Goal: Task Accomplishment & Management: Use online tool/utility

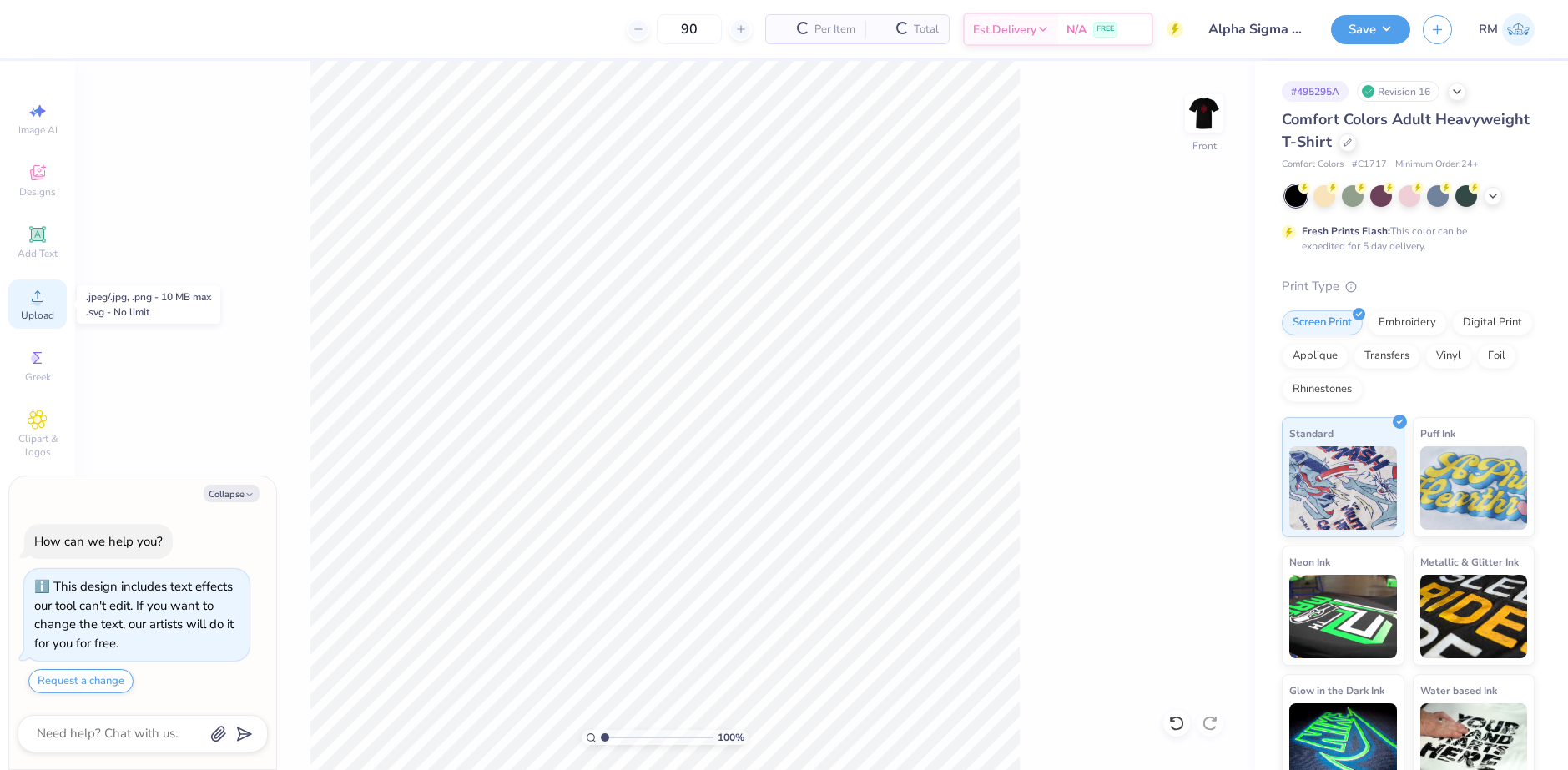
click at [43, 299] on icon at bounding box center [37, 296] width 12 height 12
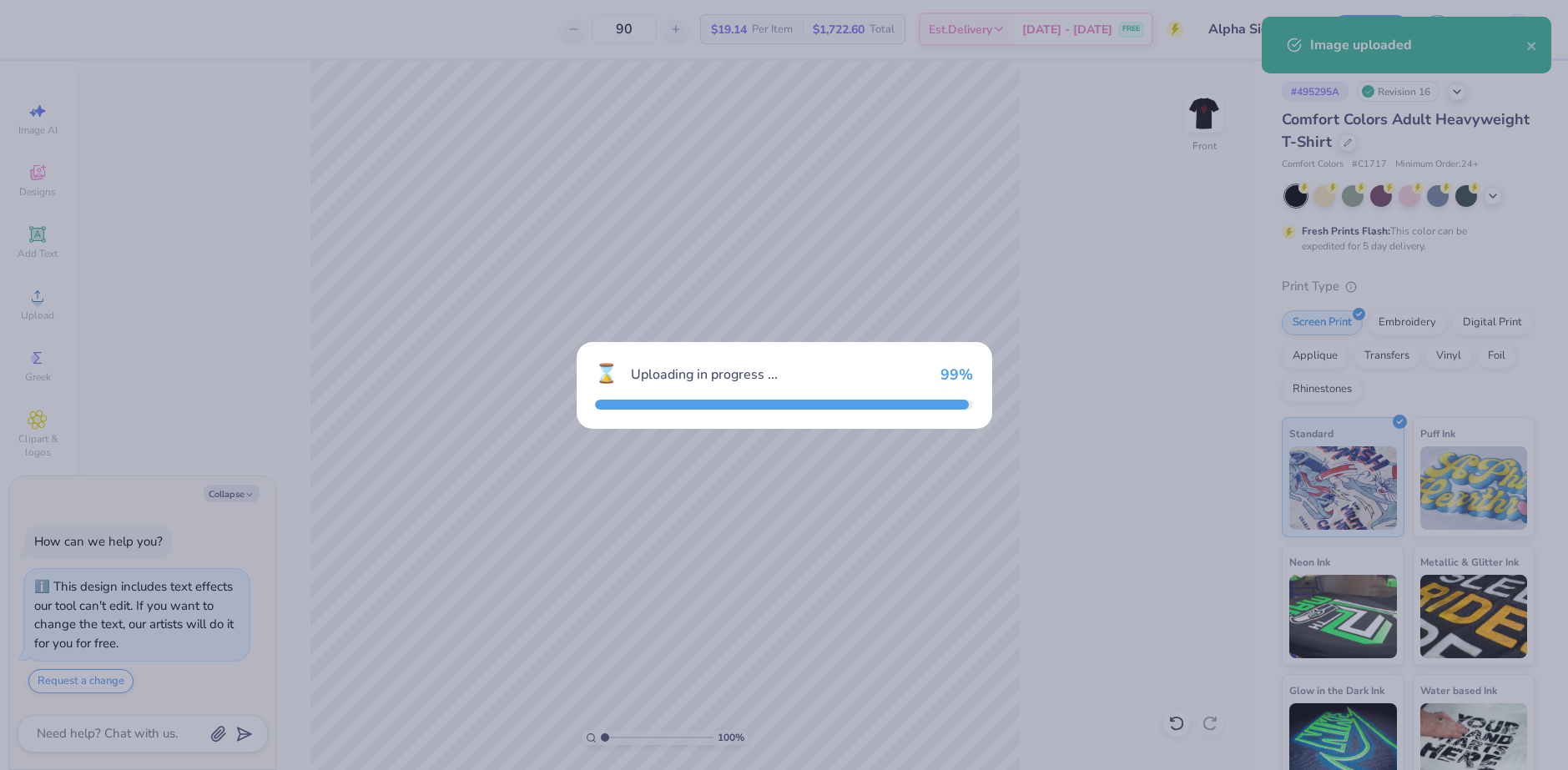
type textarea "x"
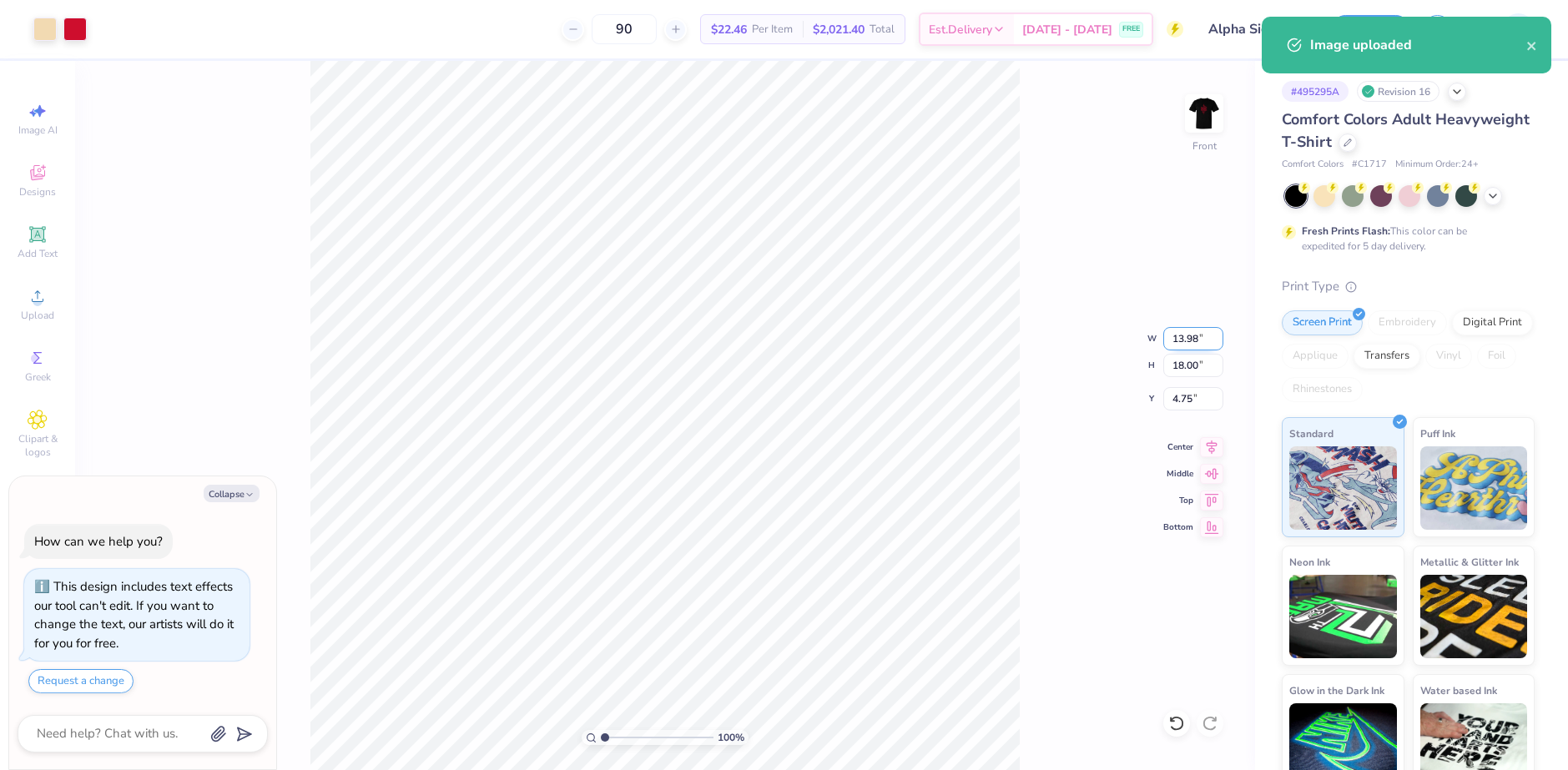
click at [1187, 338] on input "13.98" at bounding box center [1193, 338] width 60 height 23
click at [1179, 375] on input "18.00" at bounding box center [1193, 365] width 60 height 23
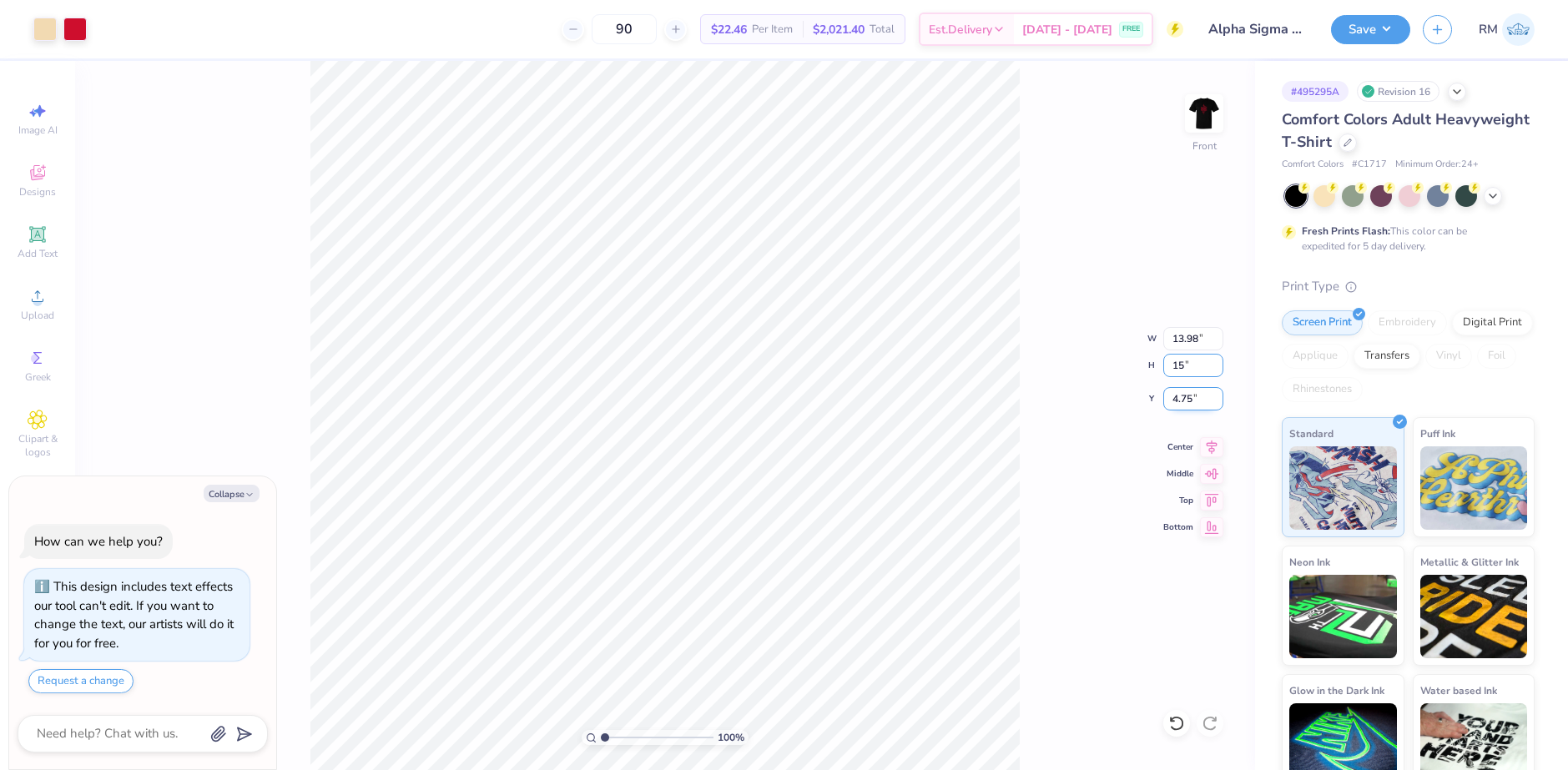
type input "15"
click at [1187, 402] on input "4.75" at bounding box center [1193, 398] width 60 height 23
type textarea "x"
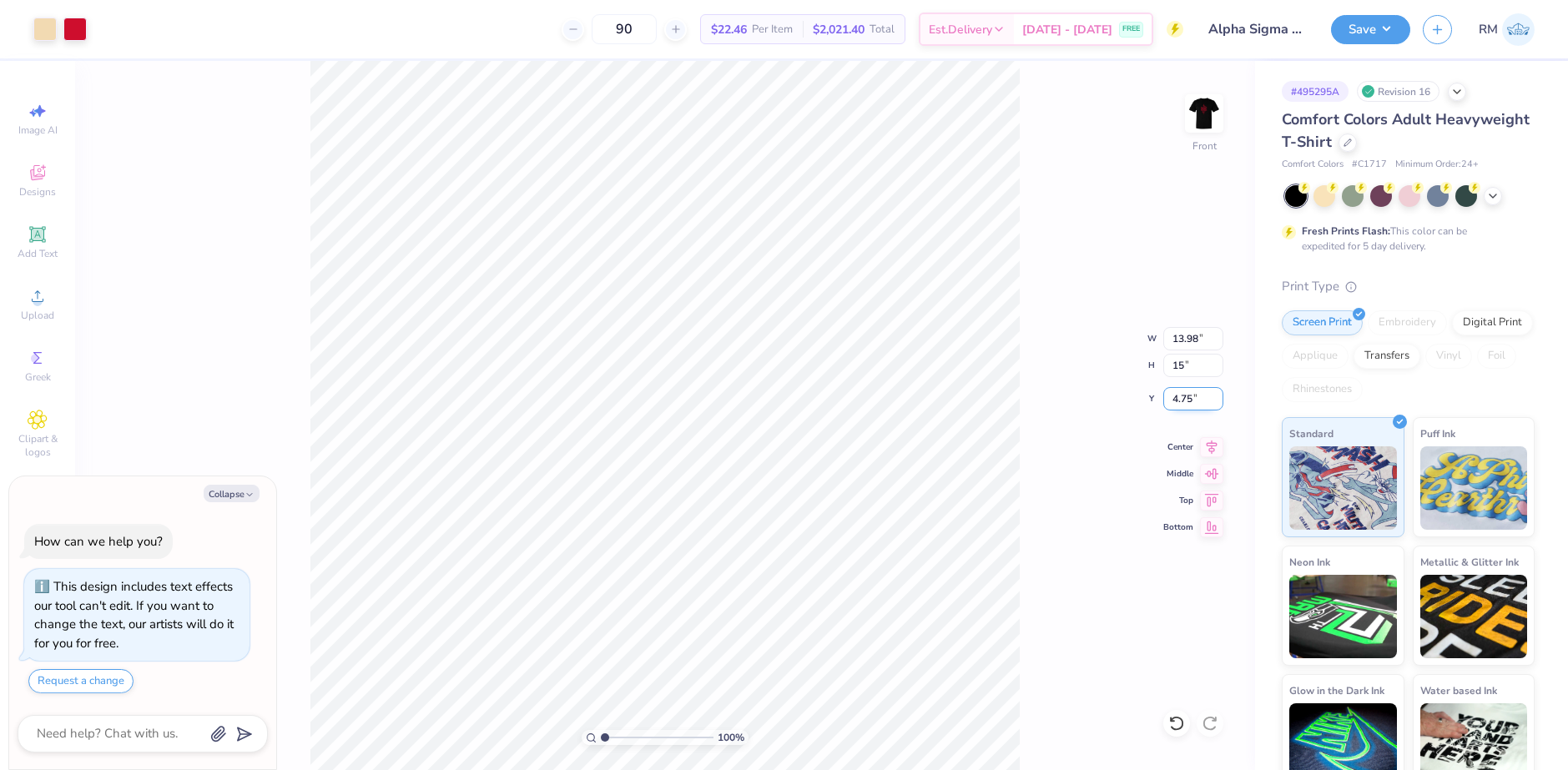
type input "11.65"
type input "15.00"
click at [1187, 402] on input "6.25" at bounding box center [1193, 398] width 60 height 23
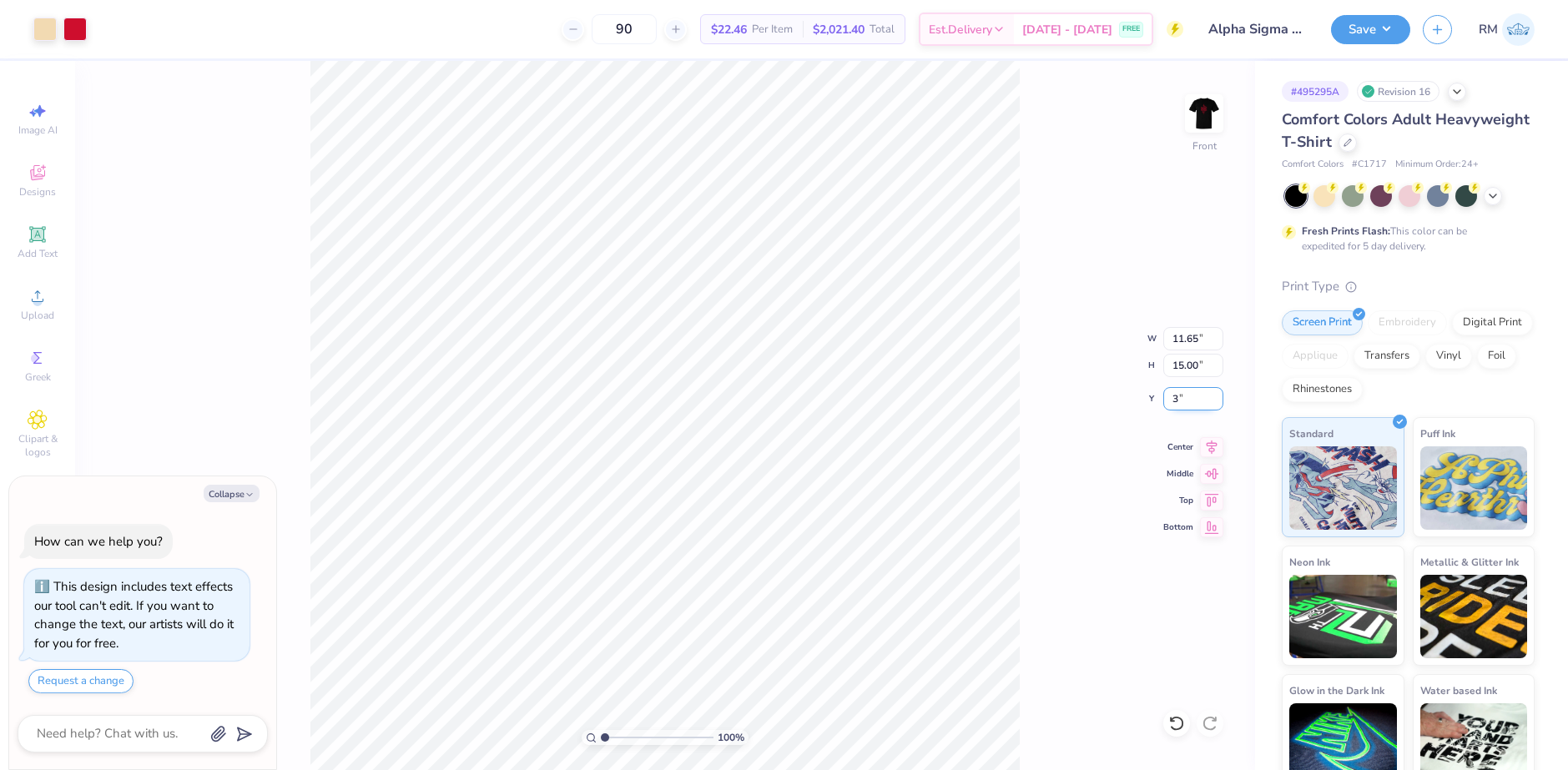
type input "3"
type textarea "x"
type input "3.00"
click at [1208, 449] on icon at bounding box center [1211, 445] width 23 height 20
click at [1396, 31] on button "Save" at bounding box center [1371, 28] width 79 height 29
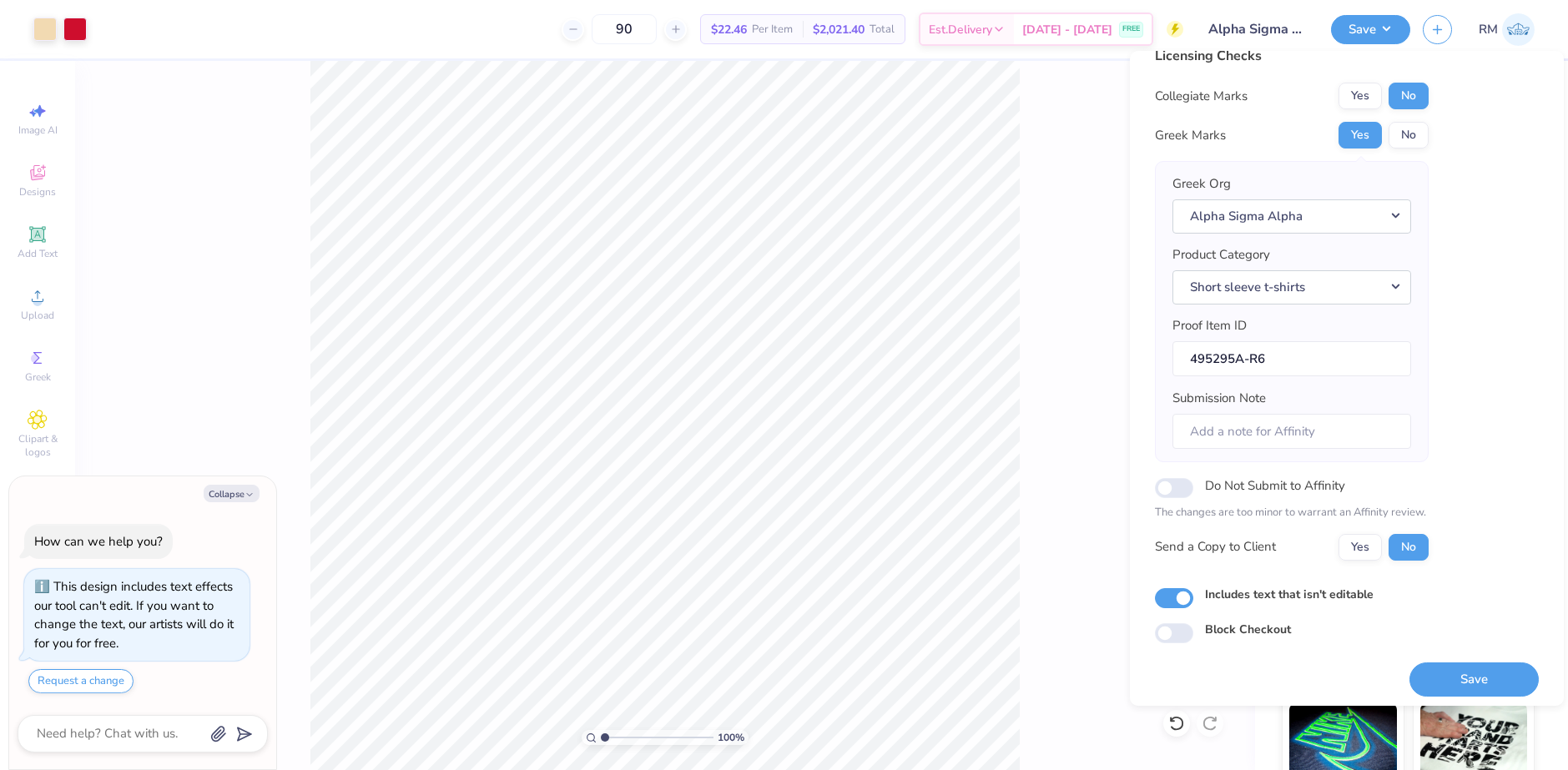
scroll to position [29, 0]
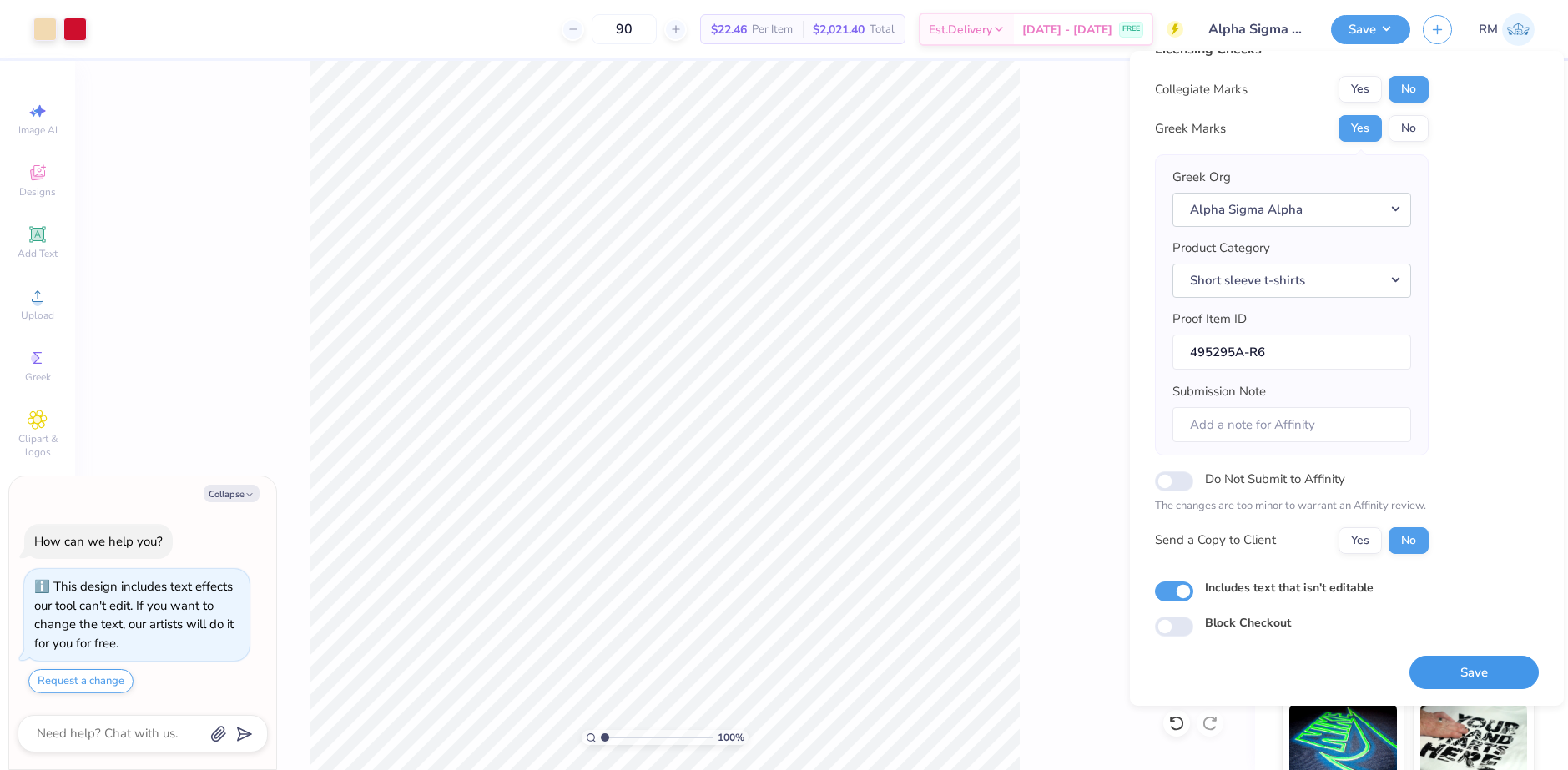
click at [1468, 671] on button "Save" at bounding box center [1474, 672] width 129 height 34
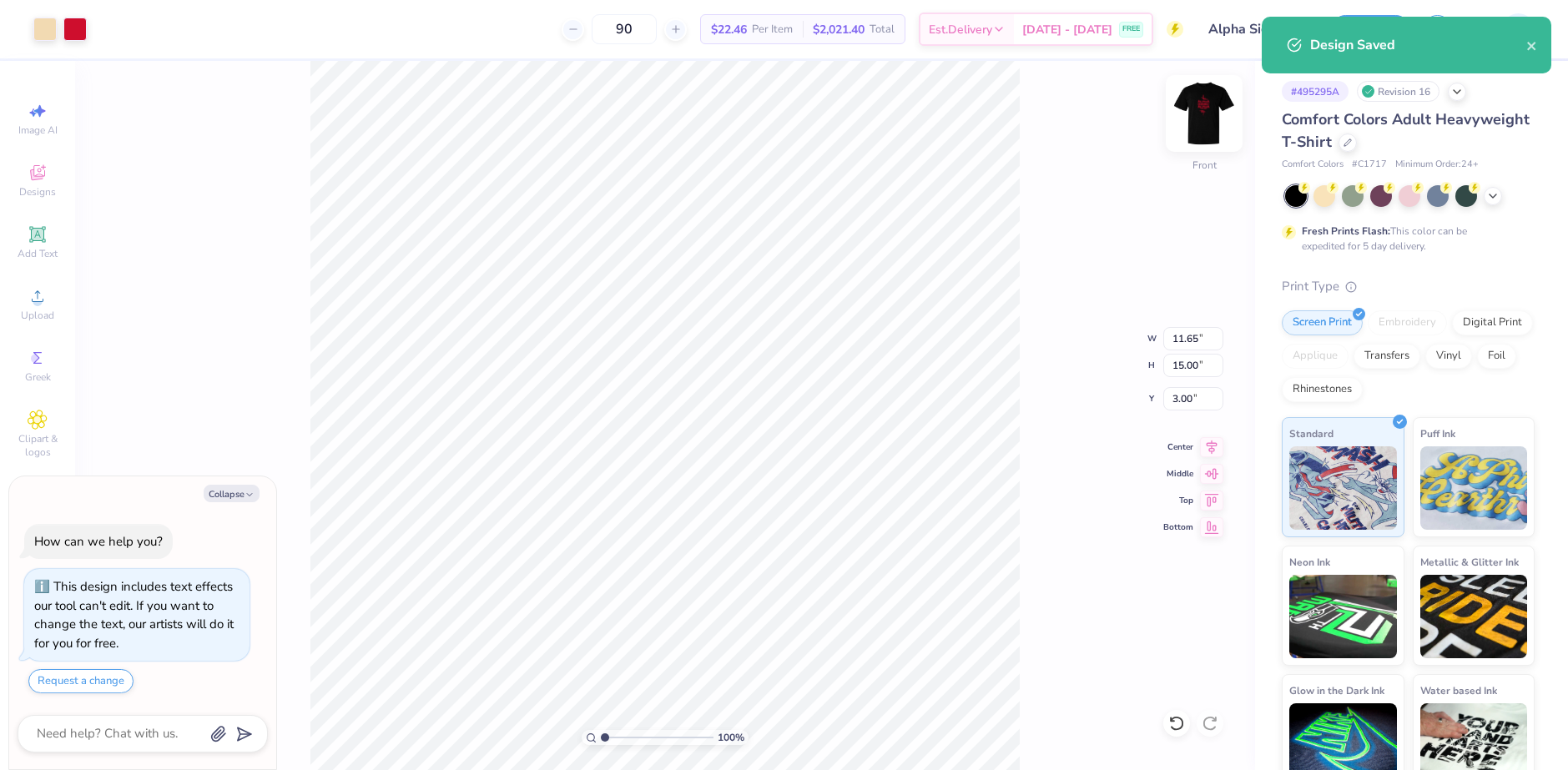
click at [1206, 125] on img at bounding box center [1204, 113] width 66 height 66
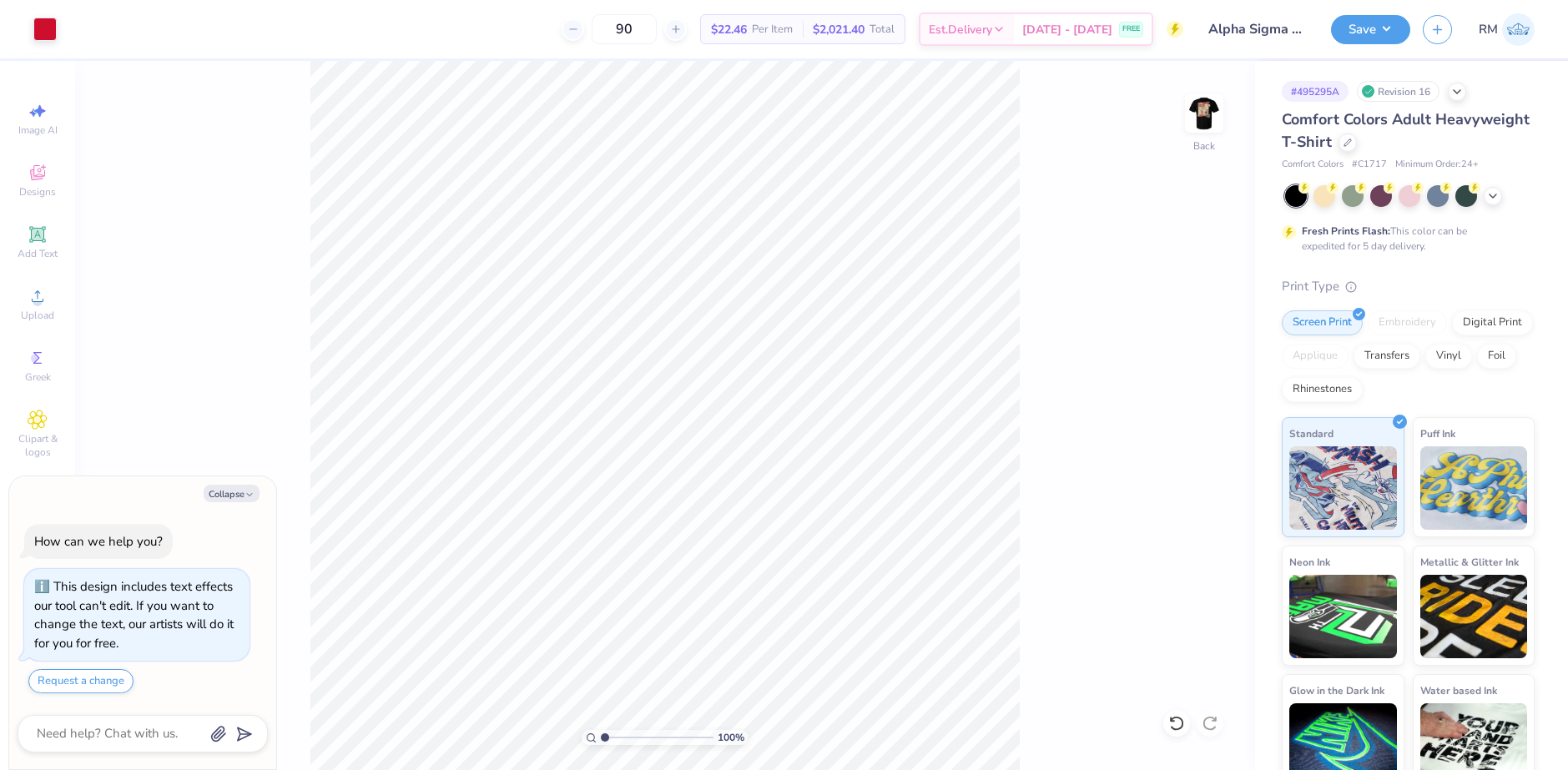
type textarea "x"
click at [1219, 447] on icon at bounding box center [1211, 445] width 23 height 20
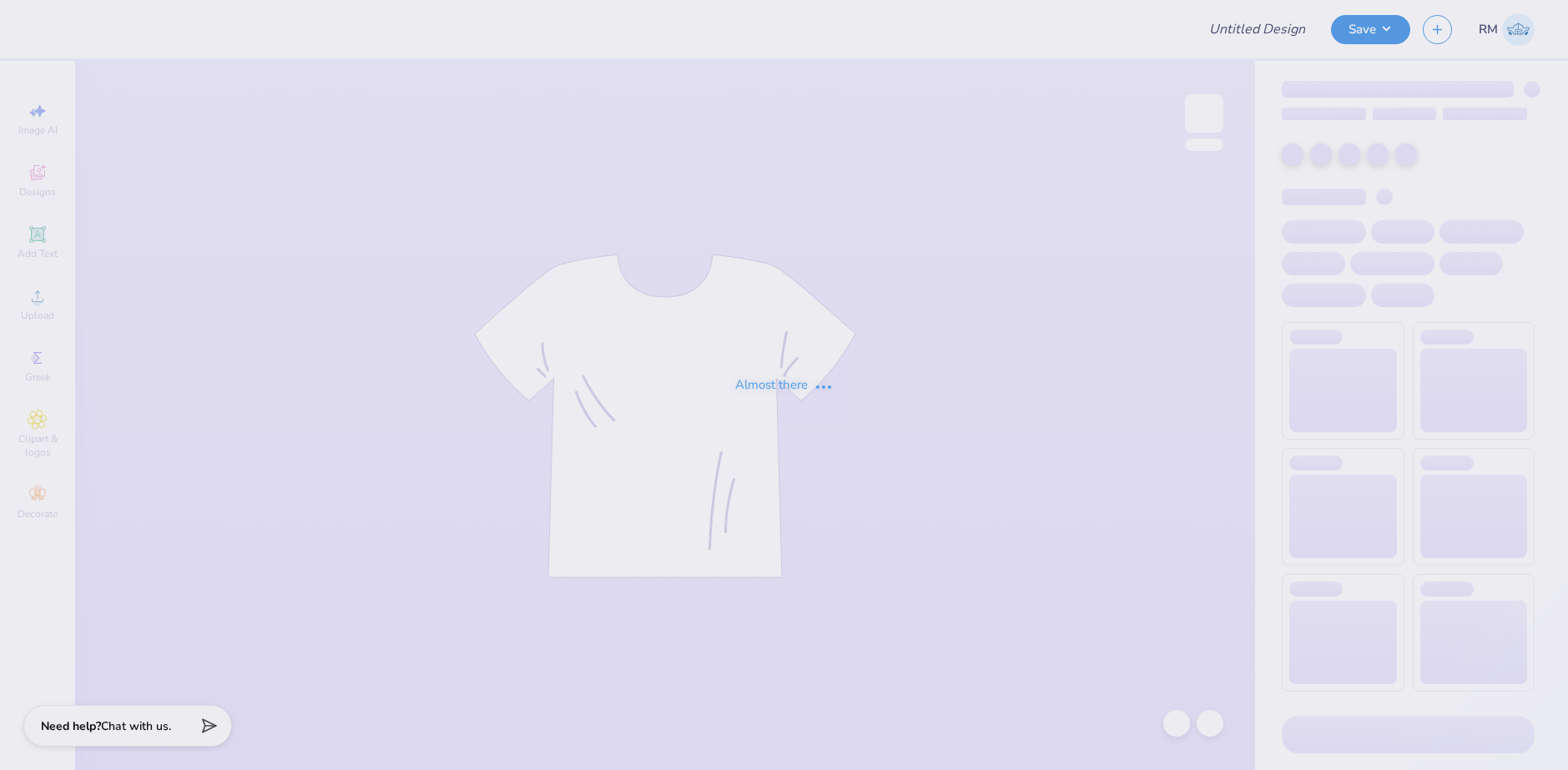
type input "Delta Sigma Pi : [PERSON_NAME]"
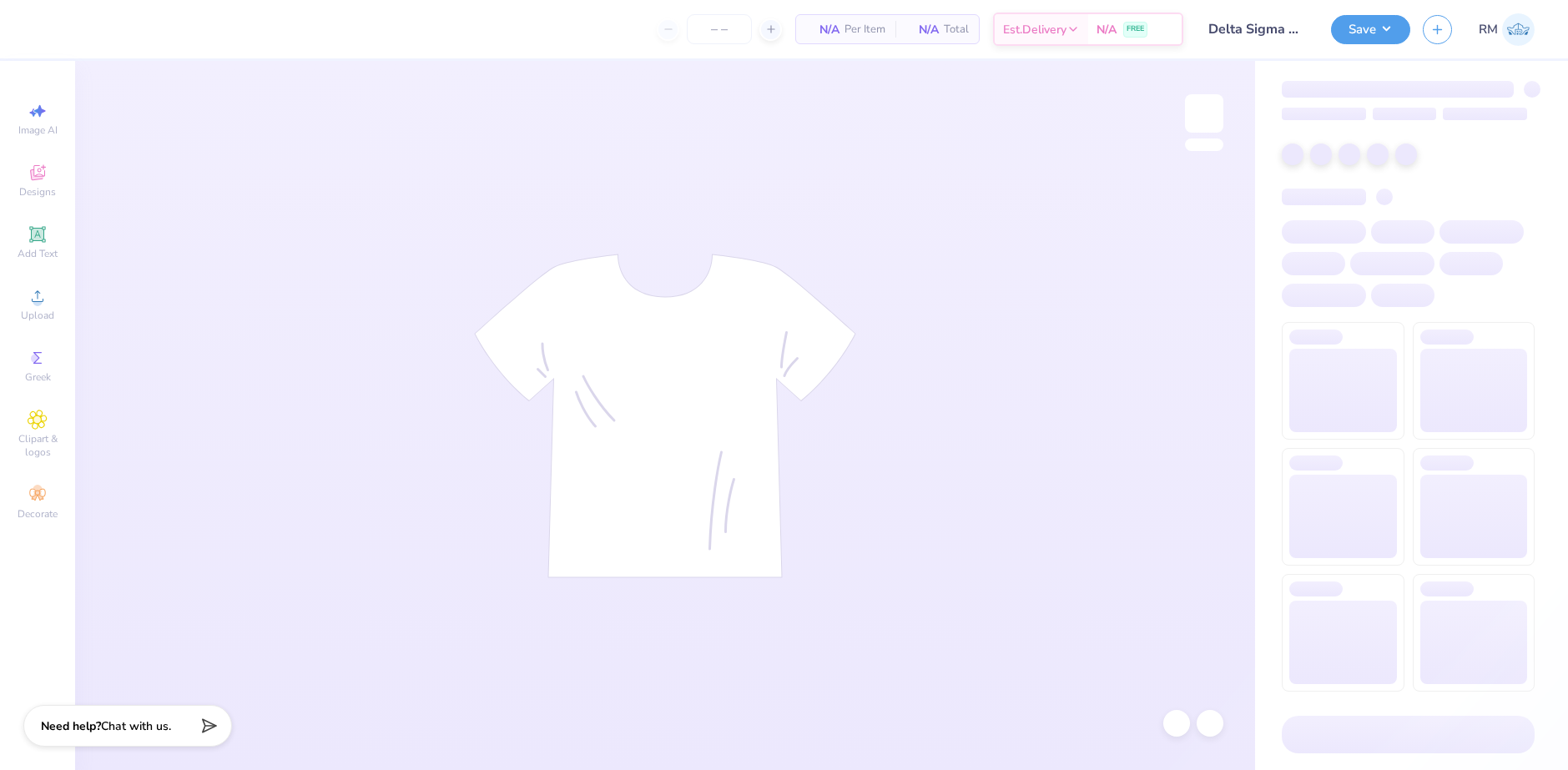
type input "75"
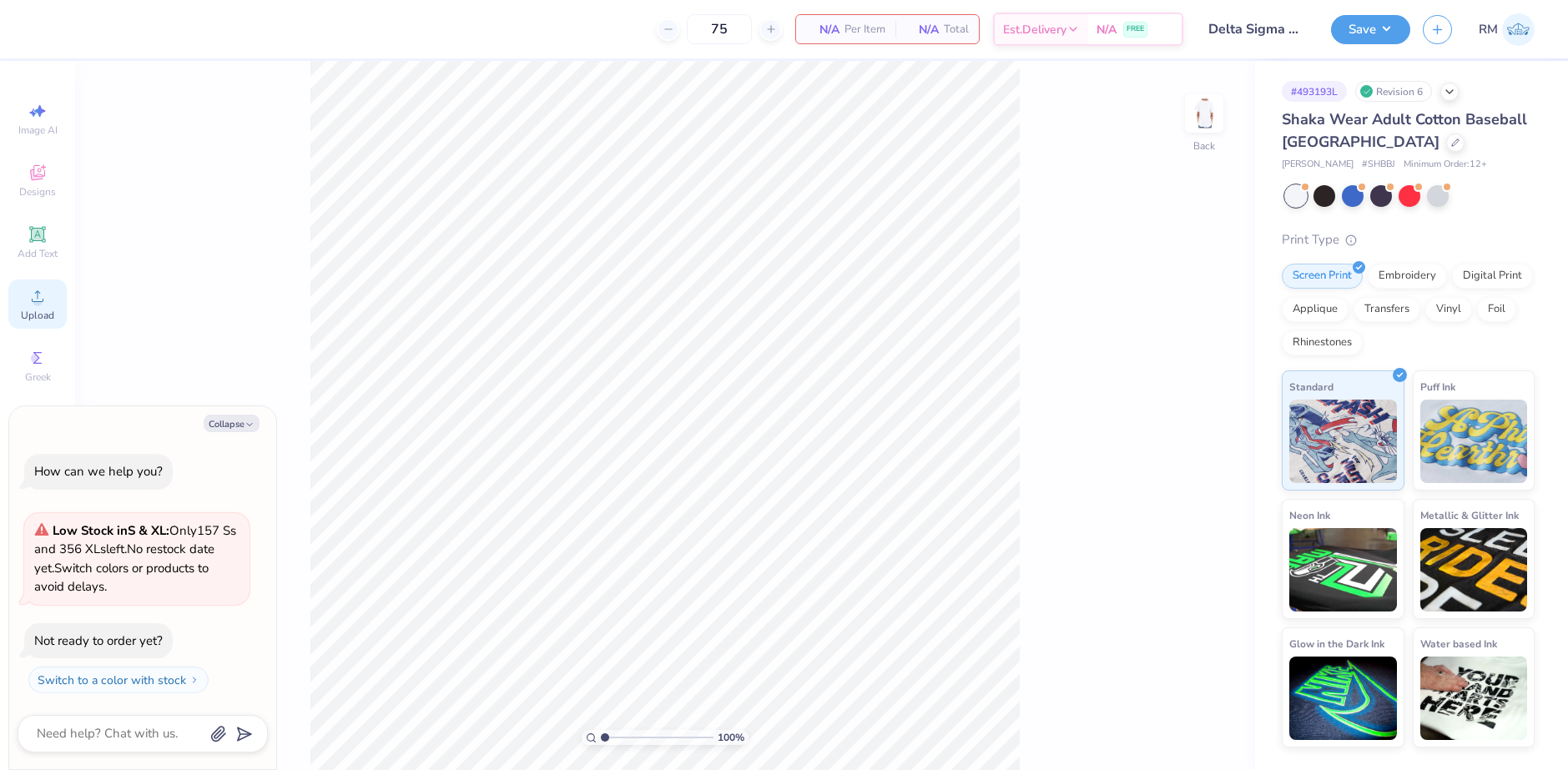
click at [26, 297] on div "Upload" at bounding box center [37, 304] width 58 height 49
click at [1202, 120] on img at bounding box center [1204, 113] width 66 height 66
click at [41, 302] on icon at bounding box center [37, 296] width 12 height 12
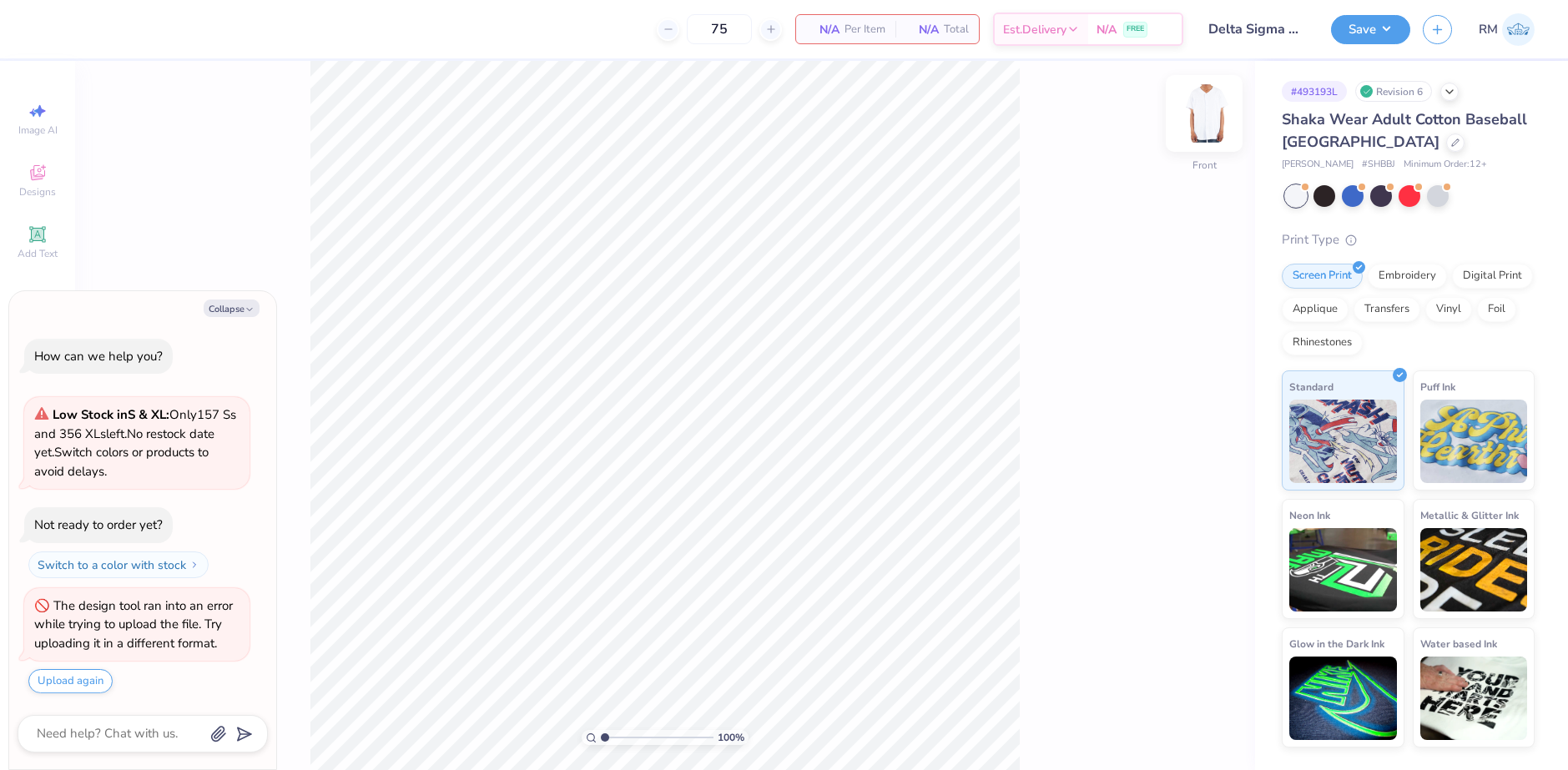
click at [1206, 119] on img at bounding box center [1204, 113] width 66 height 66
click at [234, 311] on button "Collapse" at bounding box center [231, 308] width 56 height 18
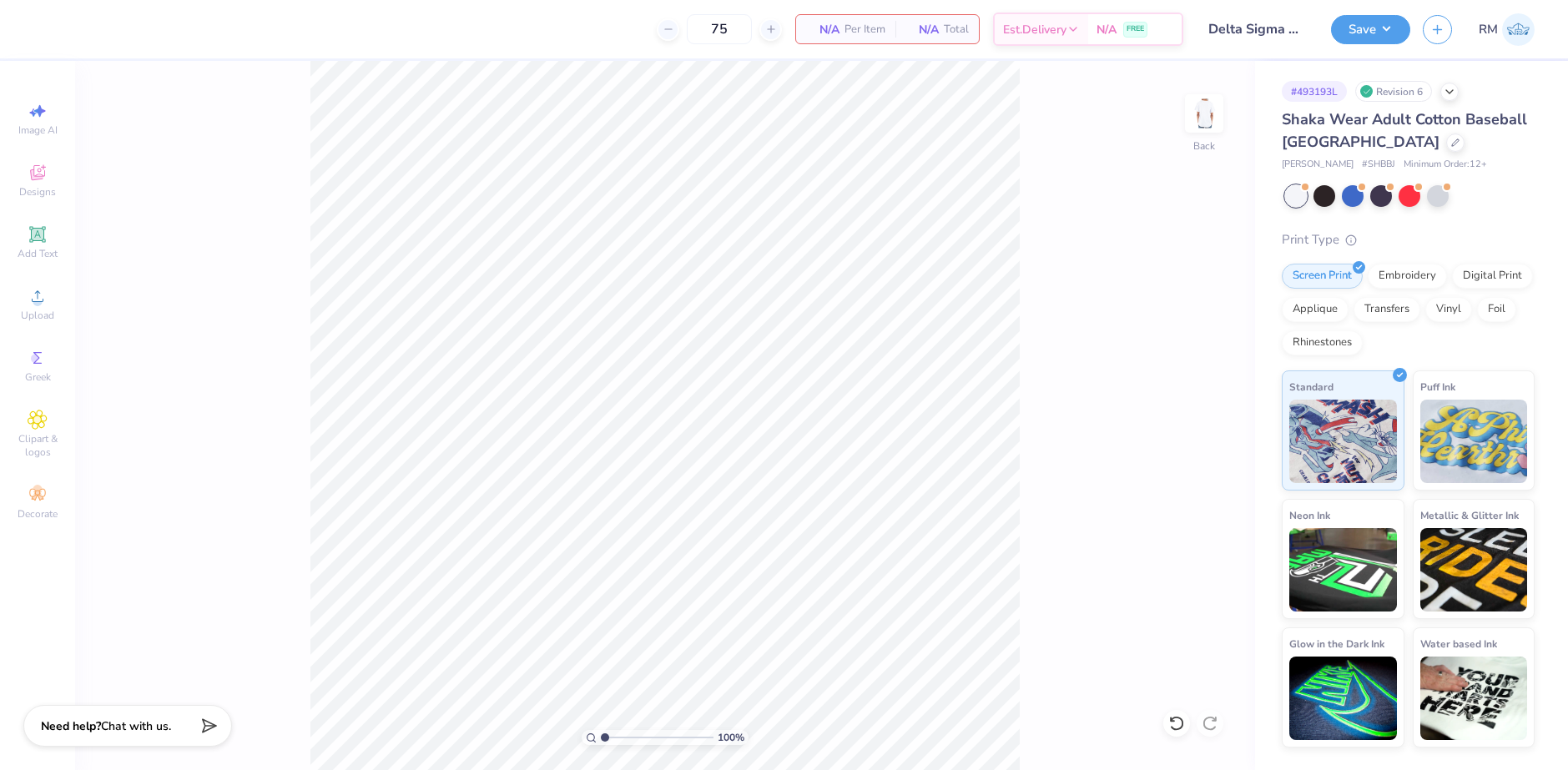
type textarea "x"
click at [42, 308] on div "Upload" at bounding box center [37, 304] width 58 height 49
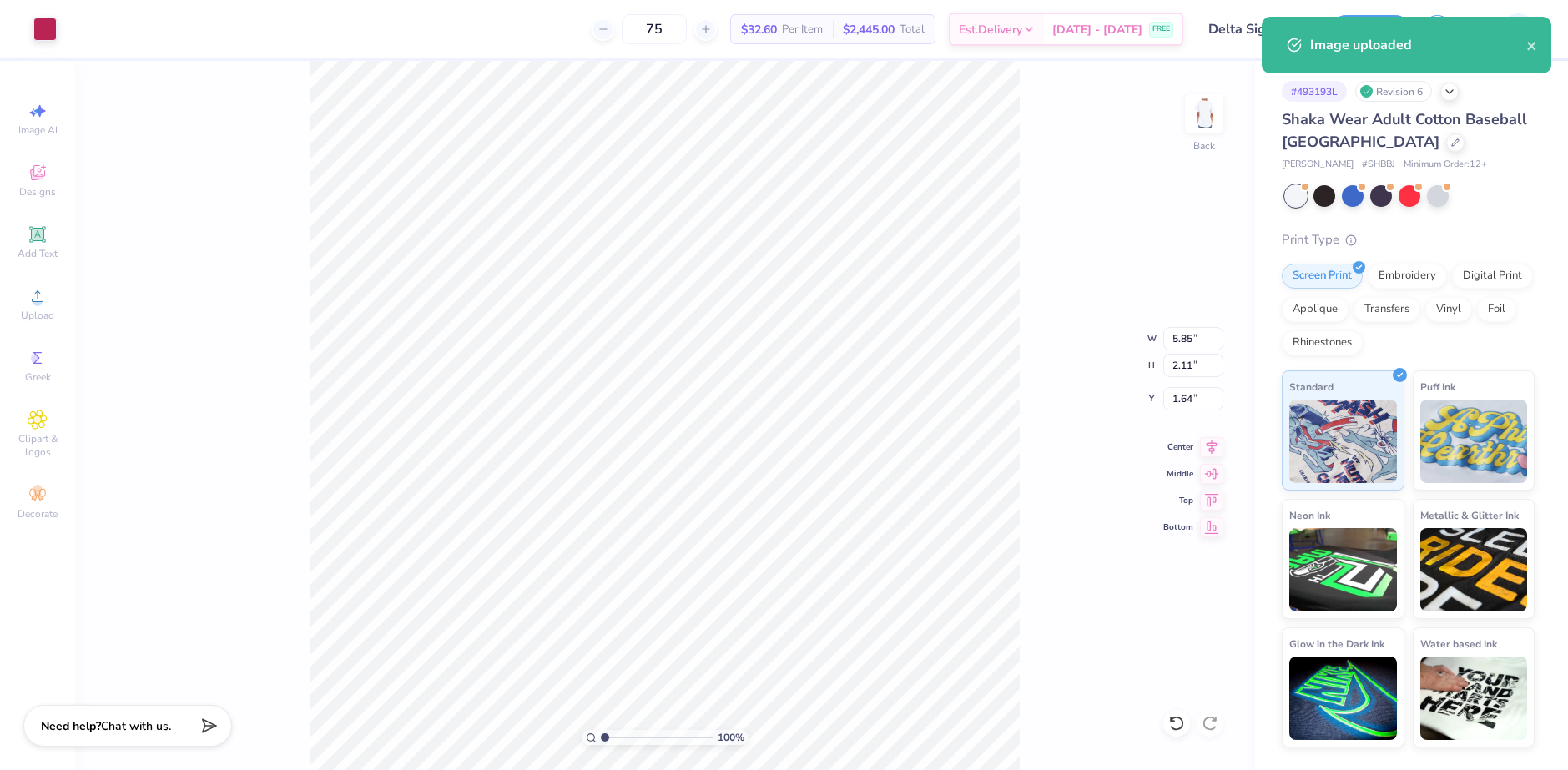
type input "1.64"
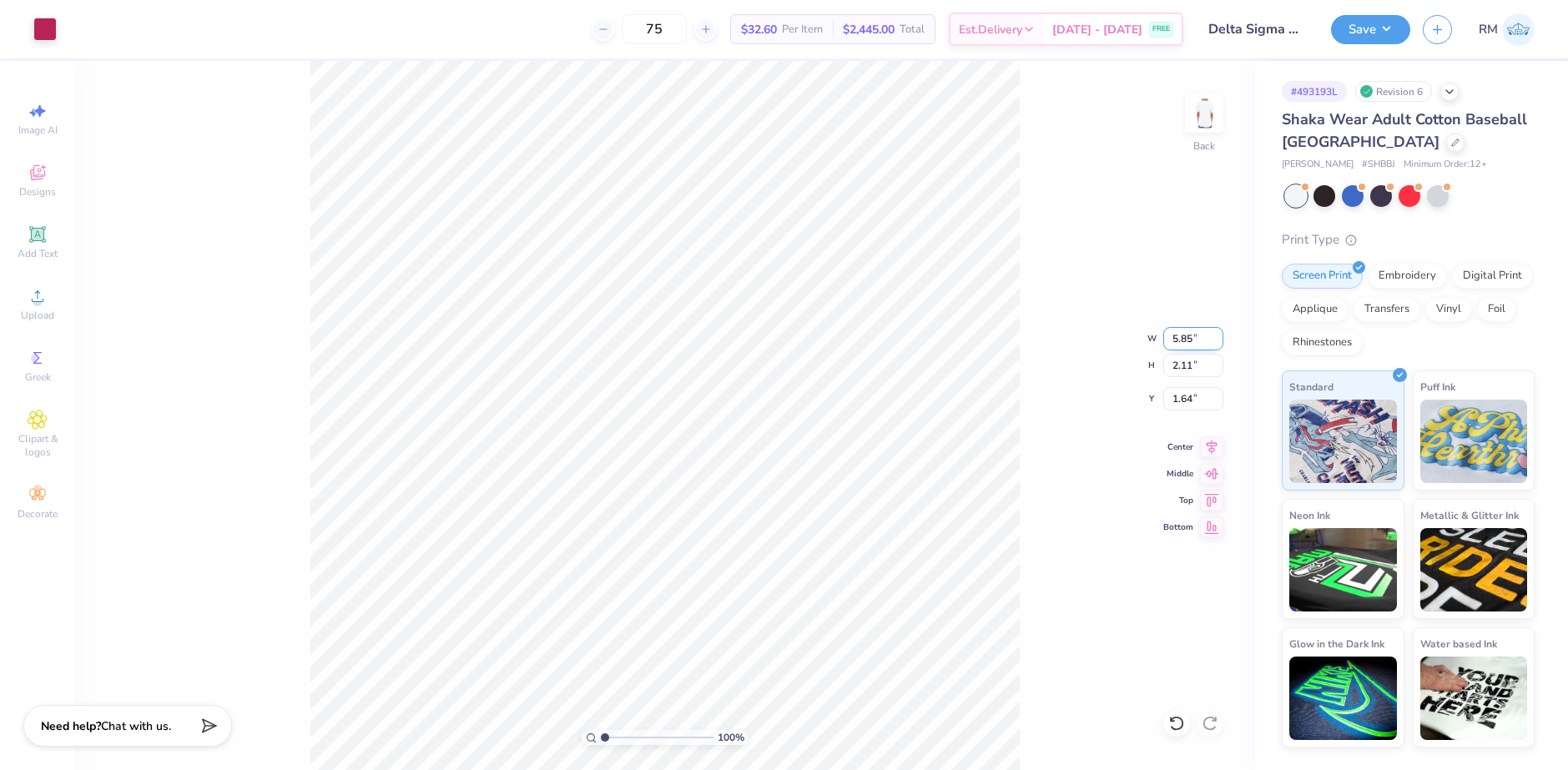
click at [1173, 339] on input "5.85" at bounding box center [1193, 338] width 60 height 23
type input "3.50"
type input "1.26"
click at [1178, 402] on input "2.07" at bounding box center [1193, 398] width 60 height 23
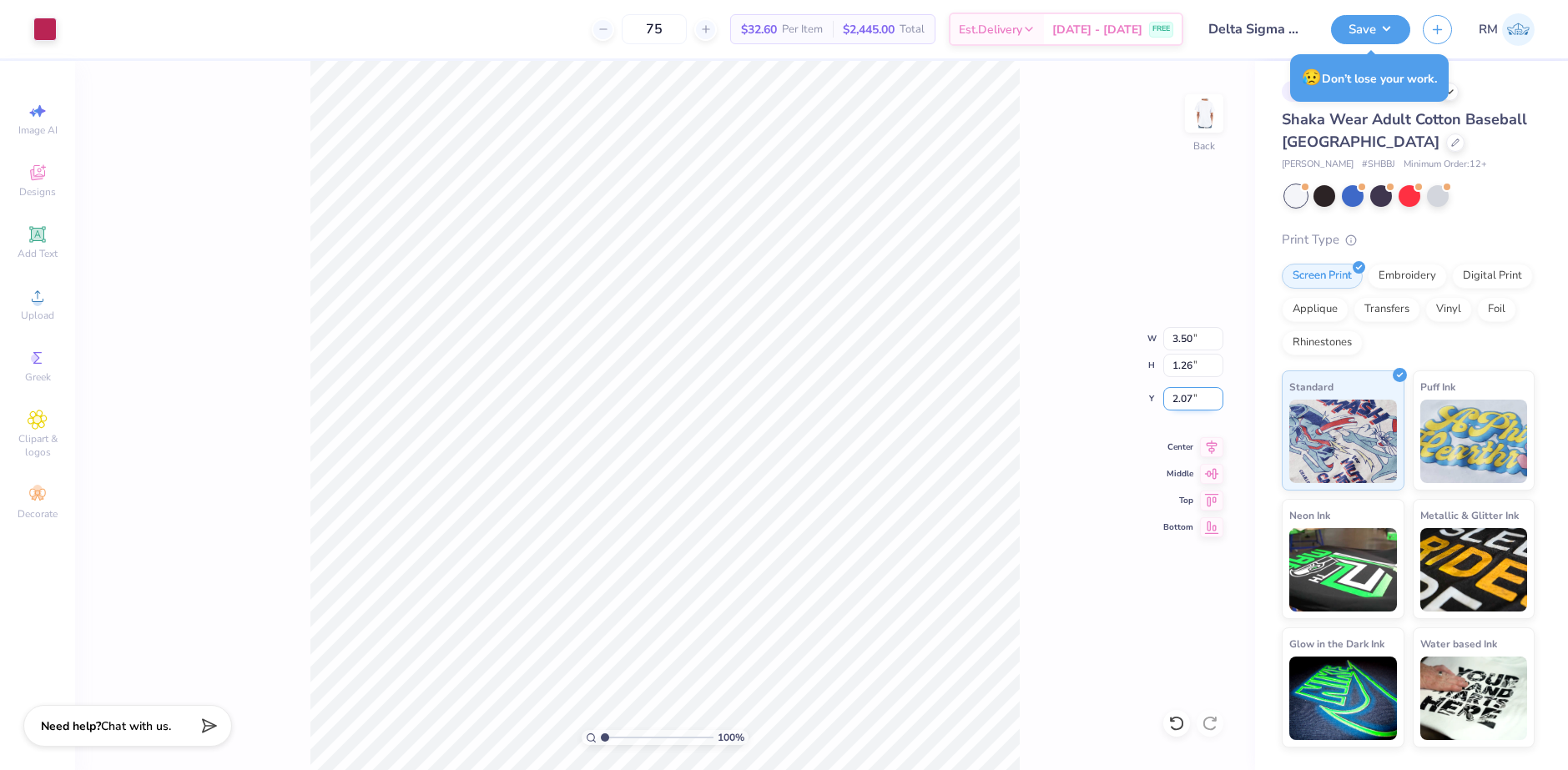
click at [1178, 402] on input "2.07" at bounding box center [1193, 398] width 60 height 23
type input "3.00"
click at [1212, 448] on icon at bounding box center [1211, 445] width 23 height 20
click at [1203, 123] on img at bounding box center [1204, 113] width 66 height 66
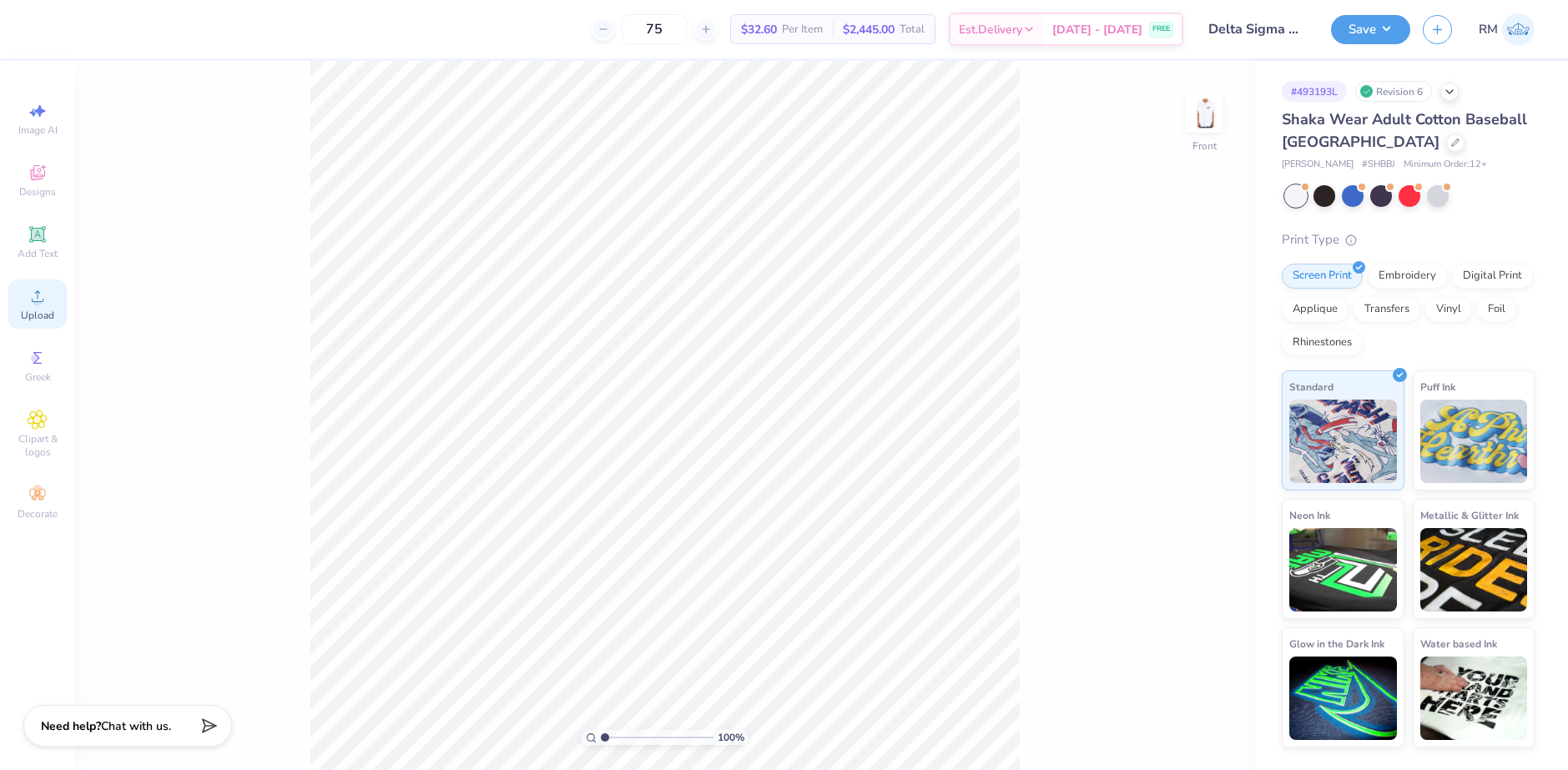
click at [29, 308] on div "Upload" at bounding box center [37, 304] width 58 height 49
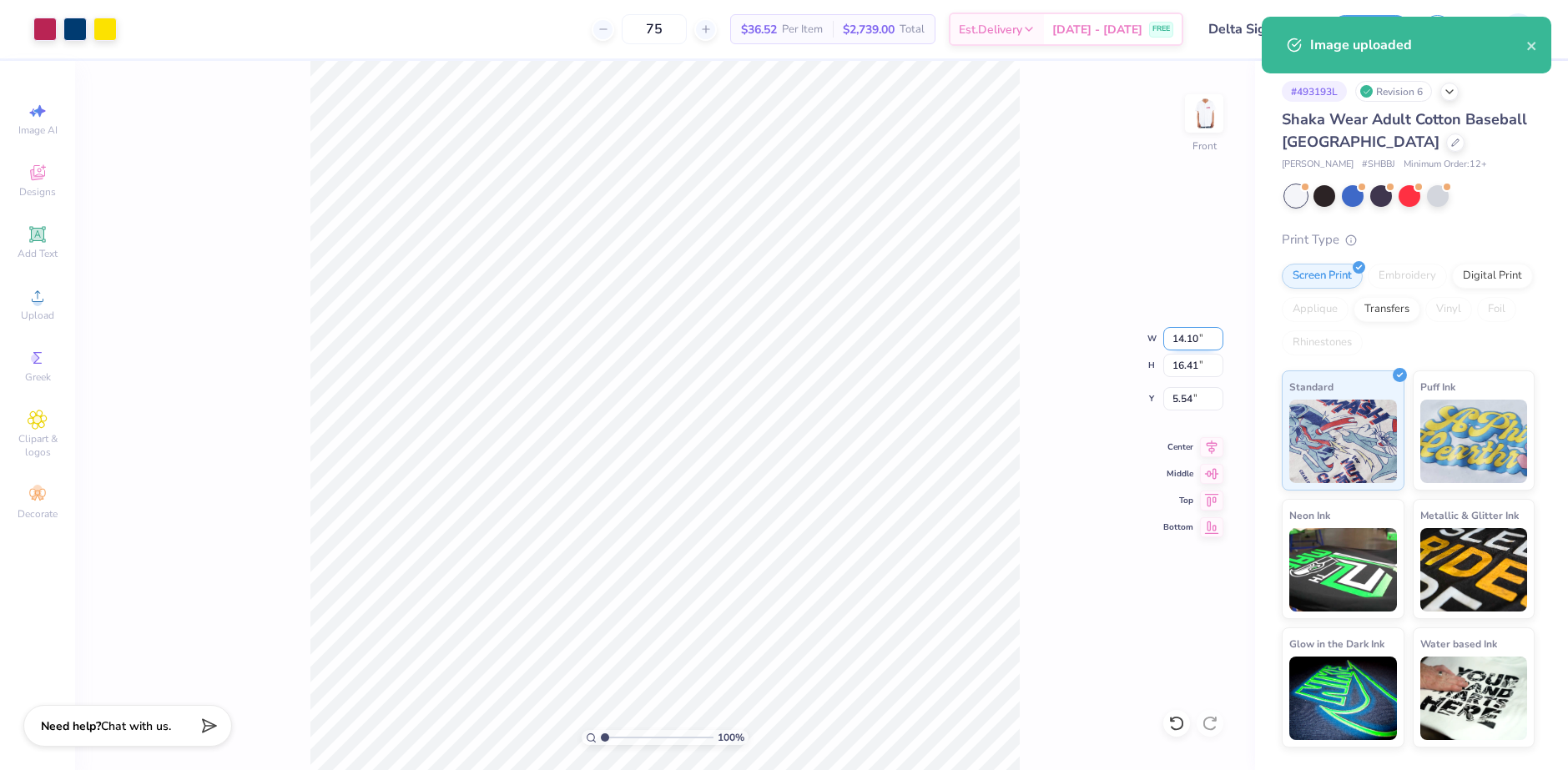
click at [1174, 338] on input "14.10" at bounding box center [1193, 338] width 60 height 23
type input "12.50"
type input "14.55"
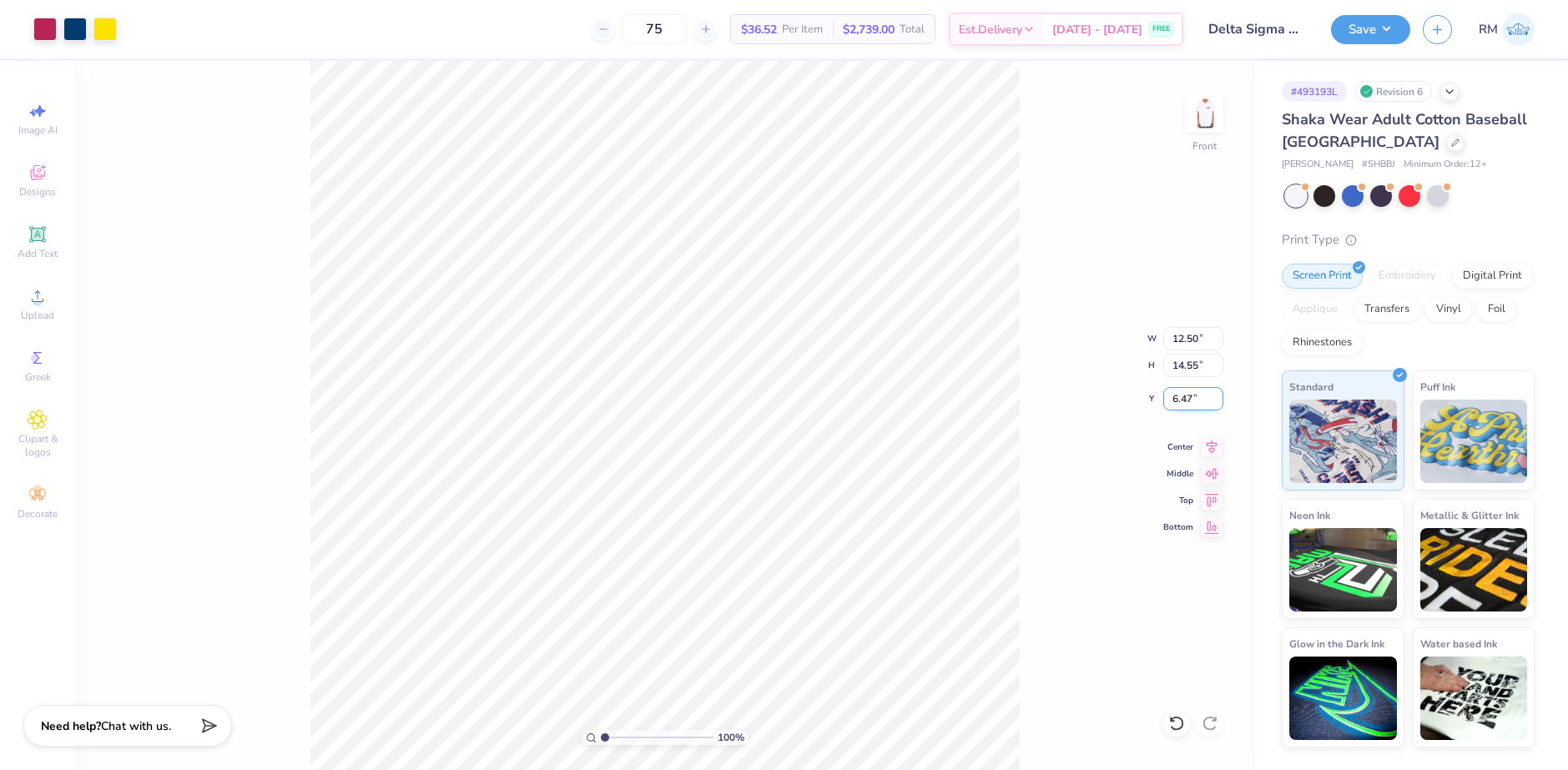
click at [1186, 404] on input "6.47" at bounding box center [1193, 398] width 60 height 23
click at [1216, 442] on icon at bounding box center [1212, 444] width 11 height 14
type input "2.69"
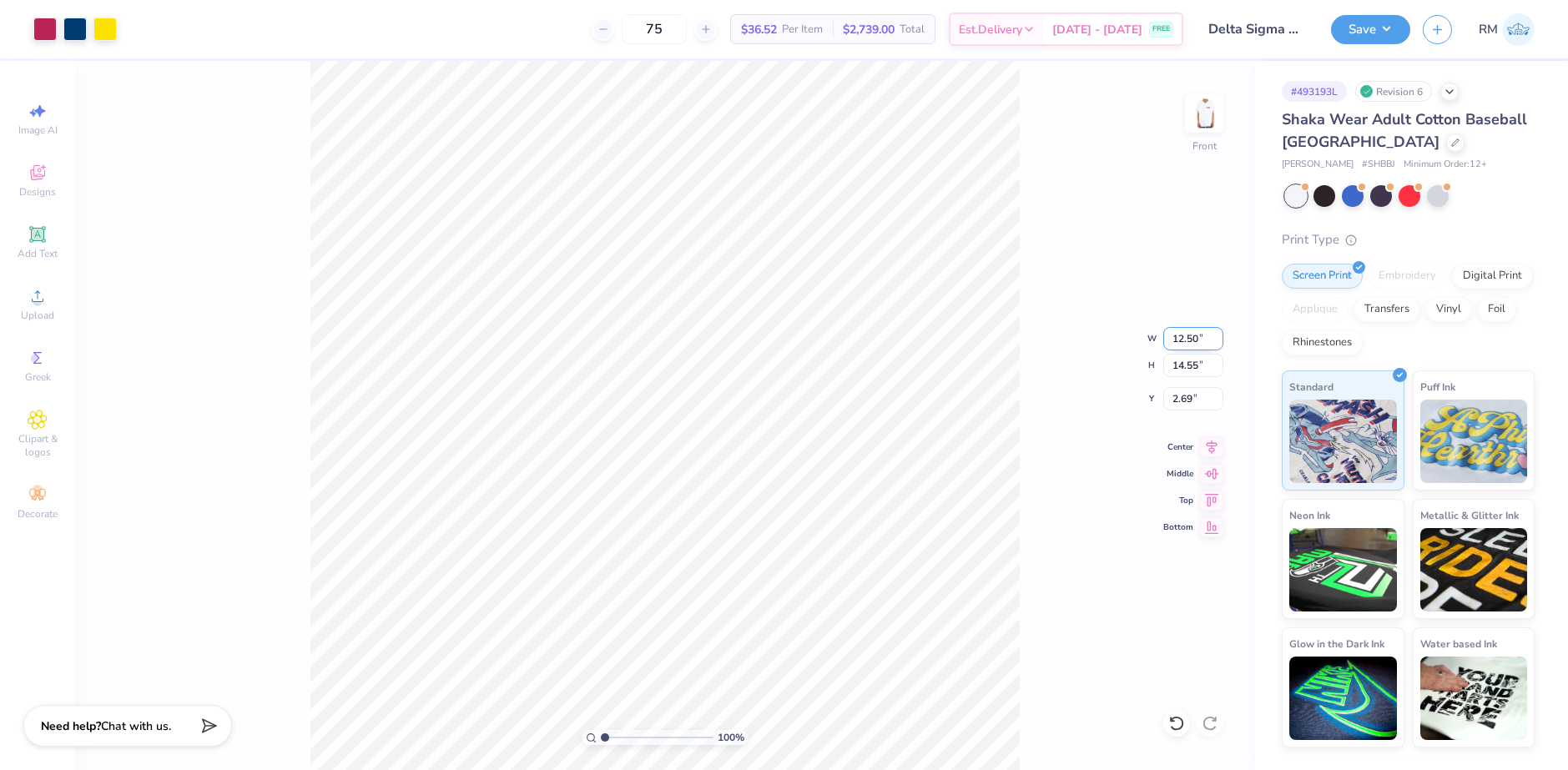
click at [1188, 337] on input "12.50" at bounding box center [1193, 338] width 60 height 23
type input "10.00"
type input "11.64"
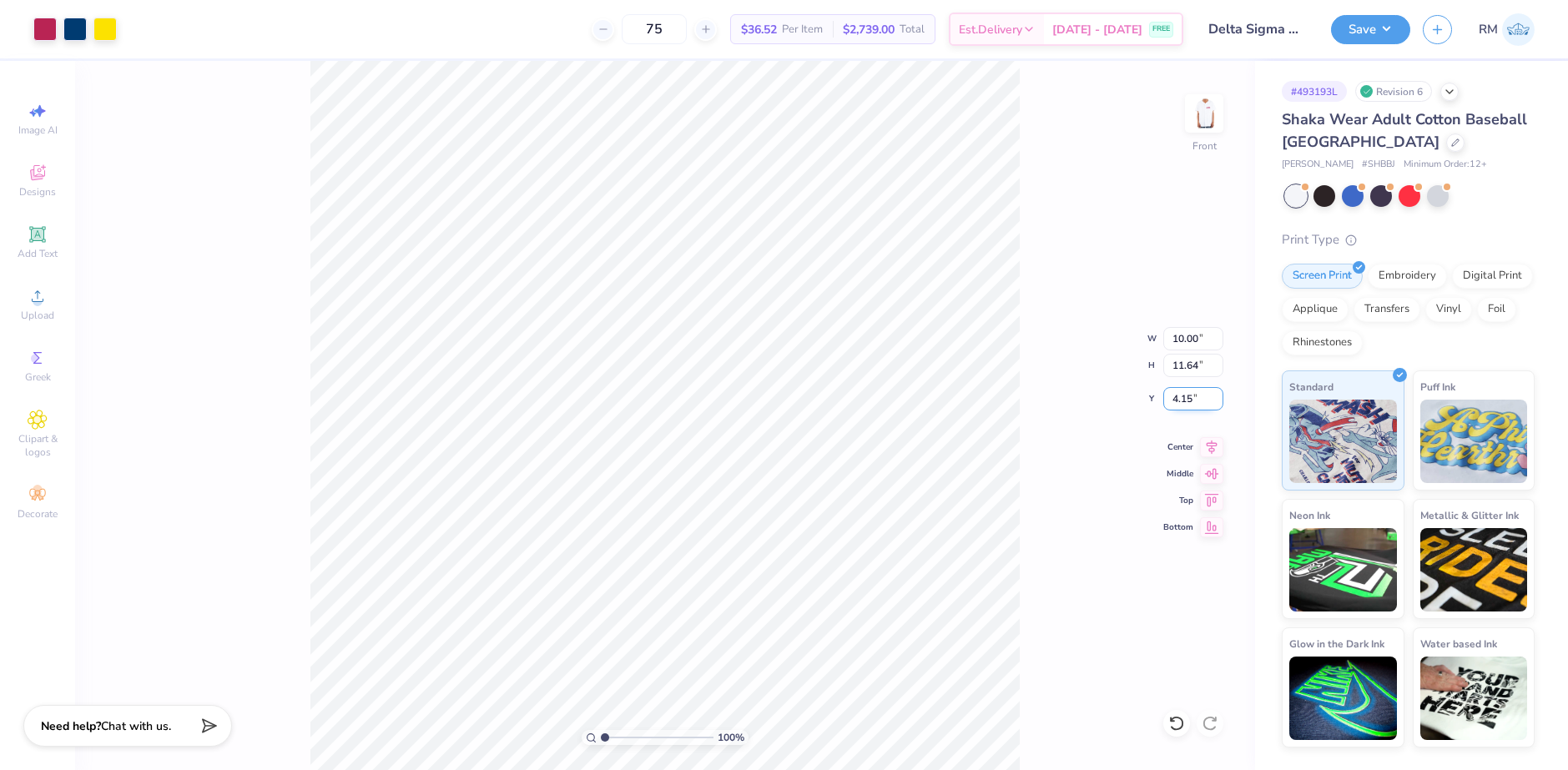
click at [1189, 395] on input "4.15" at bounding box center [1193, 398] width 60 height 23
type input "3.00"
click at [1183, 339] on input "10.00" at bounding box center [1193, 338] width 60 height 23
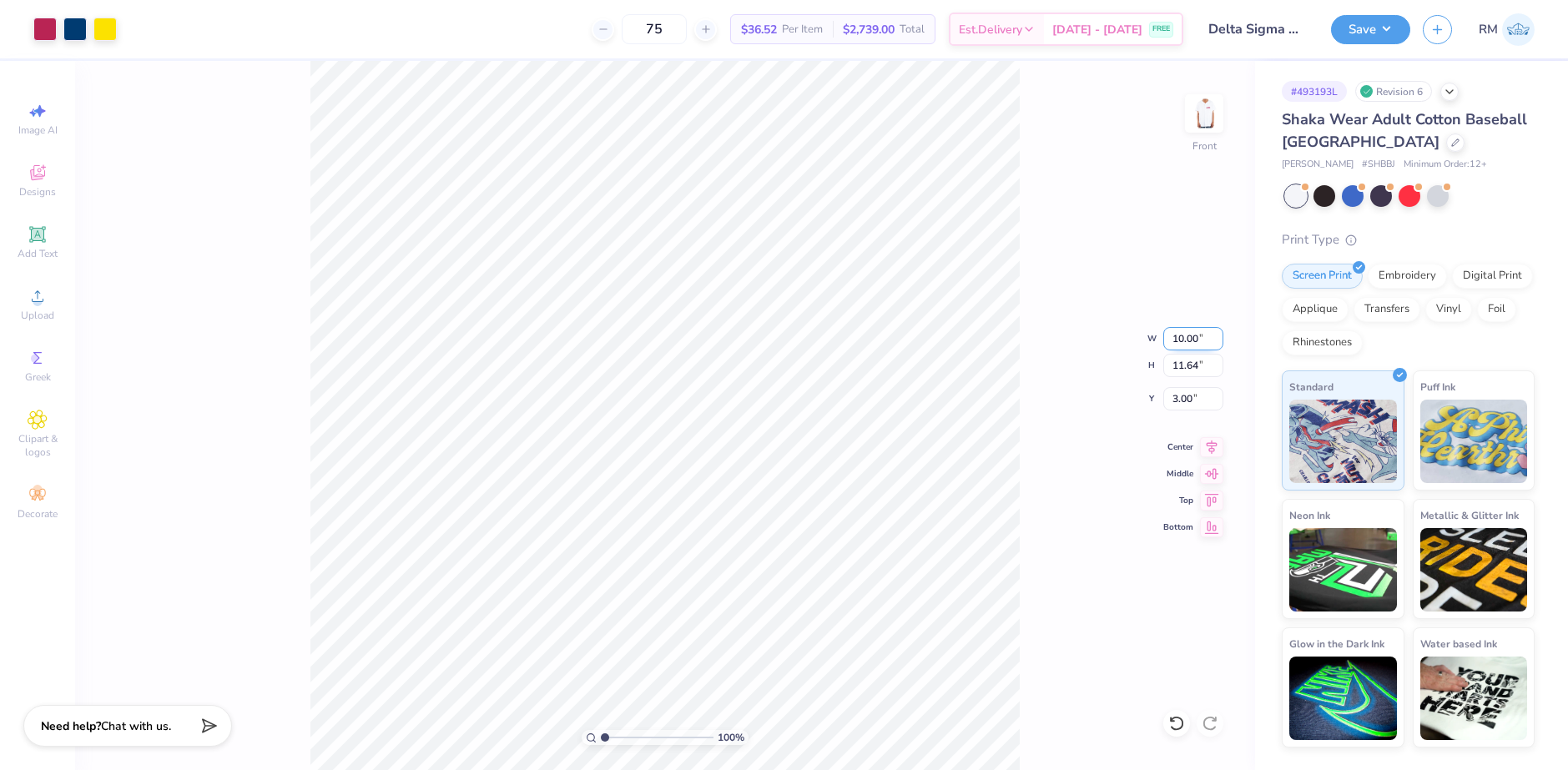
click at [1183, 339] on input "10.00" at bounding box center [1193, 338] width 60 height 23
type input "9.50"
type input "11.06"
click at [1191, 403] on input "3.29" at bounding box center [1193, 398] width 60 height 23
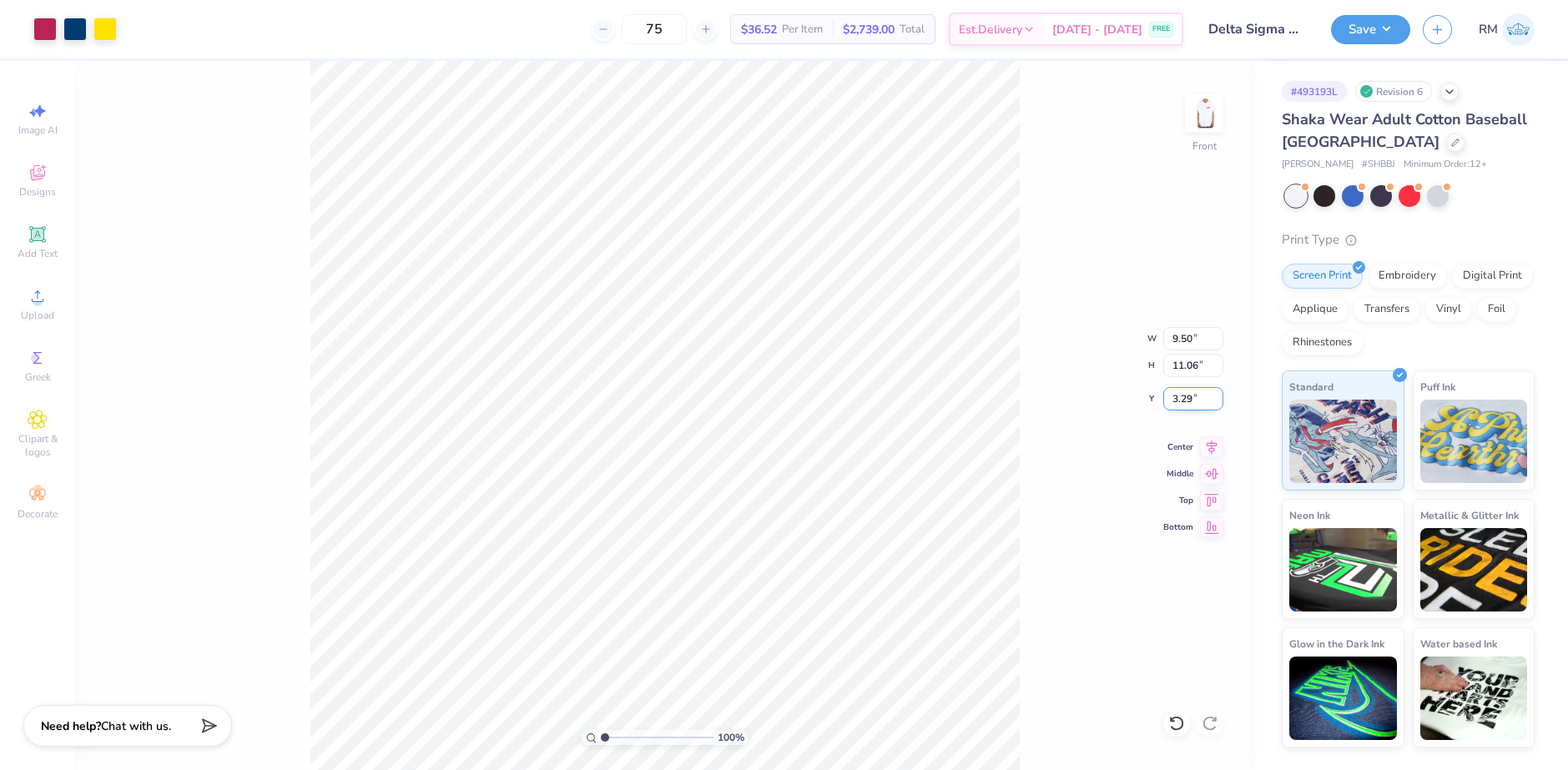
click at [1191, 403] on input "3.29" at bounding box center [1193, 398] width 60 height 23
type input "3.00"
click at [1211, 443] on icon at bounding box center [1212, 444] width 11 height 14
click at [1206, 97] on img at bounding box center [1204, 113] width 66 height 66
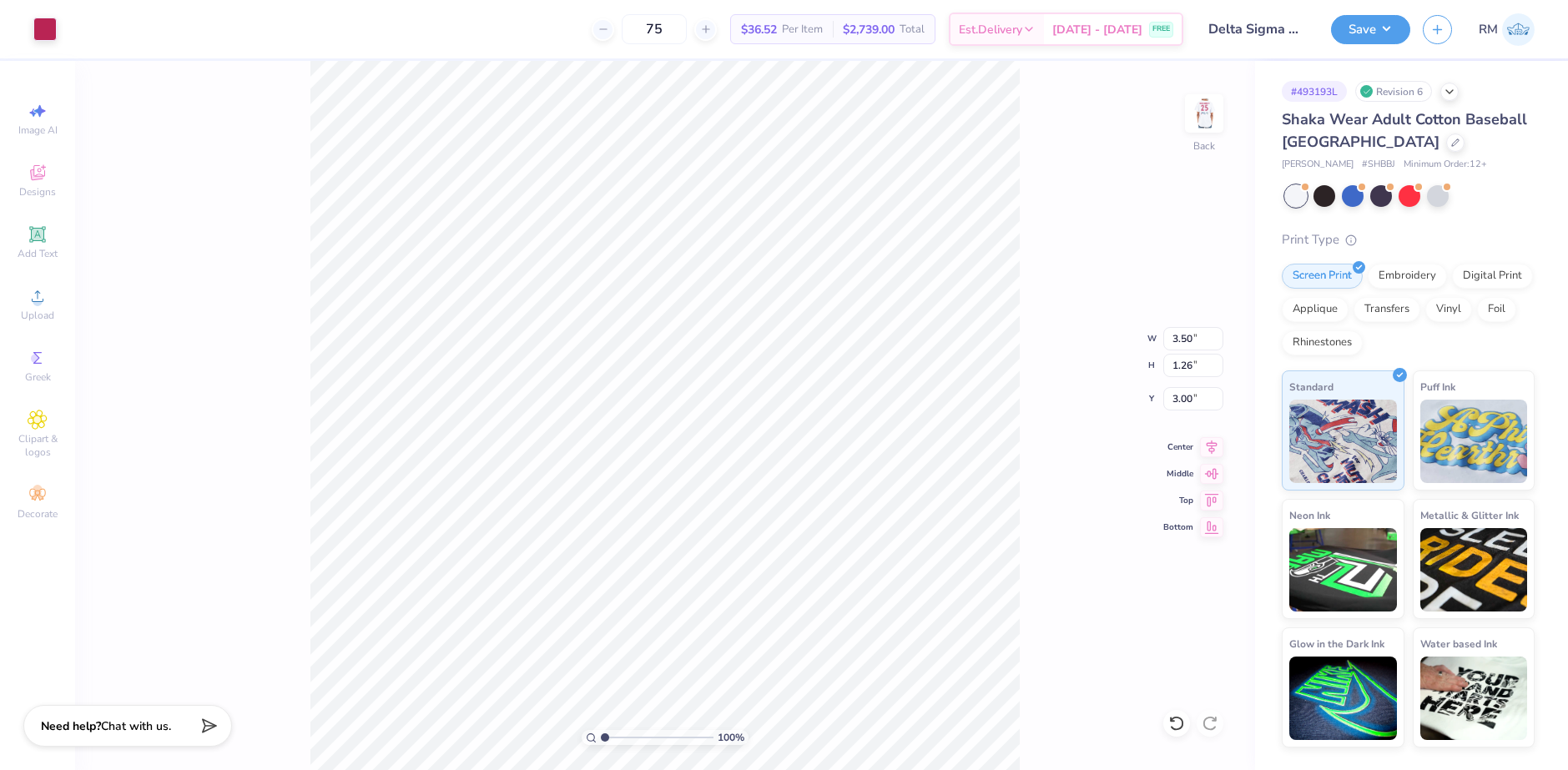
drag, startPoint x: 1141, startPoint y: 168, endPoint x: 1137, endPoint y: 184, distance: 16.5
drag, startPoint x: 1137, startPoint y: 184, endPoint x: 1074, endPoint y: 138, distance: 78.0
click at [1068, 147] on div "100 % Back W 3.50 3.50 " H 1.26 1.26 " Y 3.00 3.00 " Center Middle Top Bottom" at bounding box center [665, 415] width 1180 height 709
click at [1209, 115] on img at bounding box center [1204, 113] width 66 height 66
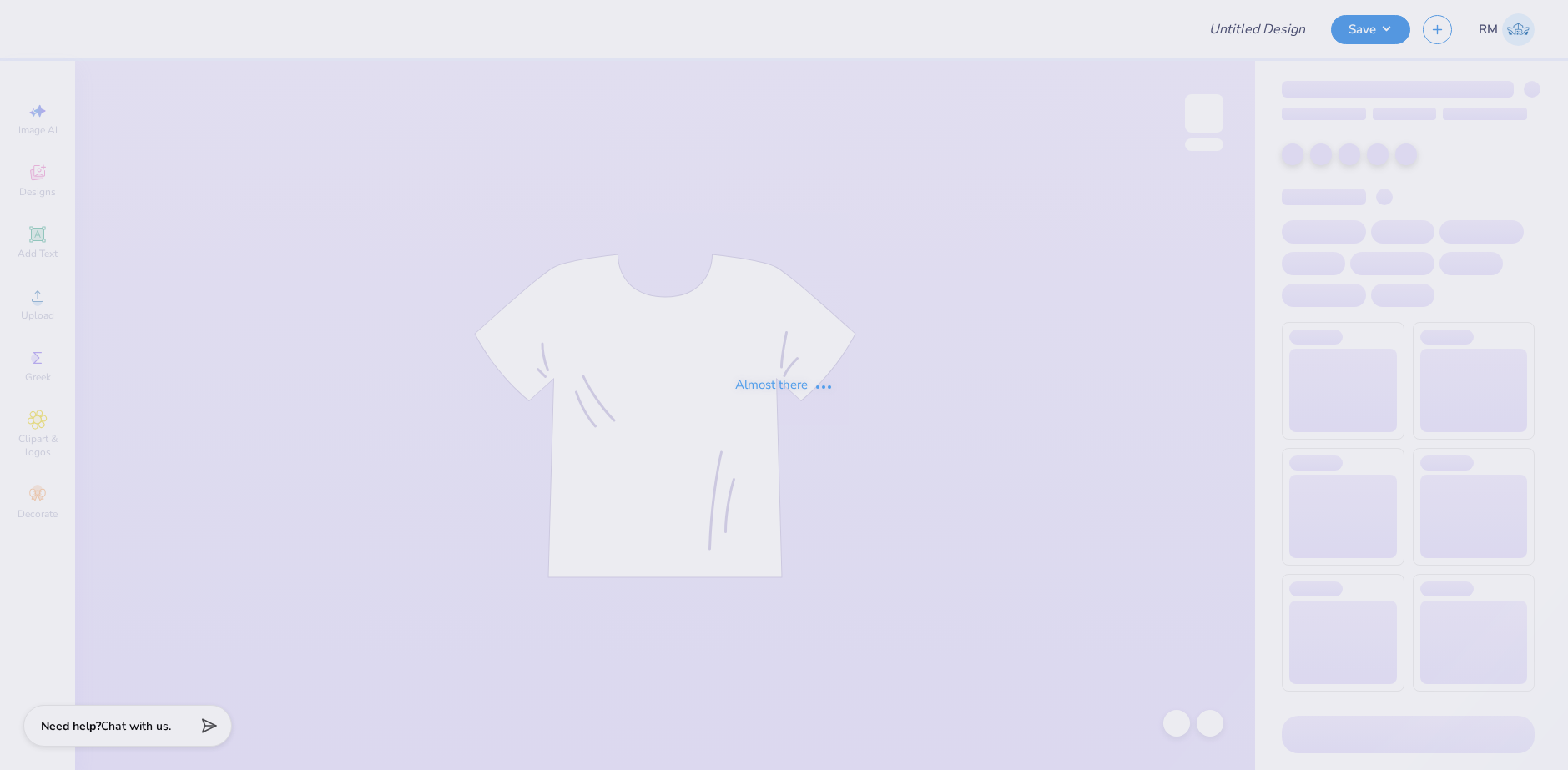
type input "Pi Kappa Phi Winthrop Fall Rush 25"
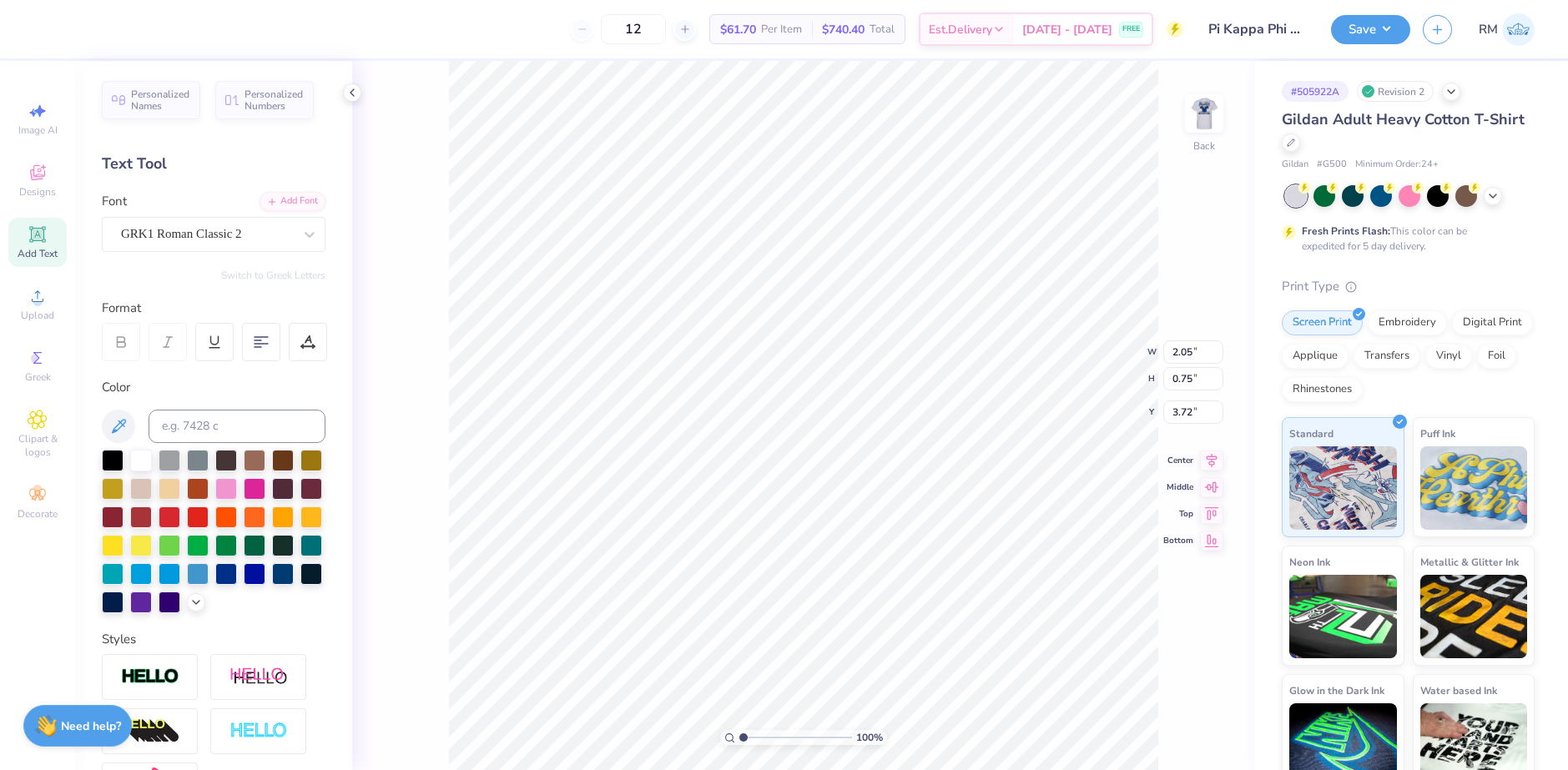
scroll to position [14, 2]
click at [301, 228] on icon at bounding box center [310, 235] width 17 height 17
paste textarea
type textarea "PK"
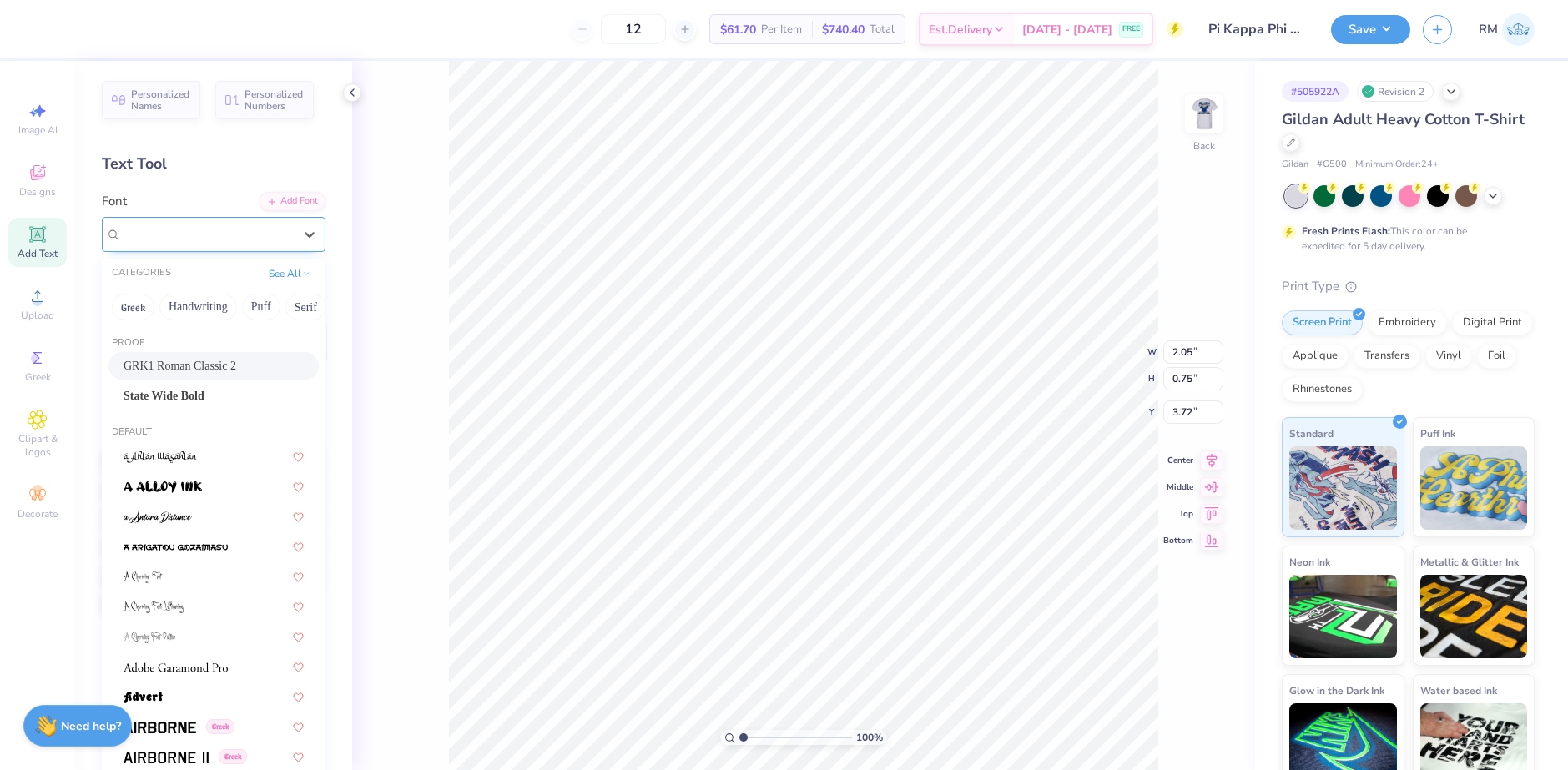
click at [205, 244] on div at bounding box center [206, 234] width 172 height 22
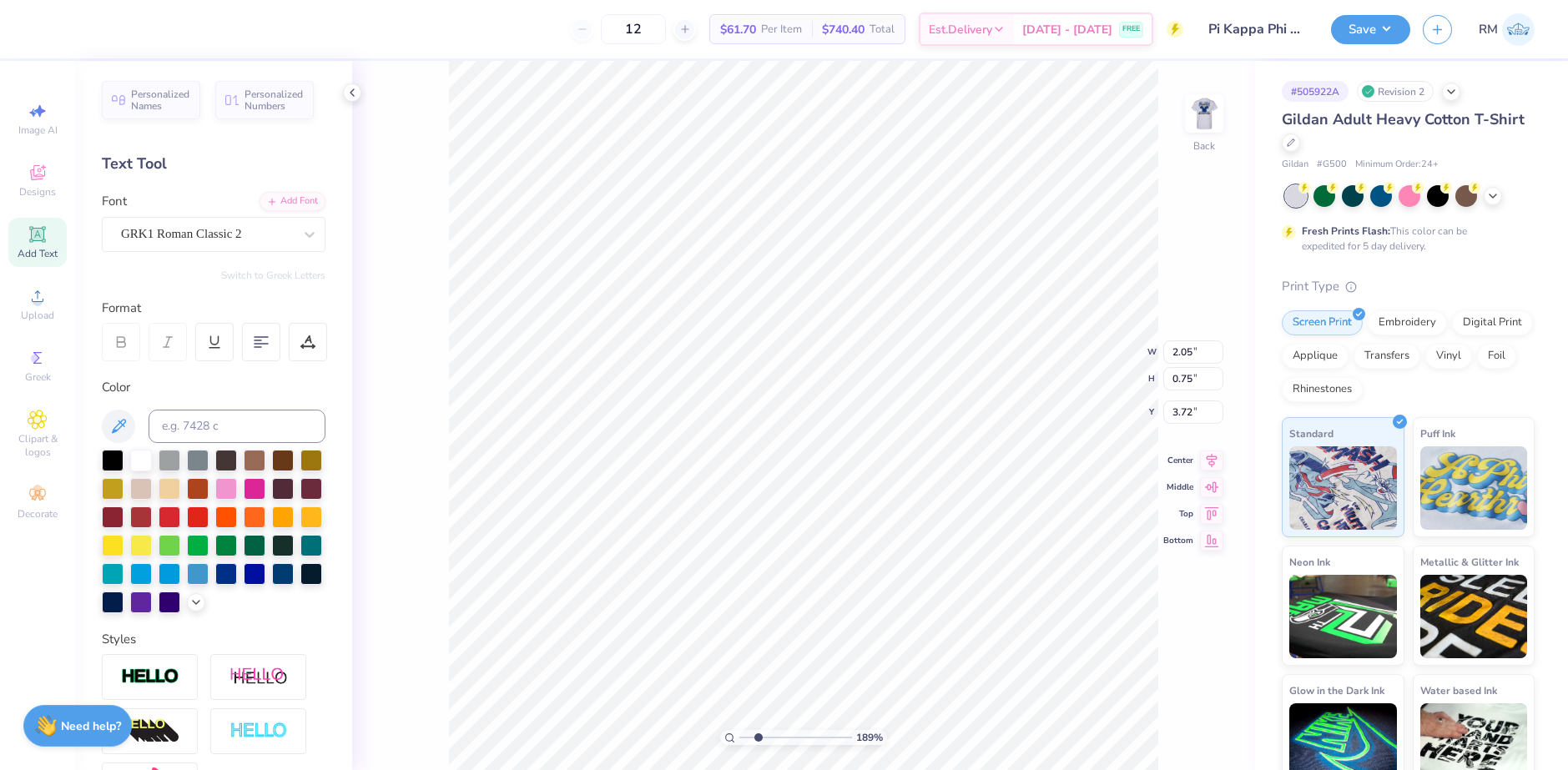
drag, startPoint x: 744, startPoint y: 739, endPoint x: 758, endPoint y: 737, distance: 14.1
click at [758, 737] on input "range" at bounding box center [796, 738] width 112 height 15
type input "2.27"
type textarea "PK"
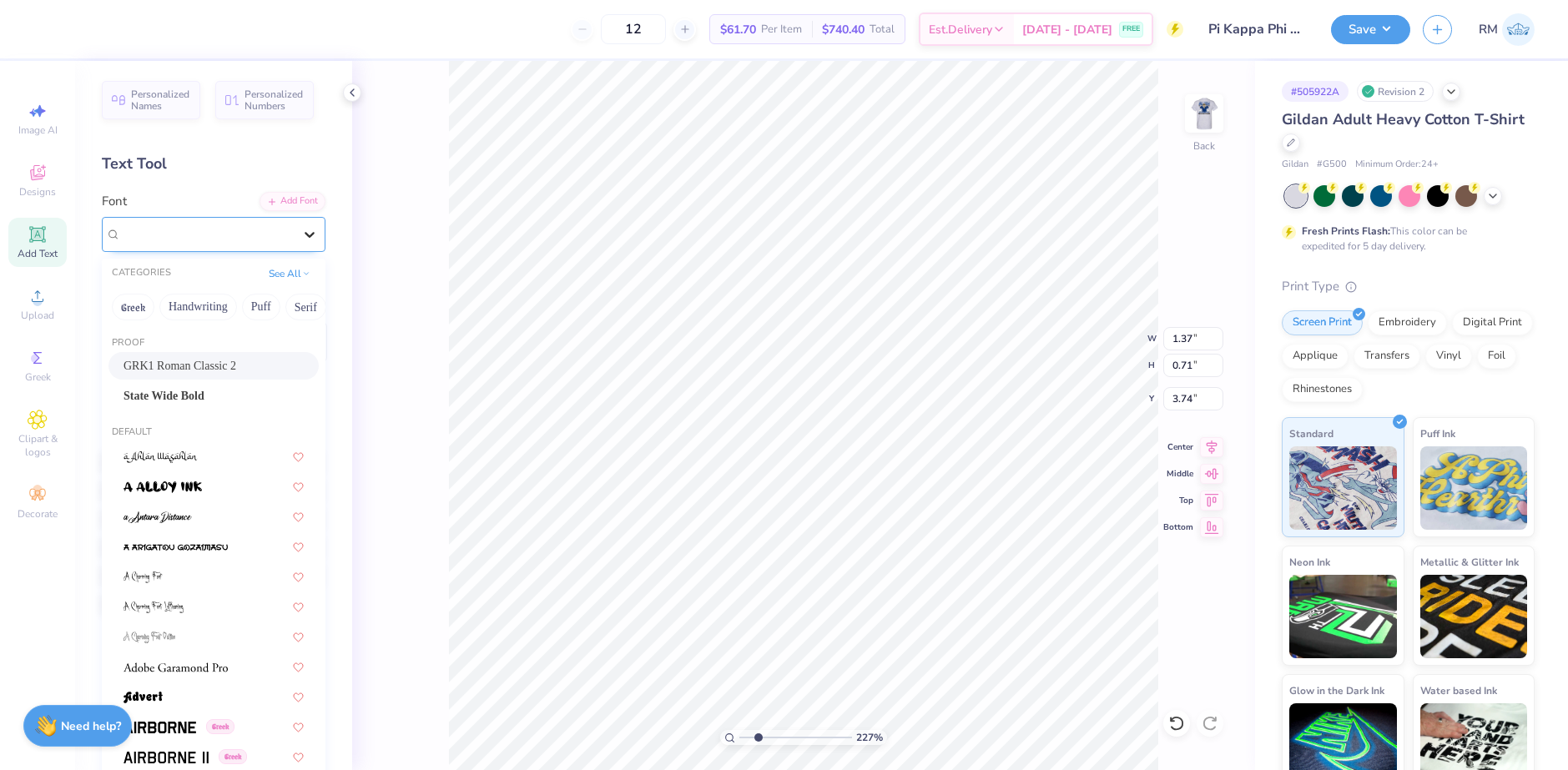
click at [301, 232] on icon at bounding box center [310, 235] width 17 height 17
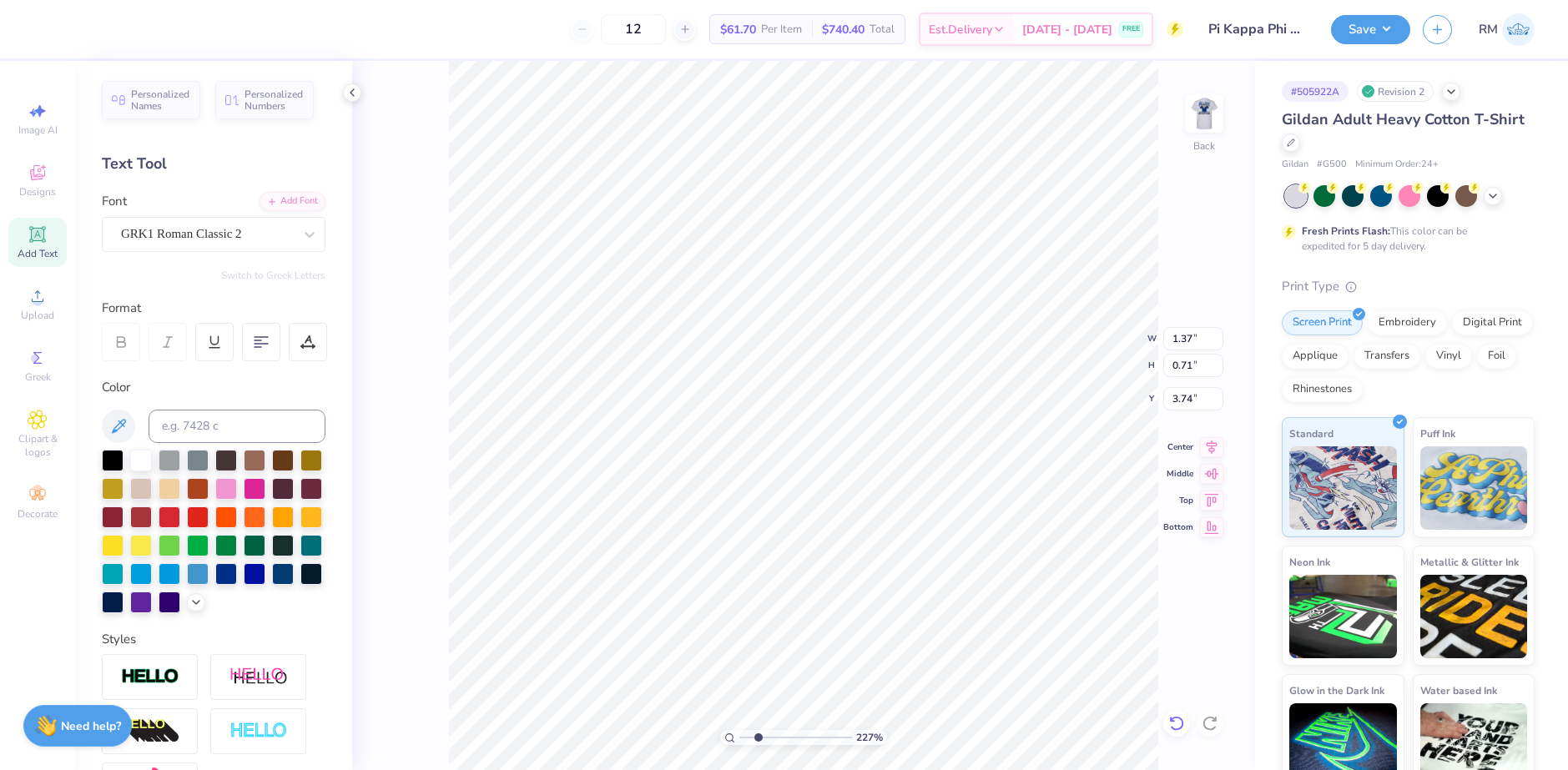
click at [1174, 731] on icon at bounding box center [1176, 723] width 17 height 17
click at [39, 365] on icon at bounding box center [38, 358] width 20 height 20
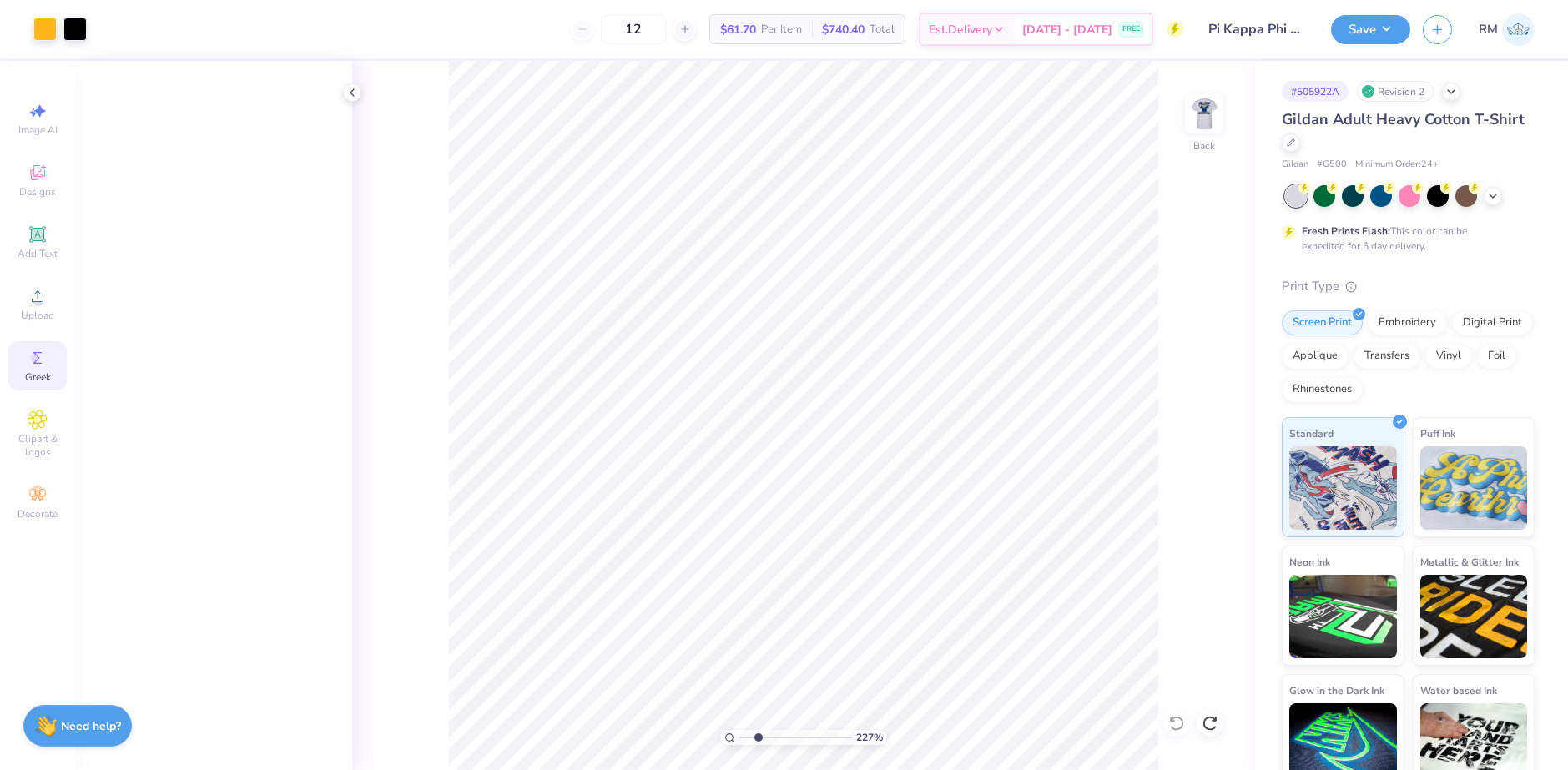
scroll to position [0, 0]
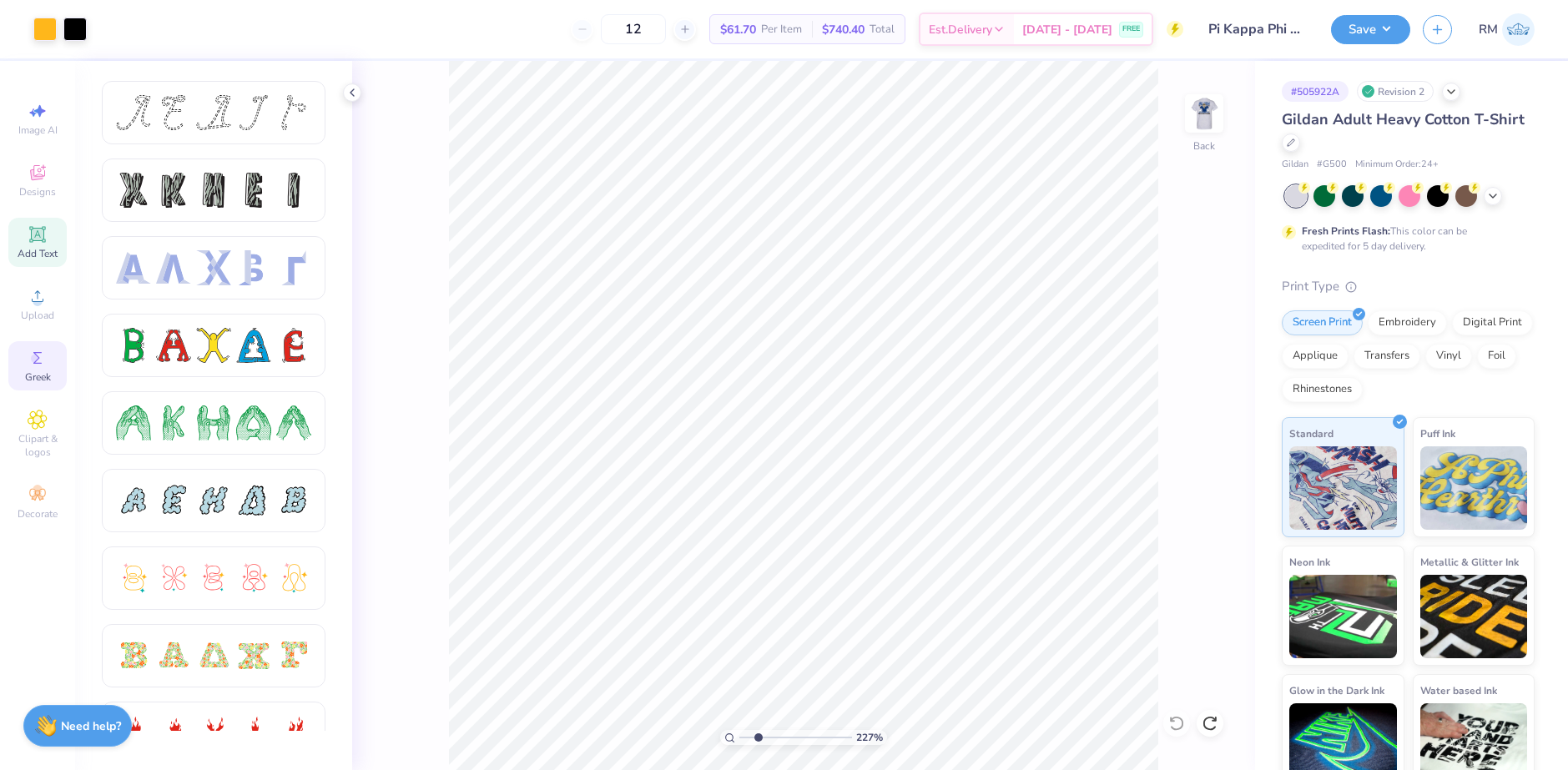
click at [29, 239] on icon at bounding box center [38, 235] width 20 height 20
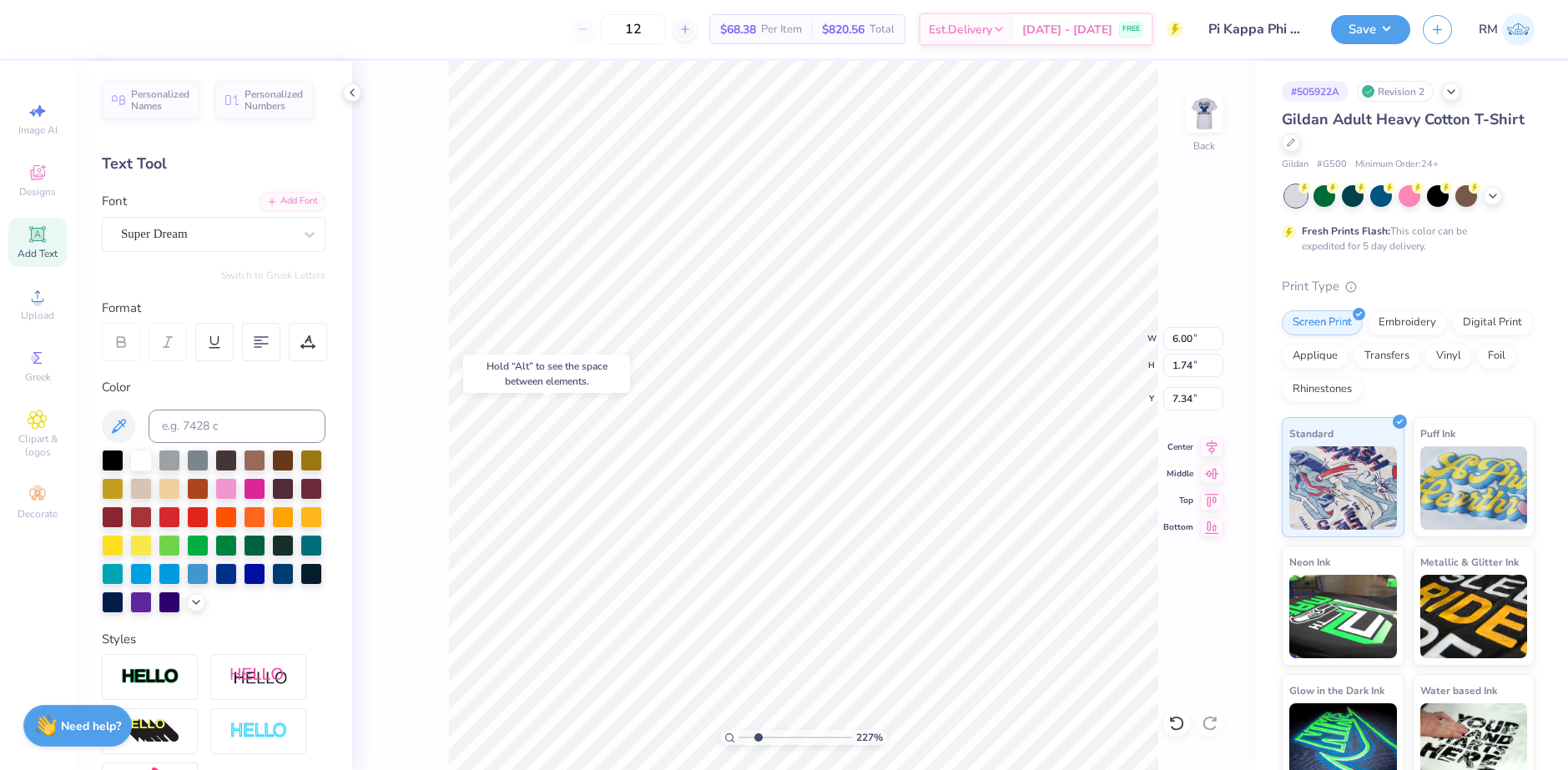
type input "7.34"
click at [417, 452] on div "227 % Back W 6.00 6.00 " H 1.74 1.74 " Y 7.34 7.34 " Center Middle Top Bottom" at bounding box center [803, 415] width 903 height 709
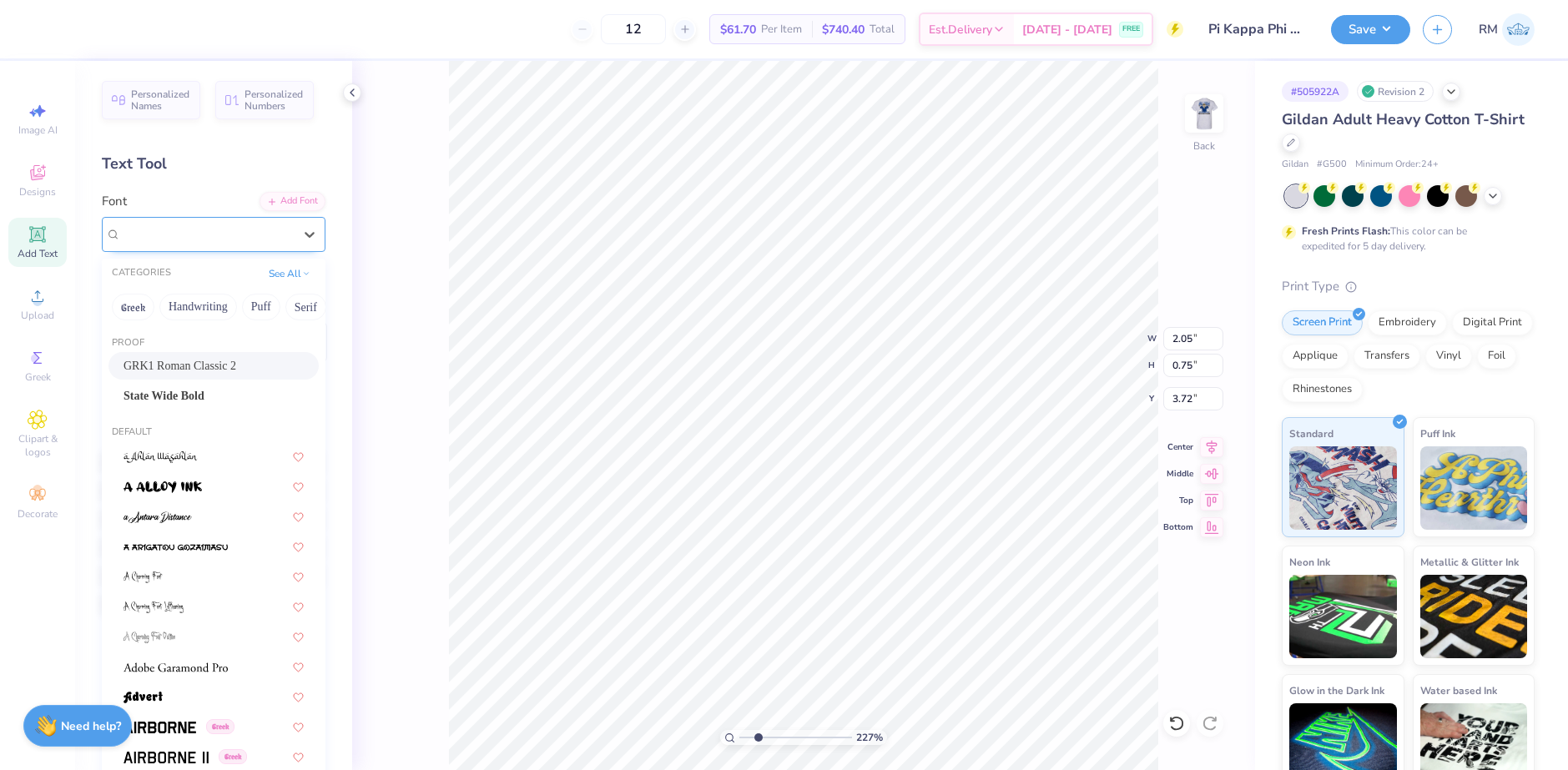
click at [165, 227] on div "GRK1 Roman Classic 2" at bounding box center [207, 234] width 175 height 26
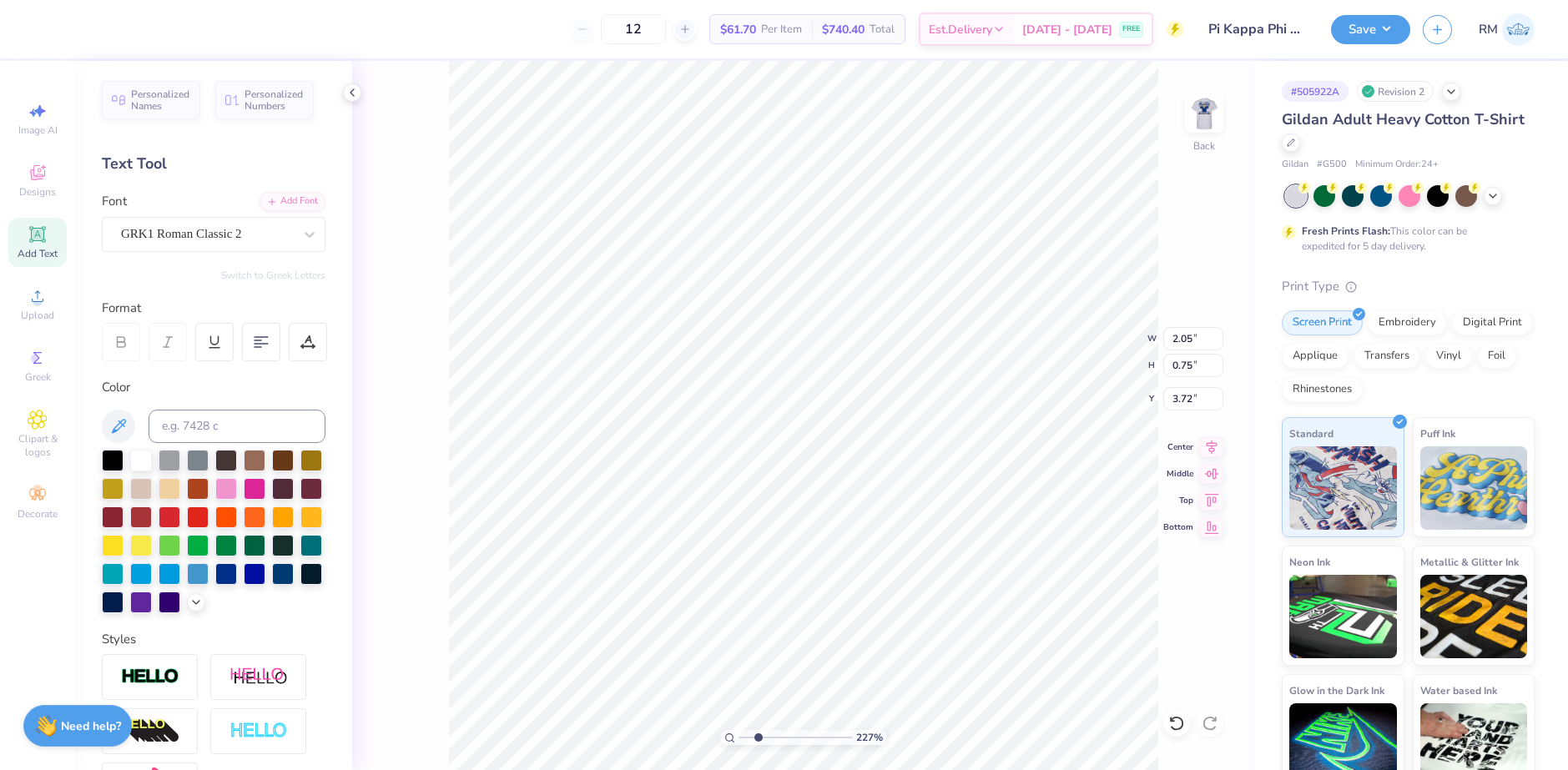
scroll to position [14, 2]
paste textarea "P"
type textarea "PKA"
click at [1181, 123] on div "227 % Back" at bounding box center [803, 415] width 903 height 709
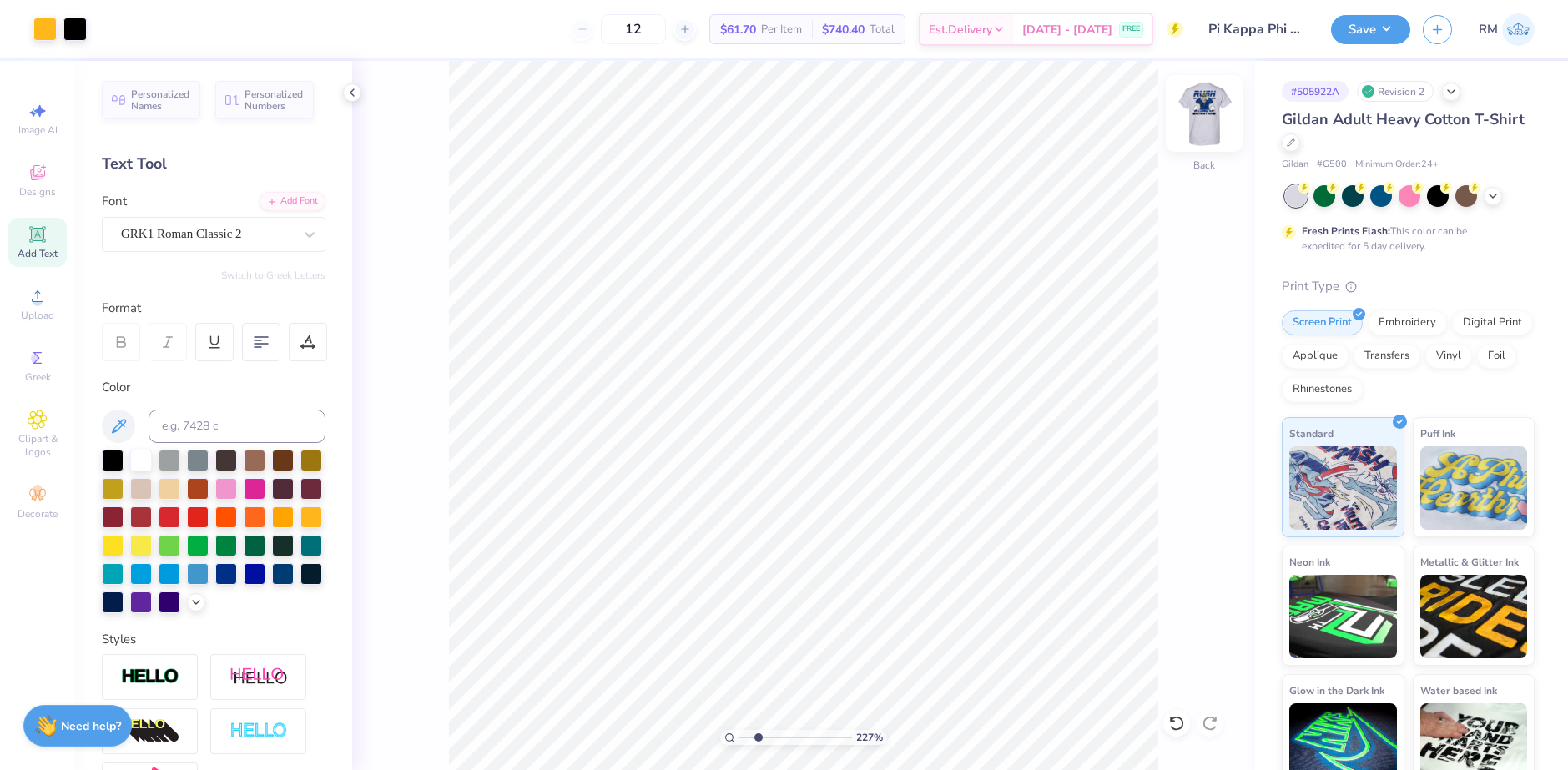
click at [1199, 122] on img at bounding box center [1204, 113] width 66 height 66
type input "1.82"
click at [753, 740] on input "range" at bounding box center [796, 738] width 112 height 15
type input "11.00"
type input "11.35"
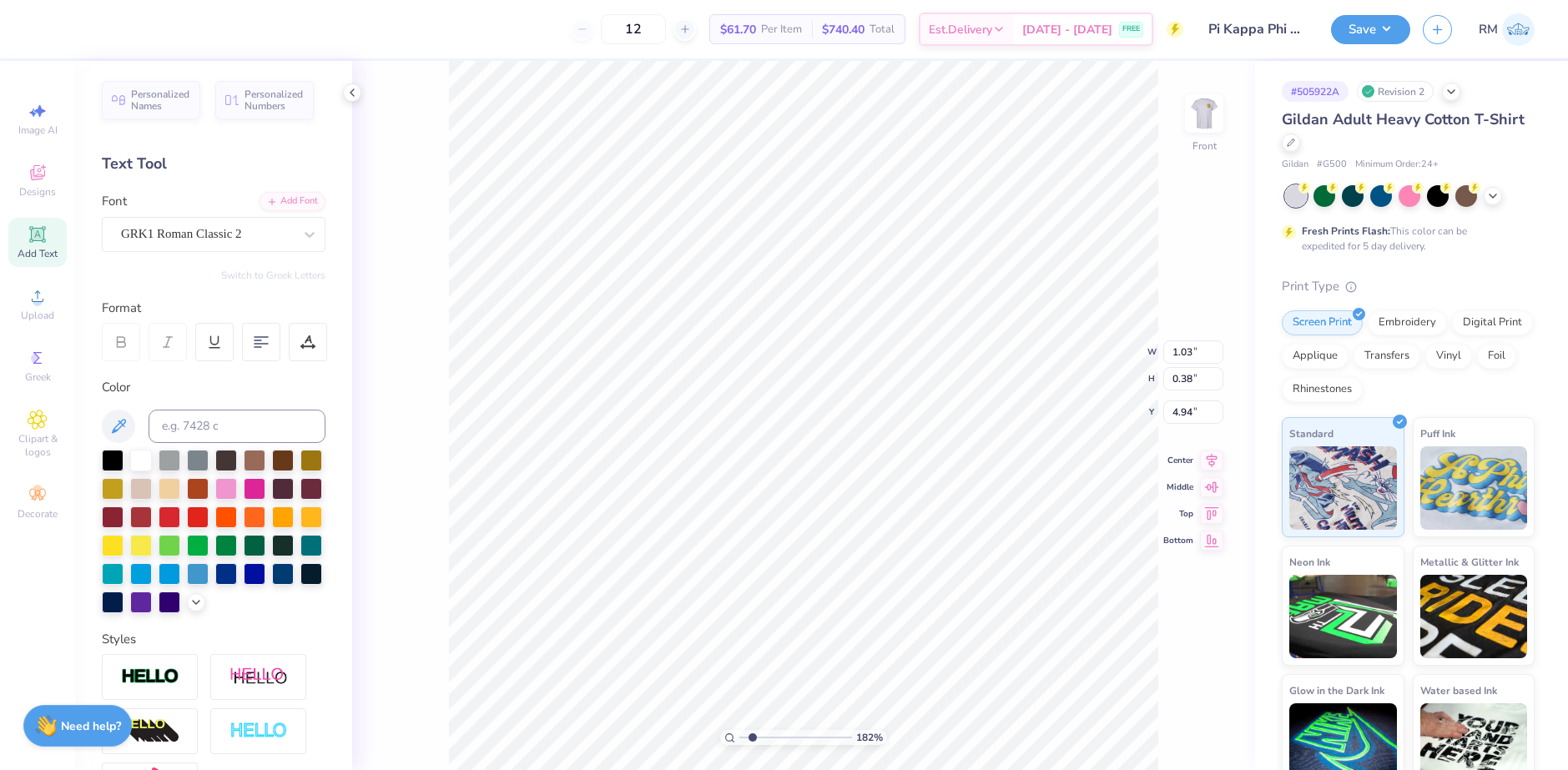
type input "3.00"
type input "1.03"
type input "0.38"
type input "4.94"
click at [750, 740] on input "range" at bounding box center [796, 738] width 112 height 15
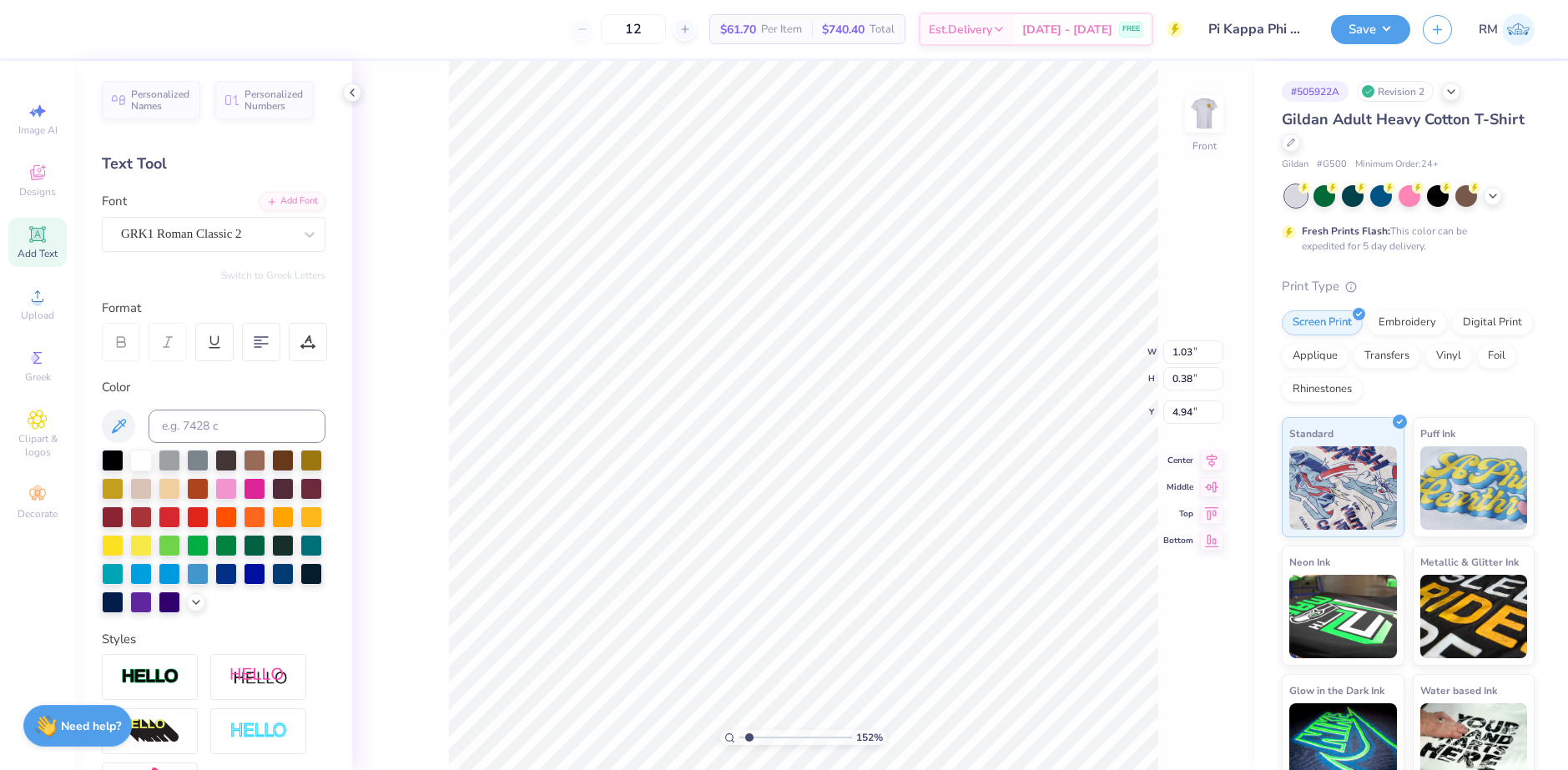
drag, startPoint x: 1169, startPoint y: 169, endPoint x: 1192, endPoint y: 186, distance: 28.6
click at [1187, 104] on img at bounding box center [1204, 113] width 66 height 66
drag, startPoint x: 752, startPoint y: 737, endPoint x: 783, endPoint y: 731, distance: 31.6
click at [783, 731] on input "range" at bounding box center [796, 738] width 112 height 15
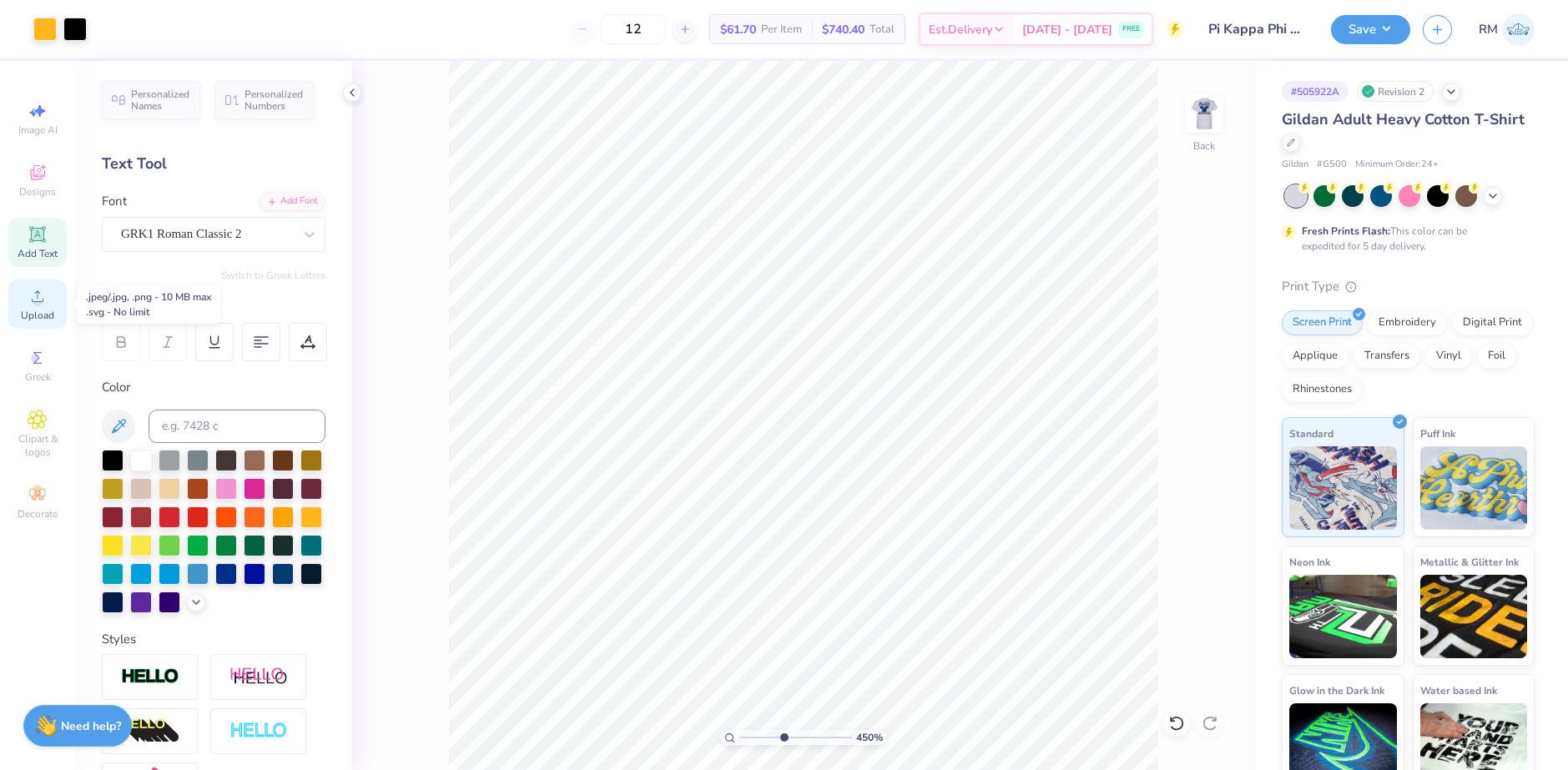
click at [43, 308] on div "Upload" at bounding box center [37, 304] width 58 height 49
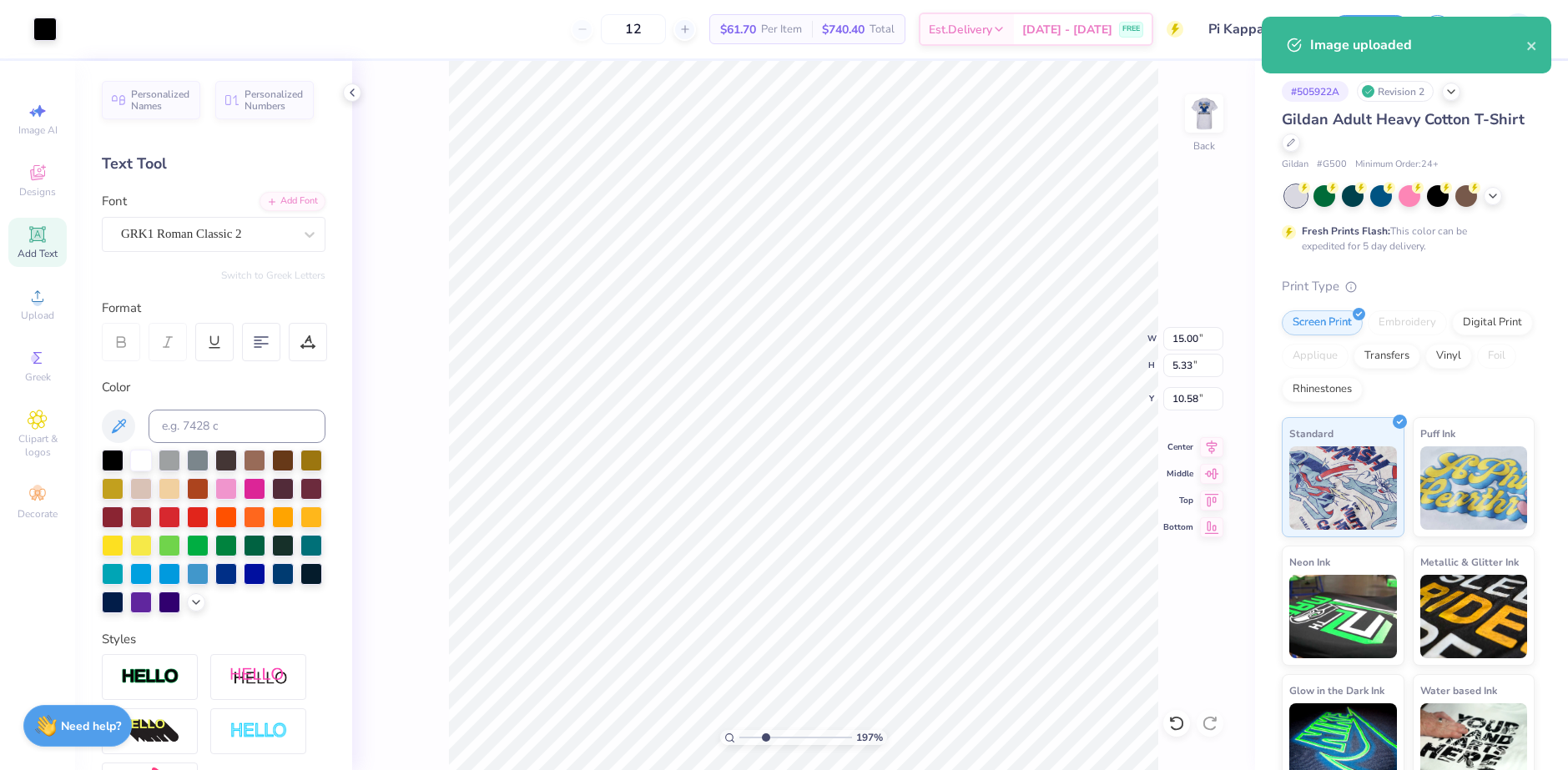
drag, startPoint x: 783, startPoint y: 733, endPoint x: 766, endPoint y: 722, distance: 20.2
click at [766, 730] on input "range" at bounding box center [796, 738] width 112 height 15
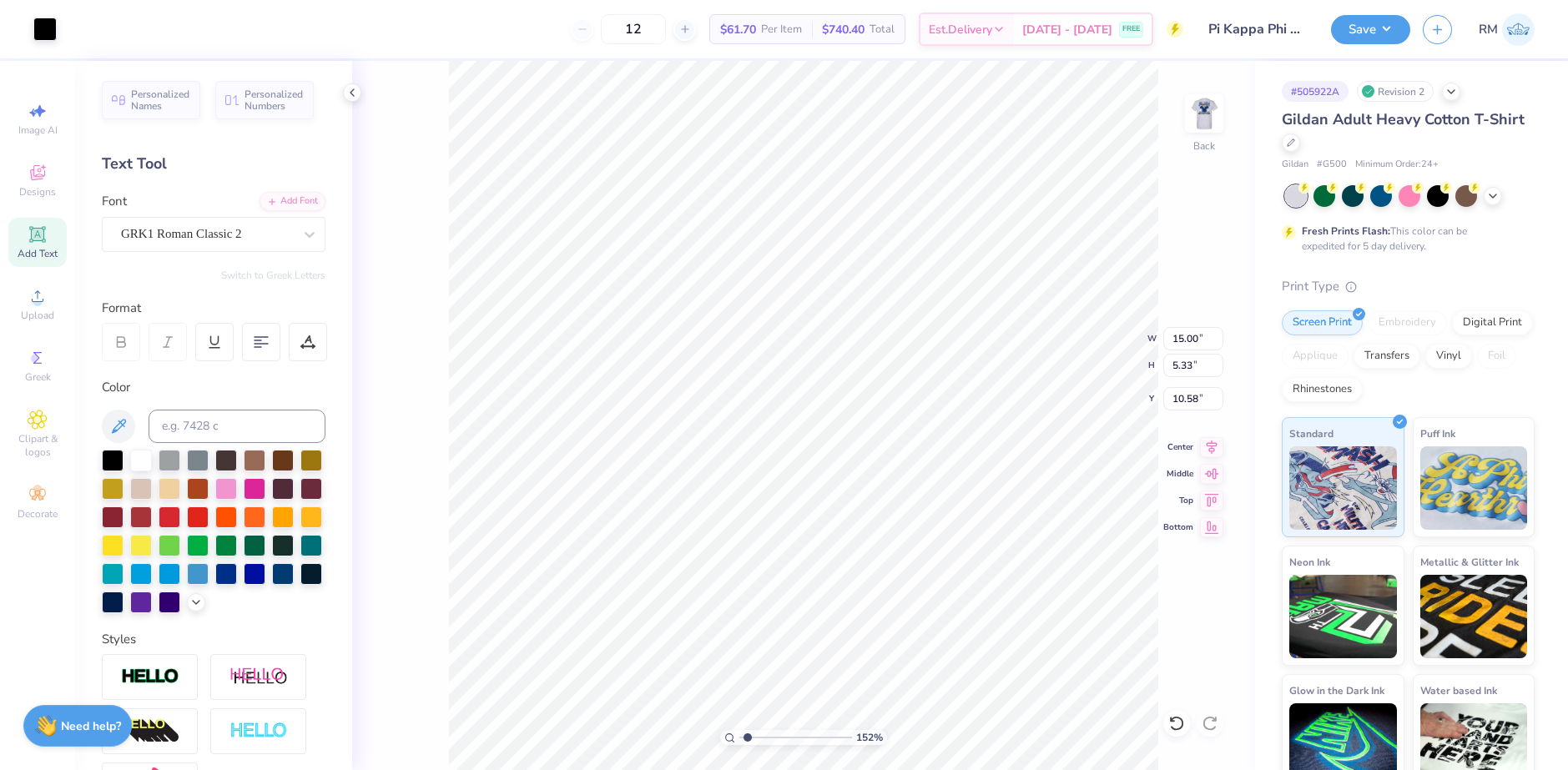
drag, startPoint x: 768, startPoint y: 741, endPoint x: 755, endPoint y: 732, distance: 15.8
type input "1.37"
click at [748, 741] on input "range" at bounding box center [796, 738] width 112 height 15
type input "2.05"
type input "0.75"
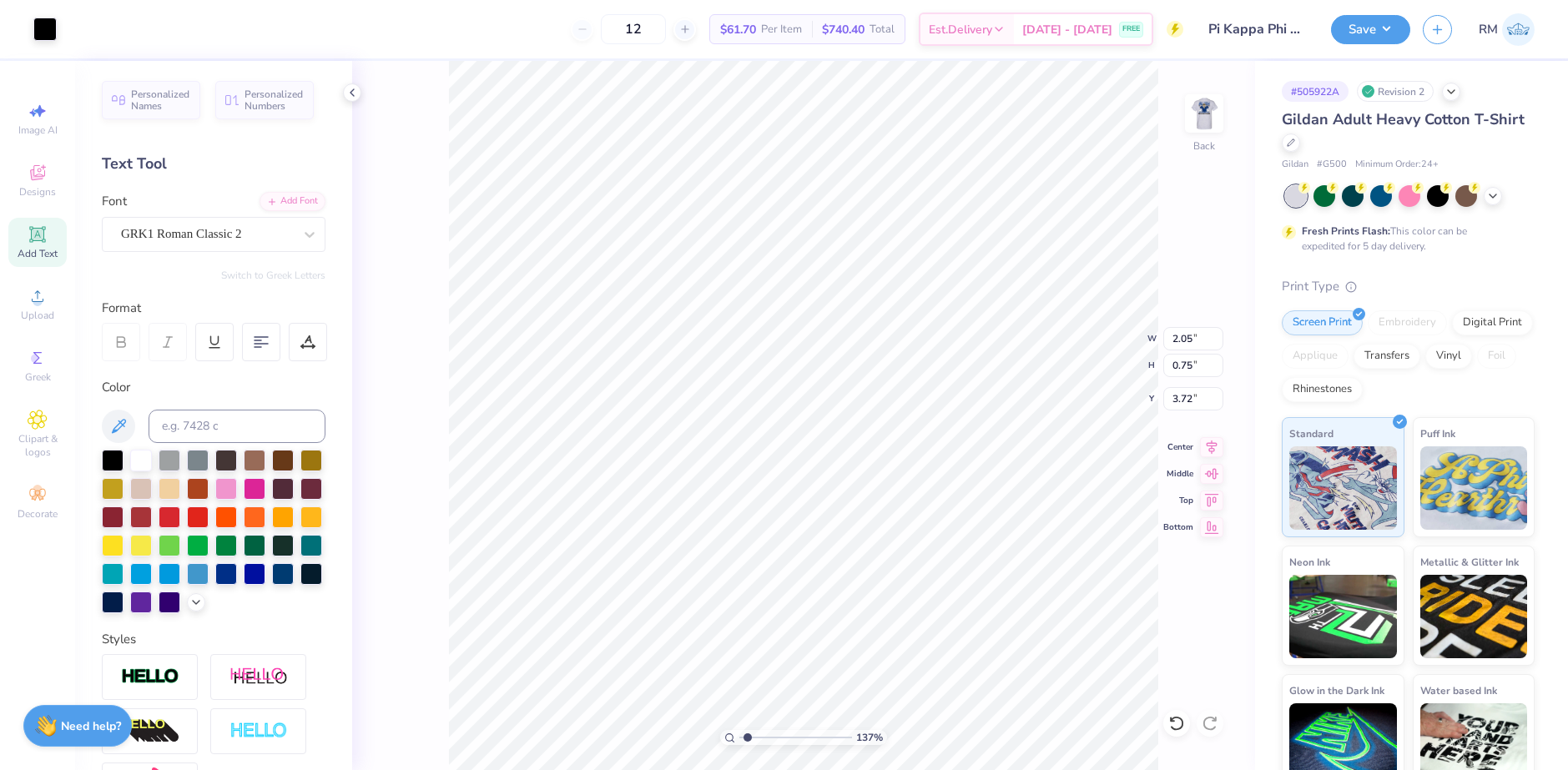
type input "3.72"
type input "15.00"
type input "5.33"
type input "10.58"
click at [1183, 324] on div "137 % Back W 15.00 15.00 " H 5.33 5.33 " Y 10.58 10.58 " Center Middle Top Bott…" at bounding box center [803, 415] width 903 height 709
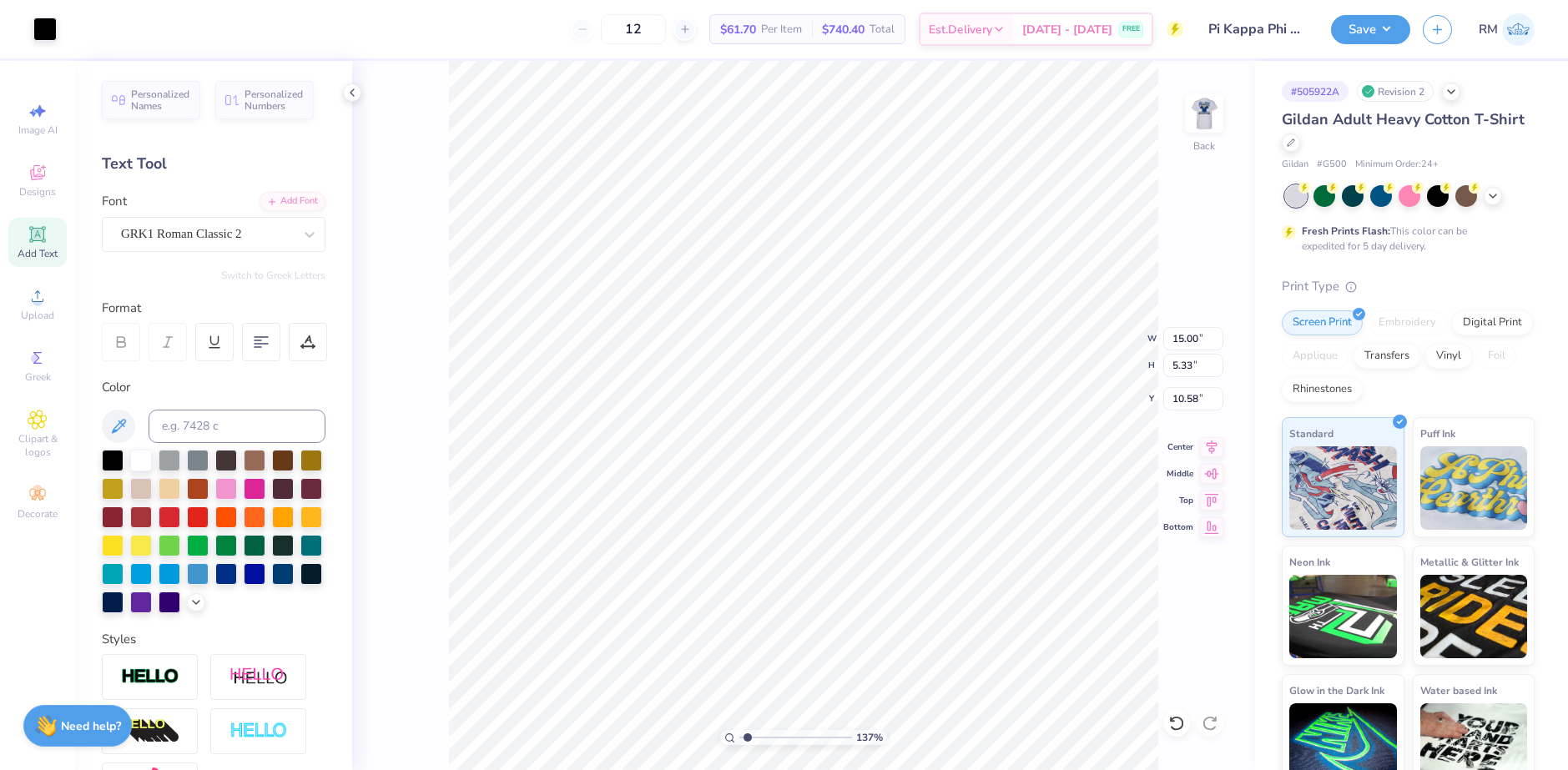
click at [1183, 324] on div "137 % Back W 15.00 15.00 " H 5.33 5.33 " Y 10.58 10.58 " Center Middle Top Bott…" at bounding box center [803, 415] width 903 height 709
click at [1183, 333] on div "137 % Back W 15.00 H 5.33 Y 10.58 Center Middle Top Bottom" at bounding box center [803, 415] width 903 height 709
type input "15.00"
type input "5.33"
type input "10.58"
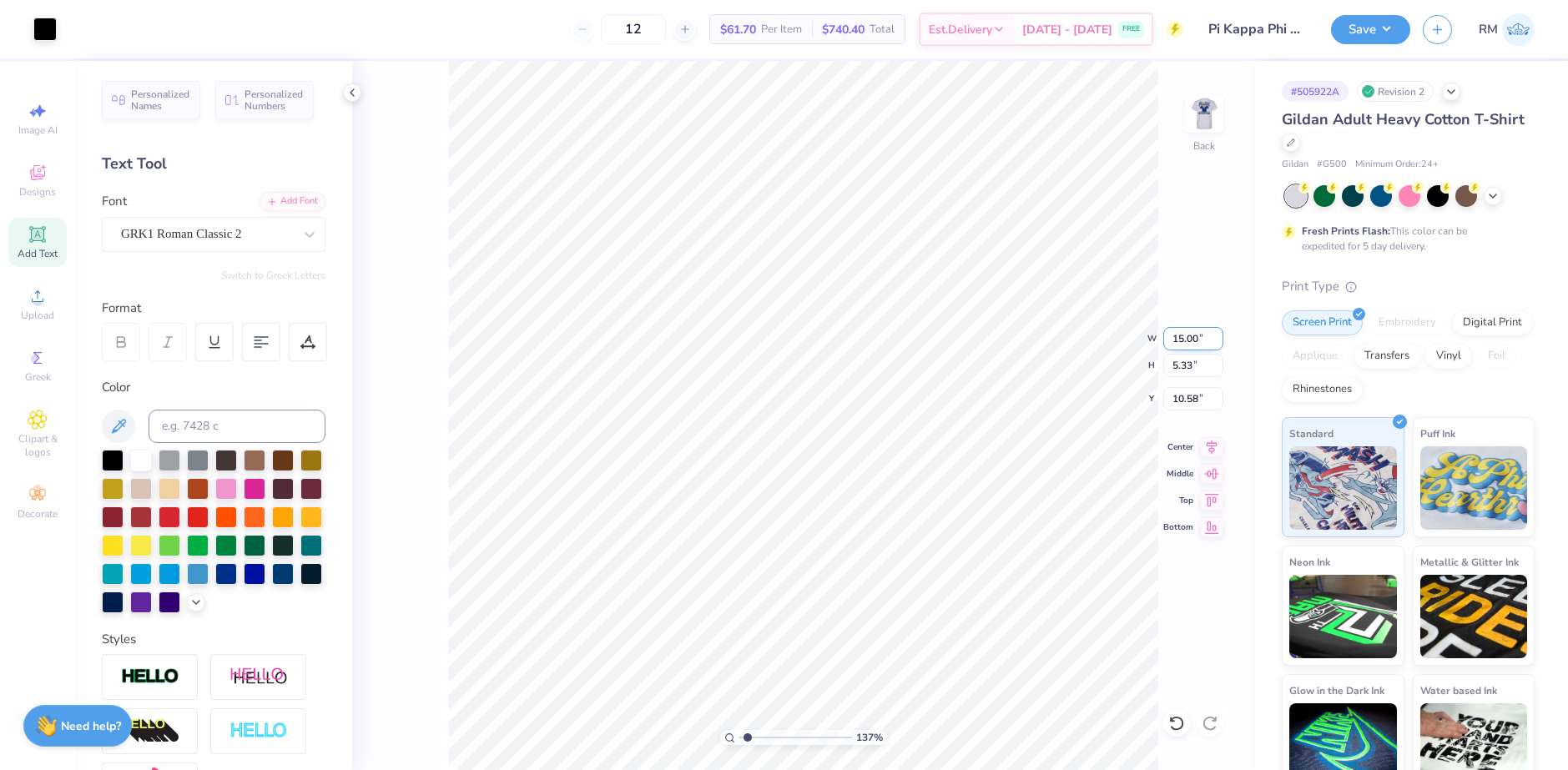
click at [1178, 338] on input "15.00" at bounding box center [1193, 338] width 60 height 23
type input "2.05"
type input "0.73"
click at [1185, 393] on input "12.89" at bounding box center [1193, 398] width 60 height 23
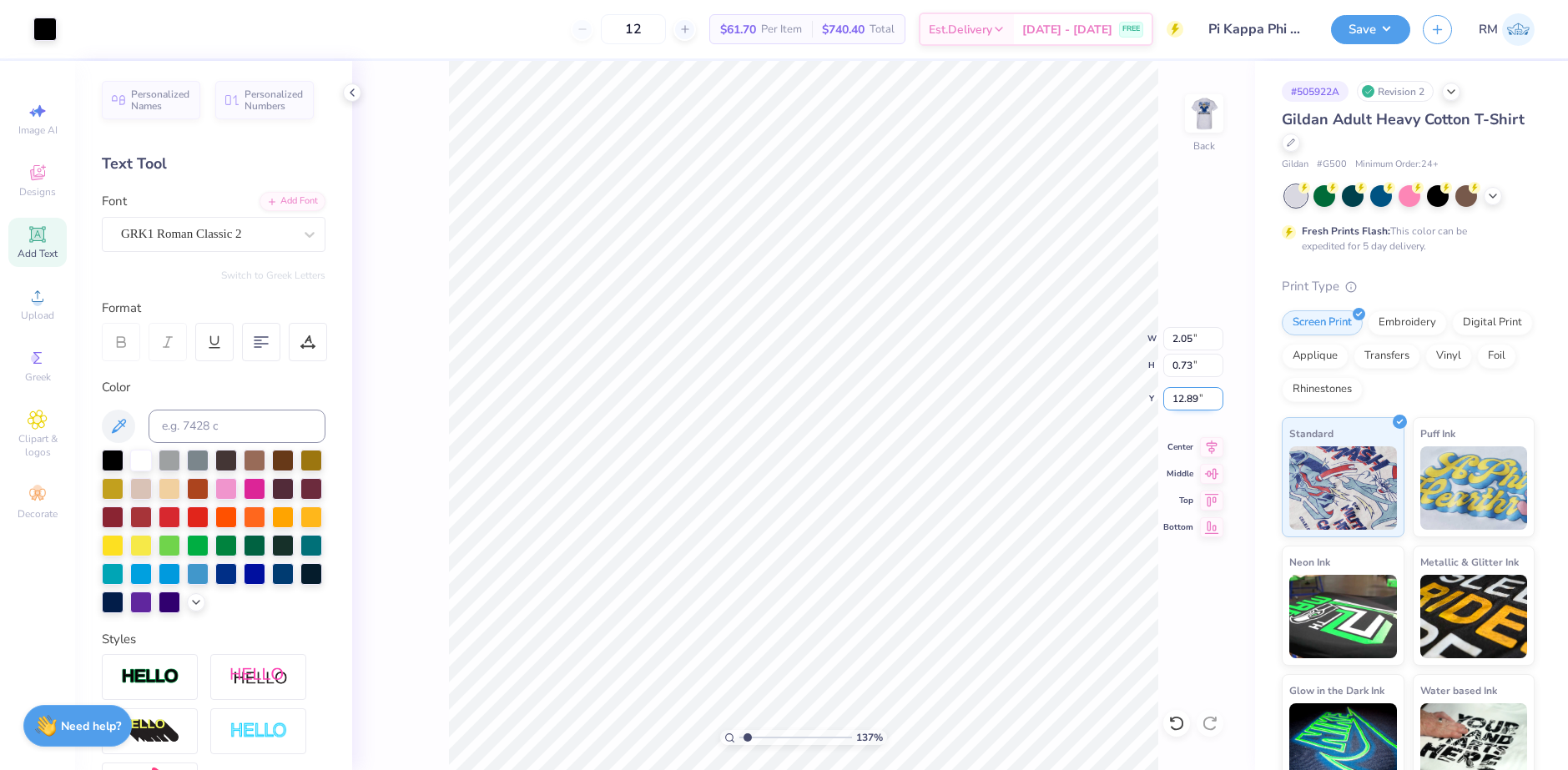
click at [1185, 393] on input "12.89" at bounding box center [1193, 398] width 60 height 23
type input "3.37"
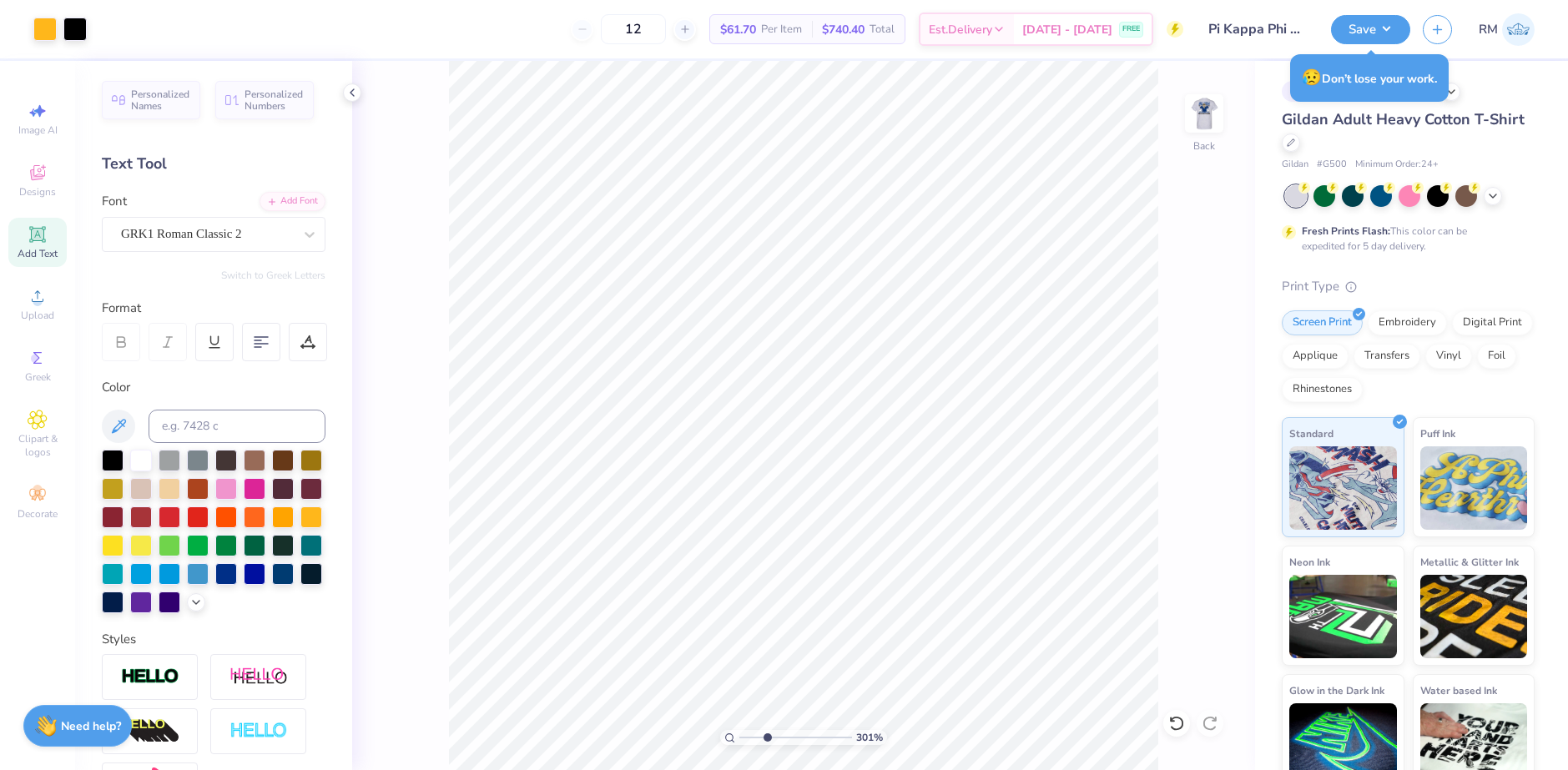
drag, startPoint x: 750, startPoint y: 735, endPoint x: 767, endPoint y: 733, distance: 17.1
click at [767, 734] on input "range" at bounding box center [796, 738] width 112 height 15
type input "3.09"
type input "6.75"
type input "3.09"
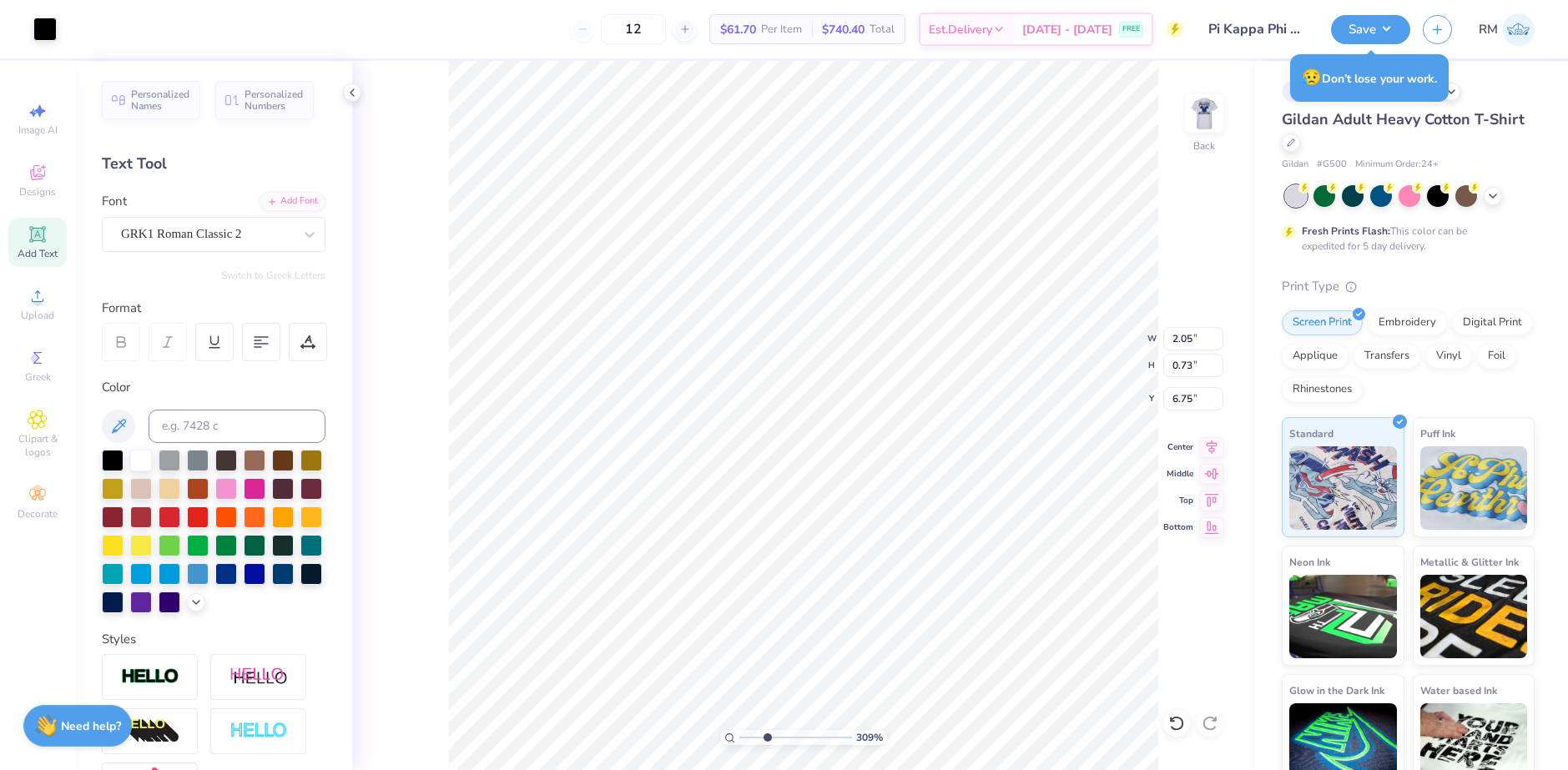
type input "3.74"
type input "3.09"
type input "4.72"
type input "3.09"
type input "0.75"
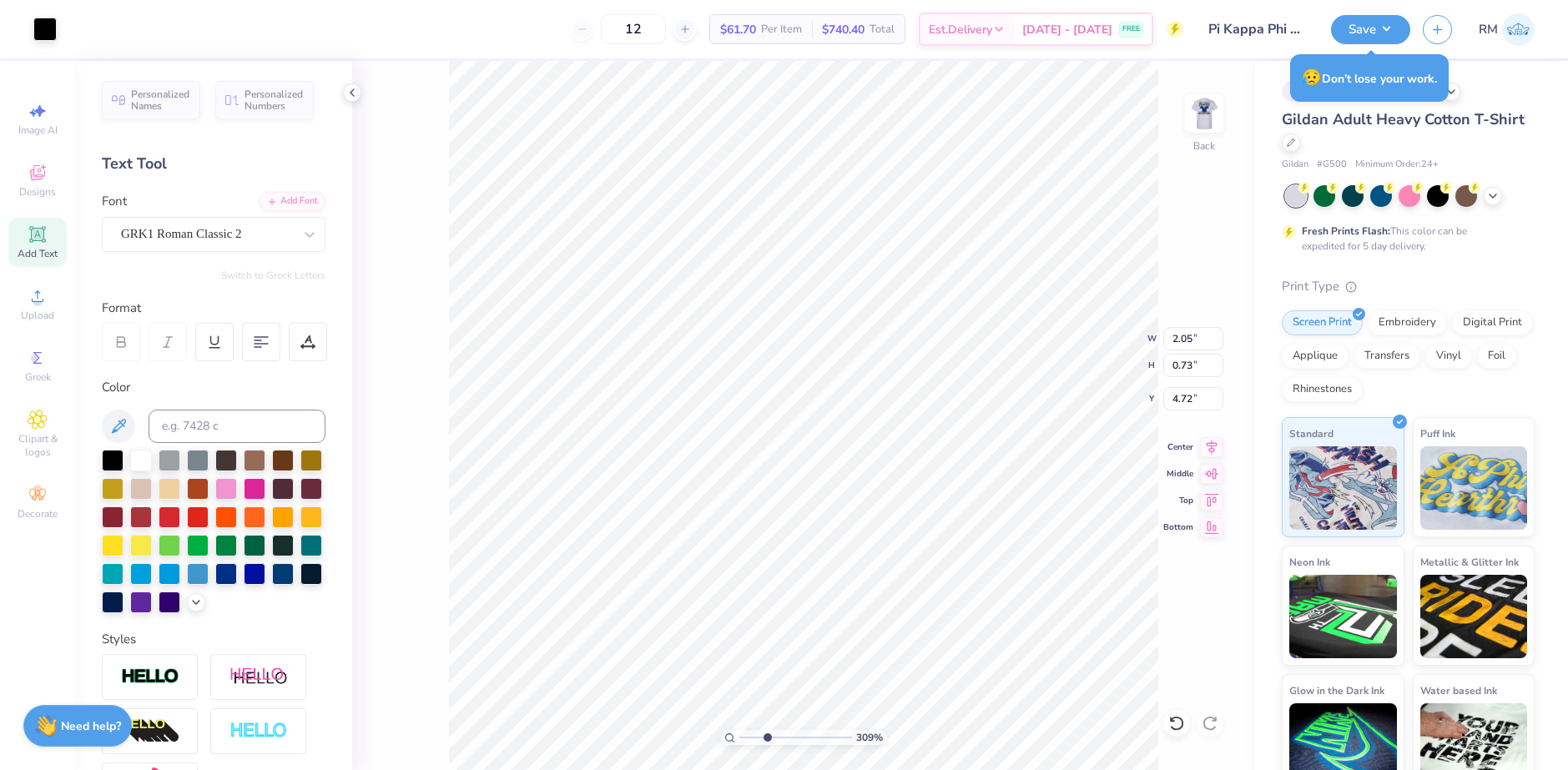
type input "3.72"
type input "3.09"
type input "7.19"
type input "3.09"
type input "0.73"
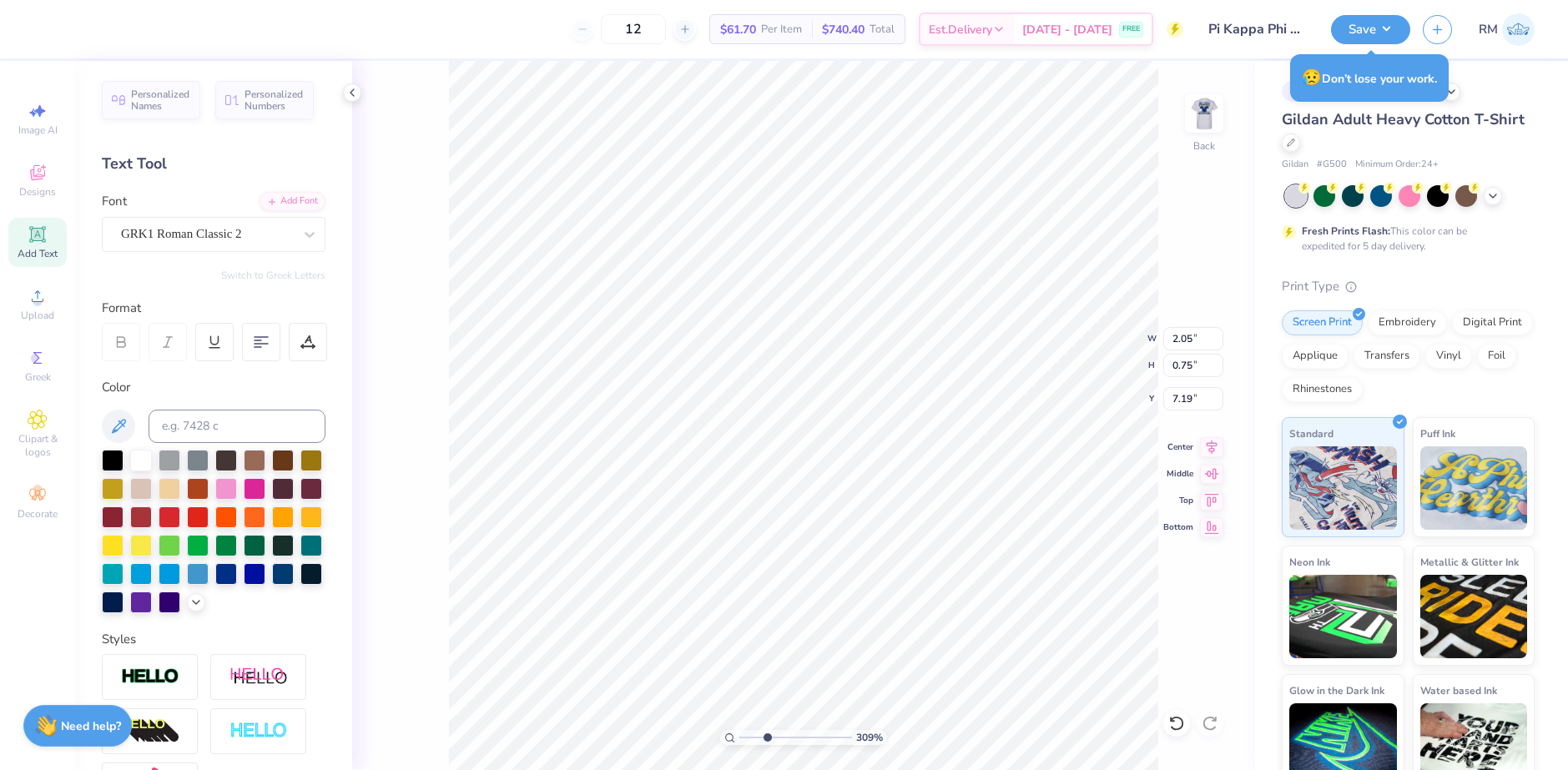
type input "4.72"
type input "3.09"
type input "3.78"
type input "3.09"
type input "6.37"
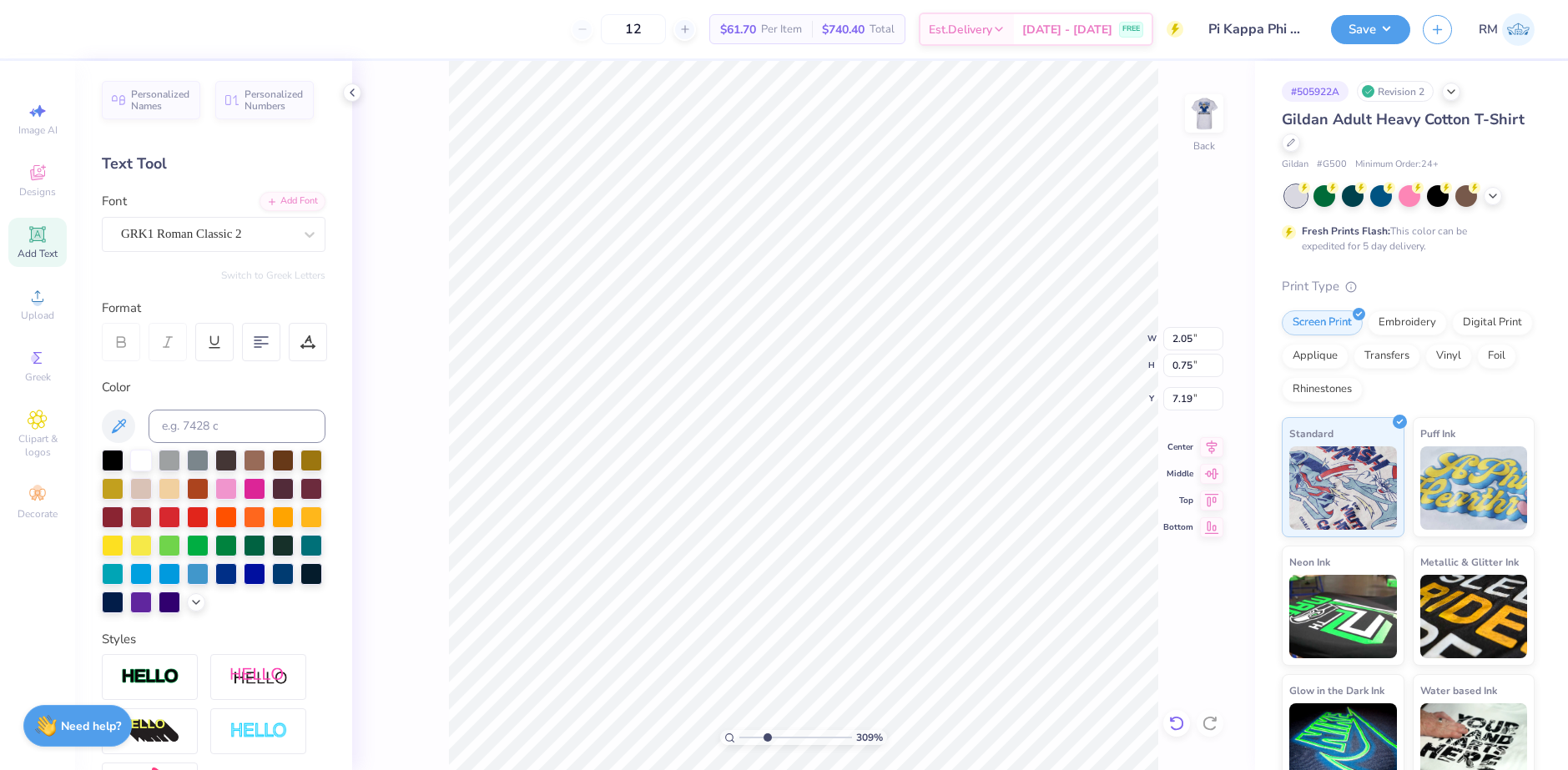
click at [1176, 719] on icon at bounding box center [1176, 723] width 17 height 17
click at [1176, 718] on icon at bounding box center [1176, 723] width 14 height 15
type input "3.09"
type input "3.74"
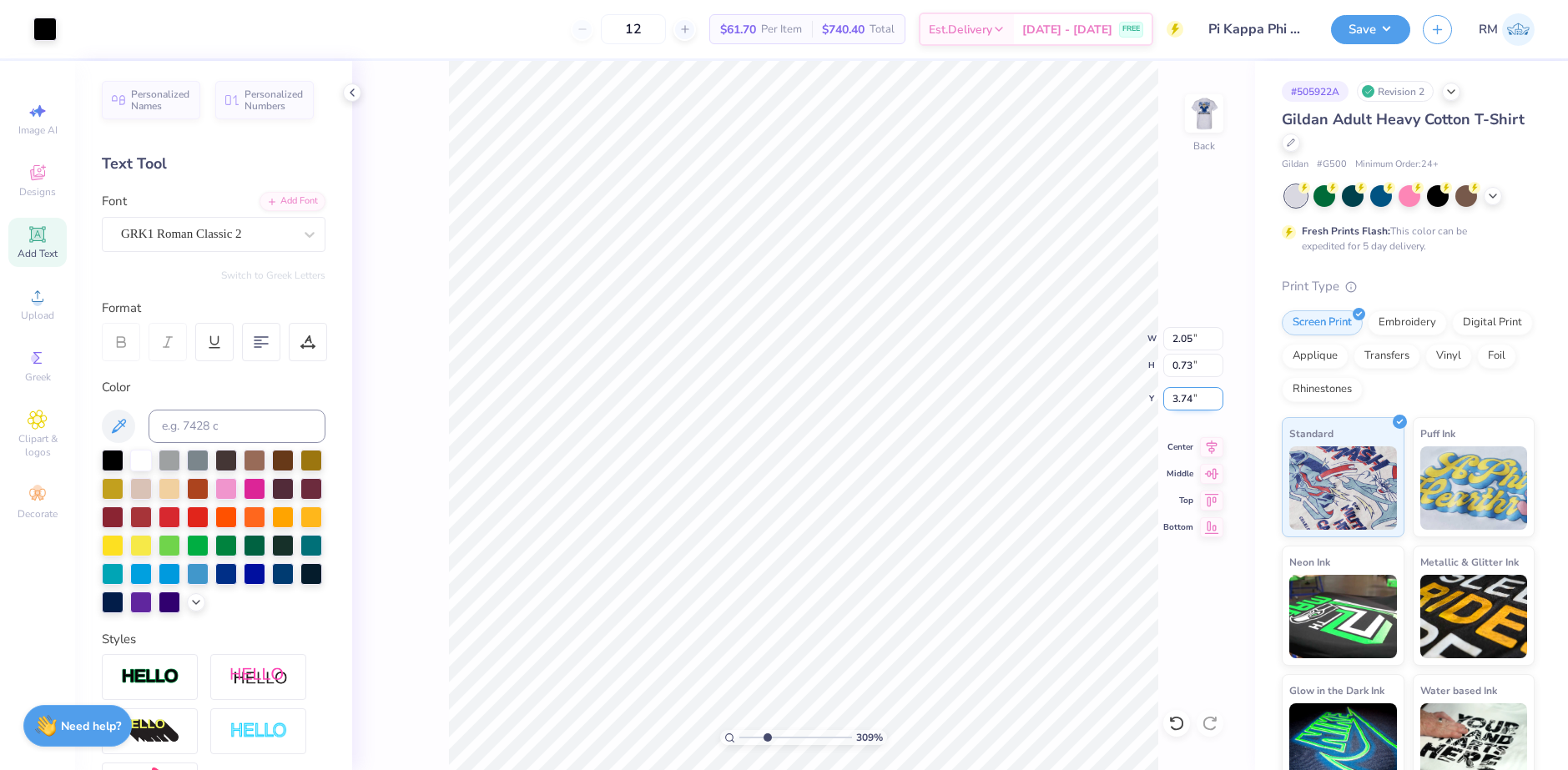
type input "3.09"
type input "3.78"
click at [1208, 120] on img at bounding box center [1204, 113] width 66 height 66
click at [1174, 729] on icon at bounding box center [1176, 723] width 14 height 15
drag, startPoint x: 767, startPoint y: 733, endPoint x: 830, endPoint y: 728, distance: 63.2
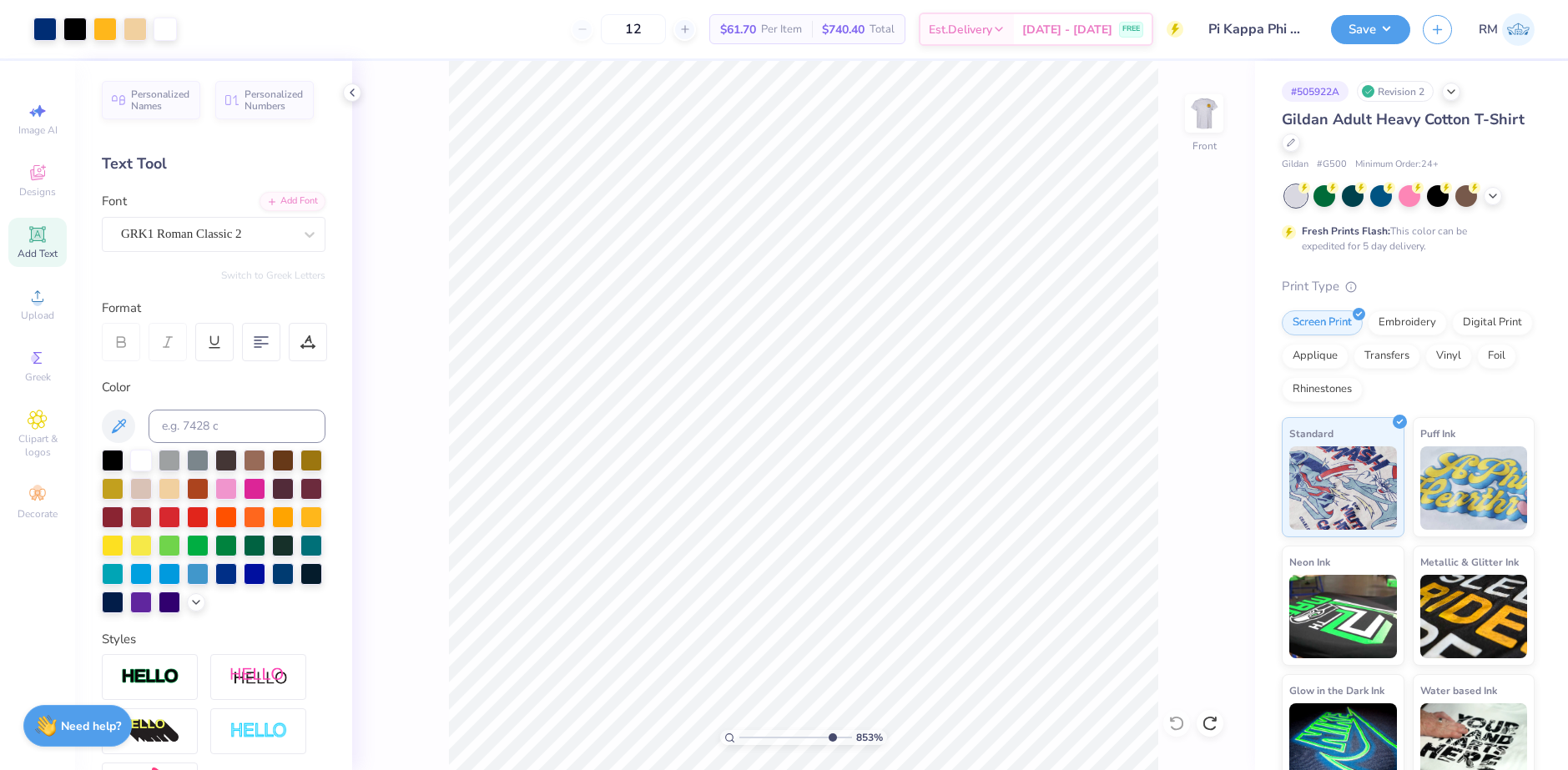
type input "8.67"
click at [830, 730] on input "range" at bounding box center [796, 738] width 112 height 15
type input "4.06"
click at [1188, 721] on div at bounding box center [1176, 723] width 27 height 27
click at [32, 301] on icon at bounding box center [37, 296] width 12 height 12
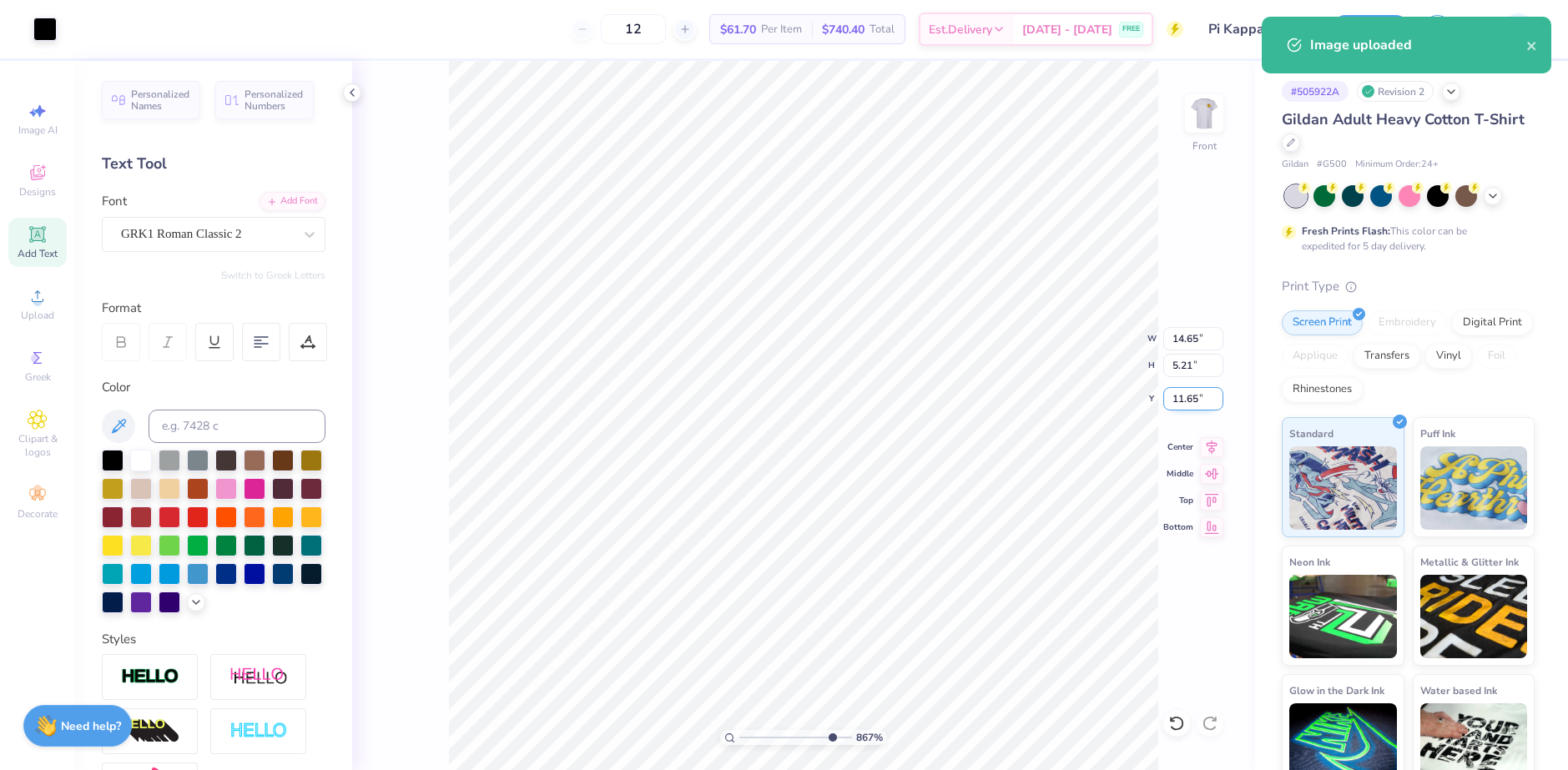
click at [1186, 402] on input "11.65" at bounding box center [1193, 398] width 60 height 23
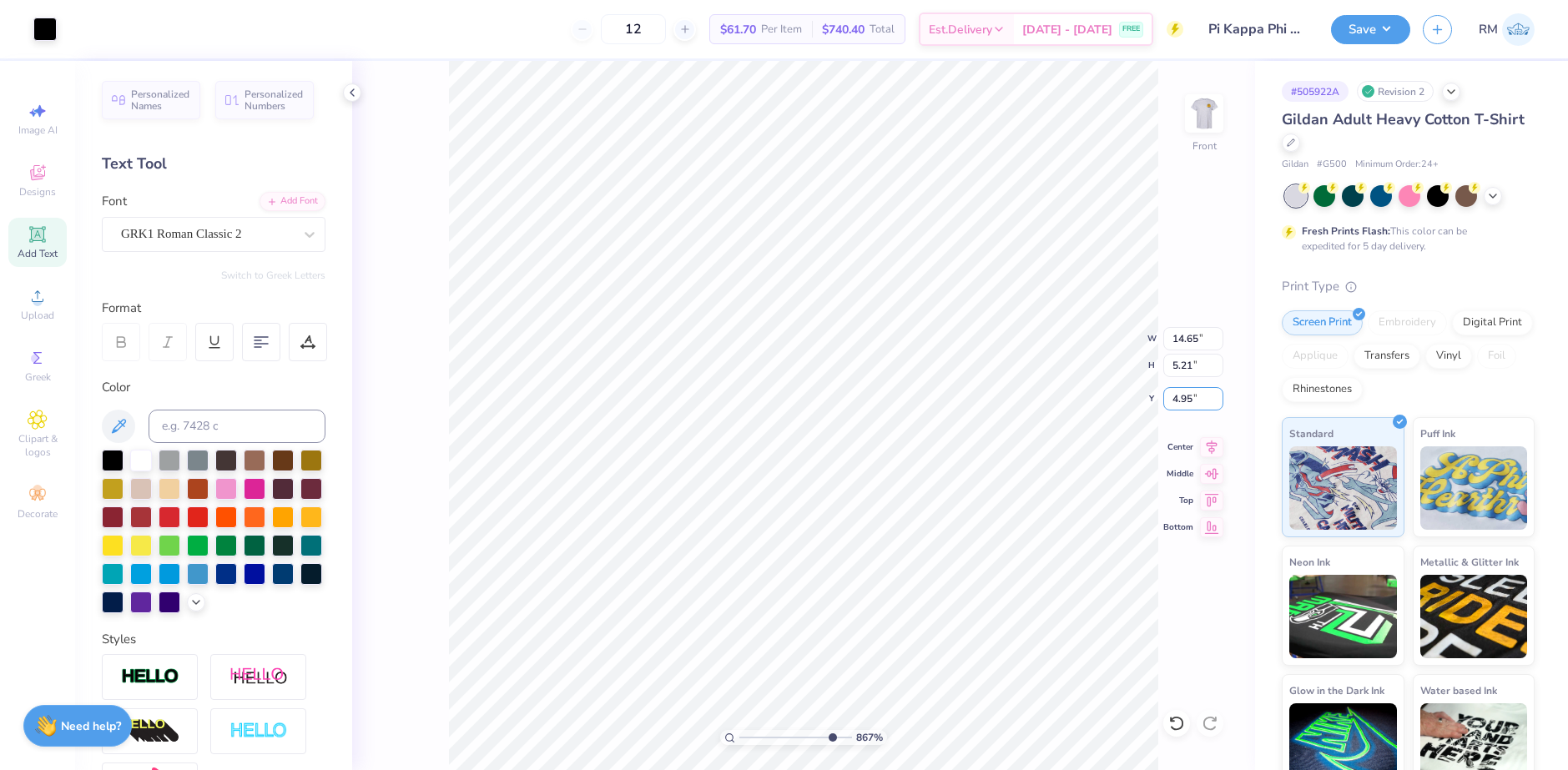
type input "4.95"
drag, startPoint x: 828, startPoint y: 734, endPoint x: 737, endPoint y: 720, distance: 92.1
type input "1"
click at [740, 730] on input "range" at bounding box center [796, 738] width 112 height 15
click at [859, 342] on li "Copy" at bounding box center [896, 345] width 131 height 32
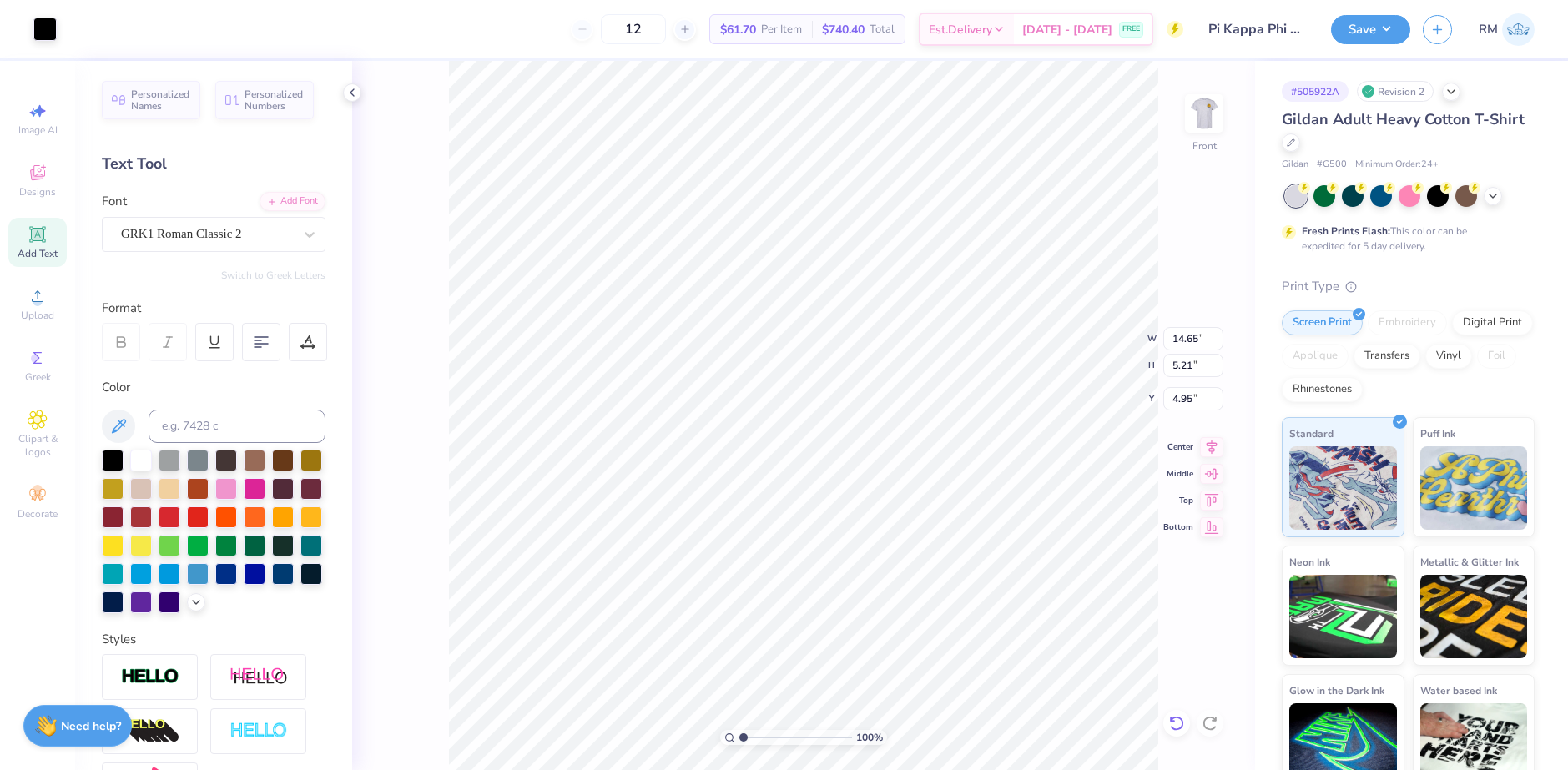
click at [1176, 716] on icon at bounding box center [1176, 723] width 17 height 17
type input "11.65"
click at [1176, 716] on icon at bounding box center [1176, 723] width 17 height 17
click at [1177, 719] on icon at bounding box center [1176, 723] width 17 height 17
click at [1214, 715] on icon at bounding box center [1211, 723] width 17 height 17
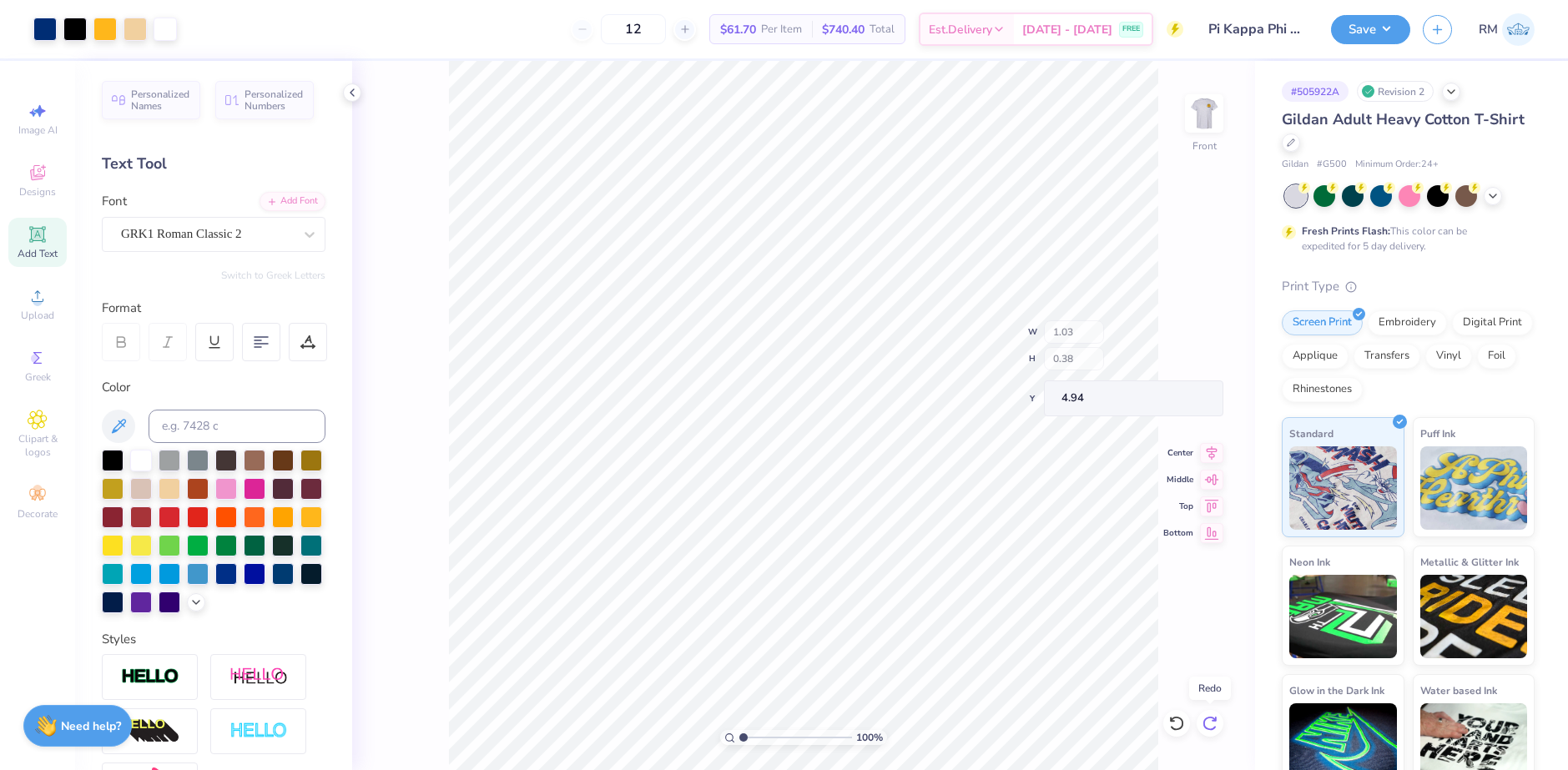
click at [1214, 715] on icon at bounding box center [1211, 723] width 17 height 17
click at [1214, 715] on div "100 % Front W 1.03 H 0.38 Y 4.94 Center Middle Top Bottom" at bounding box center [803, 415] width 903 height 709
click at [1181, 327] on input "14.65" at bounding box center [1193, 338] width 60 height 23
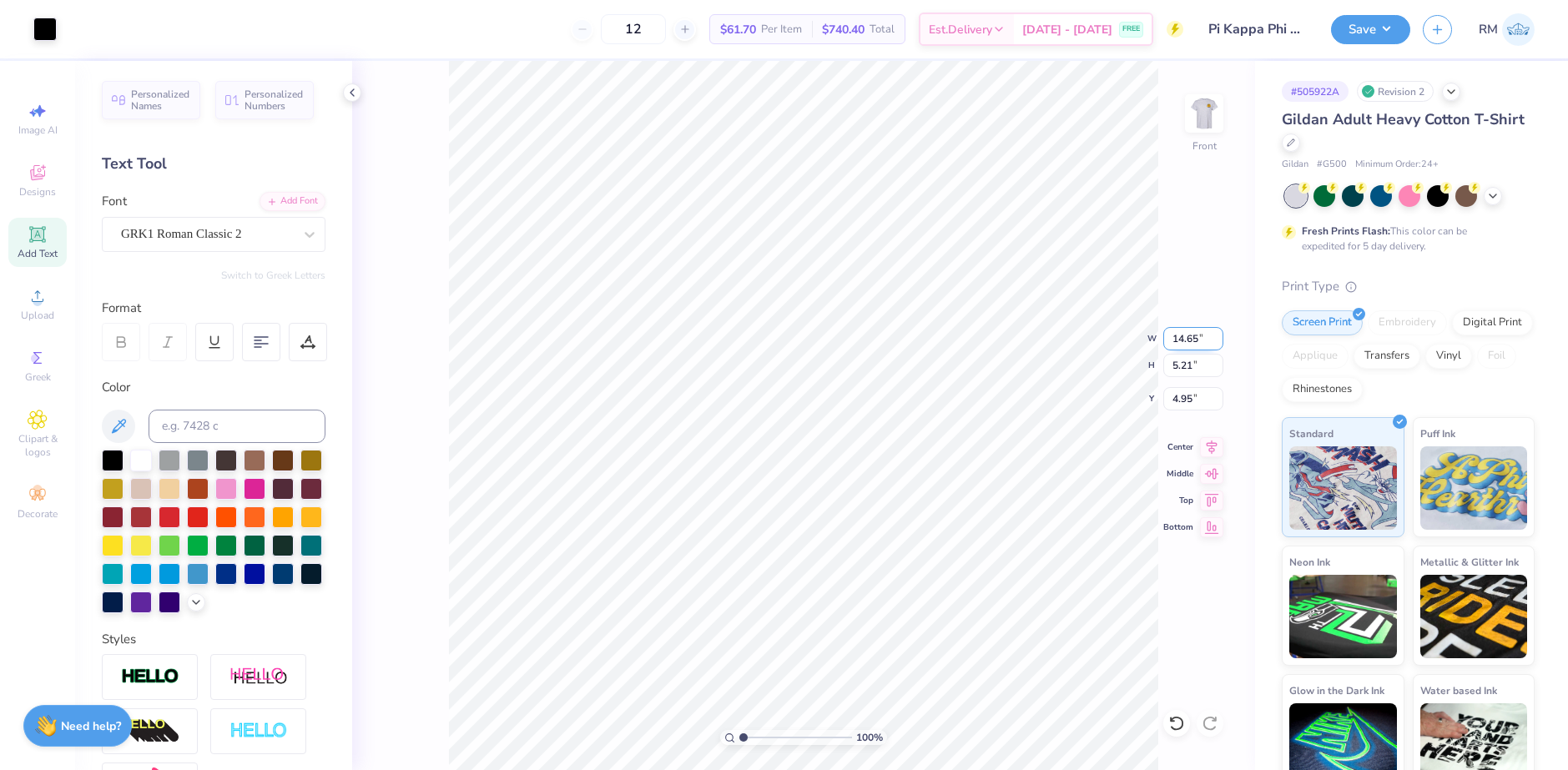
click at [1181, 327] on input "14.65" at bounding box center [1193, 338] width 60 height 23
type input "1.03"
type input "0.37"
click at [1190, 404] on input "7.37" at bounding box center [1193, 398] width 60 height 23
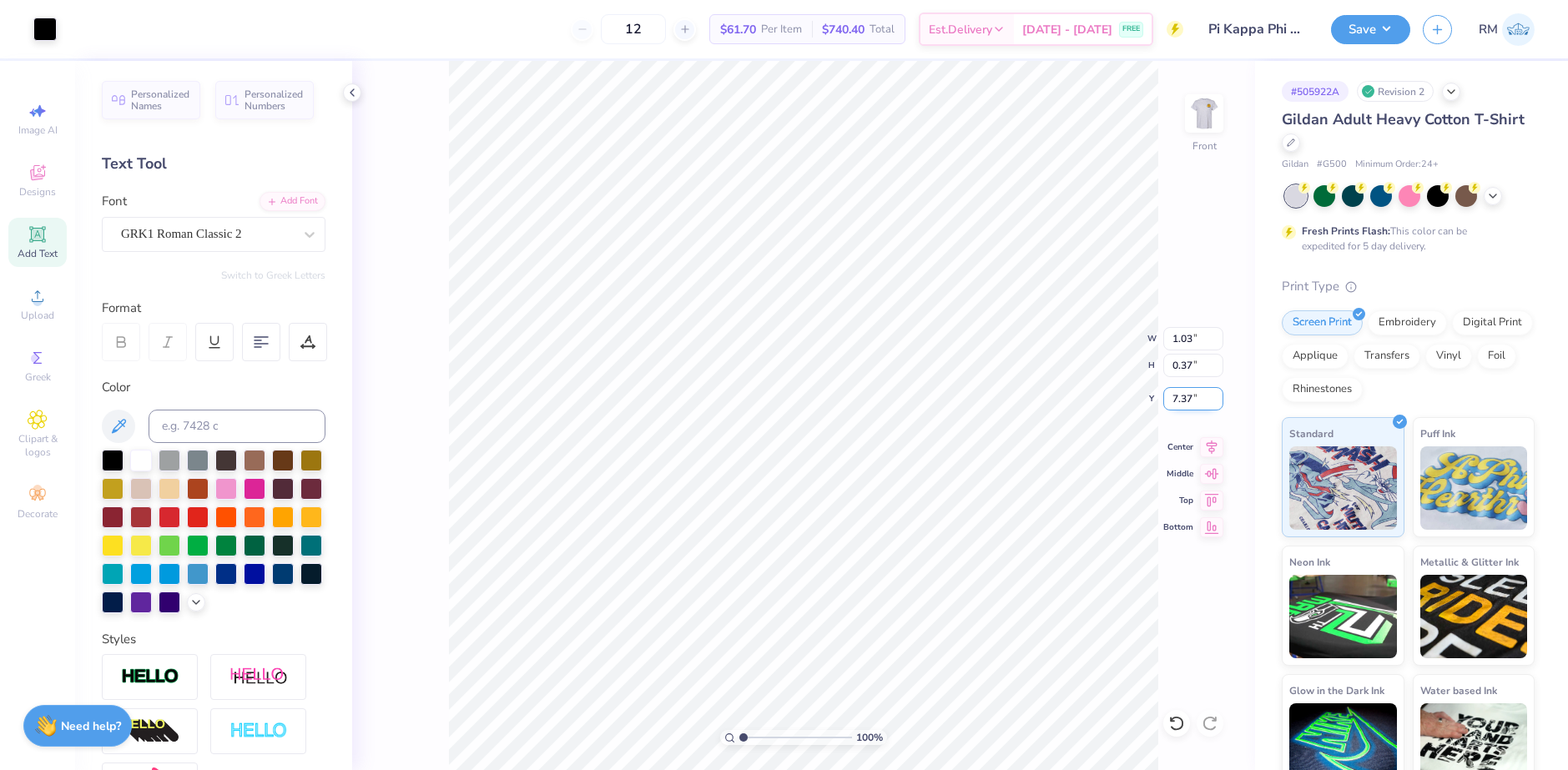
click at [1190, 404] on input "7.37" at bounding box center [1193, 398] width 60 height 23
type input "4.94"
drag, startPoint x: 745, startPoint y: 734, endPoint x: 774, endPoint y: 732, distance: 29.1
click at [773, 734] on input "range" at bounding box center [796, 738] width 112 height 15
drag, startPoint x: 777, startPoint y: 736, endPoint x: 786, endPoint y: 736, distance: 9.0
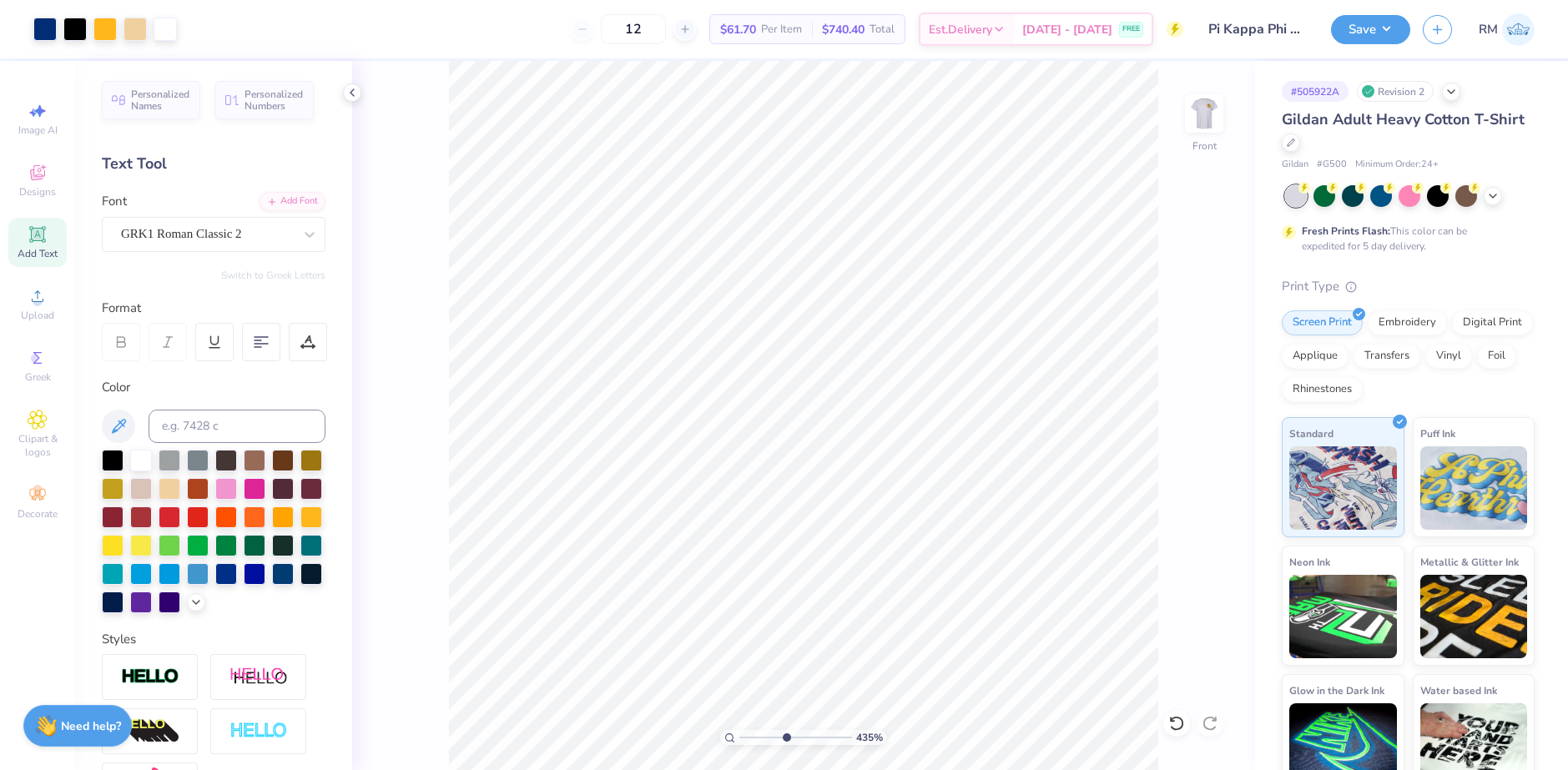
click at [786, 736] on input "range" at bounding box center [796, 738] width 112 height 15
click at [1214, 449] on icon at bounding box center [1211, 445] width 23 height 20
drag, startPoint x: 786, startPoint y: 732, endPoint x: 742, endPoint y: 708, distance: 50.1
click at [742, 730] on input "range" at bounding box center [796, 738] width 112 height 15
drag, startPoint x: 747, startPoint y: 736, endPoint x: 759, endPoint y: 734, distance: 12.2
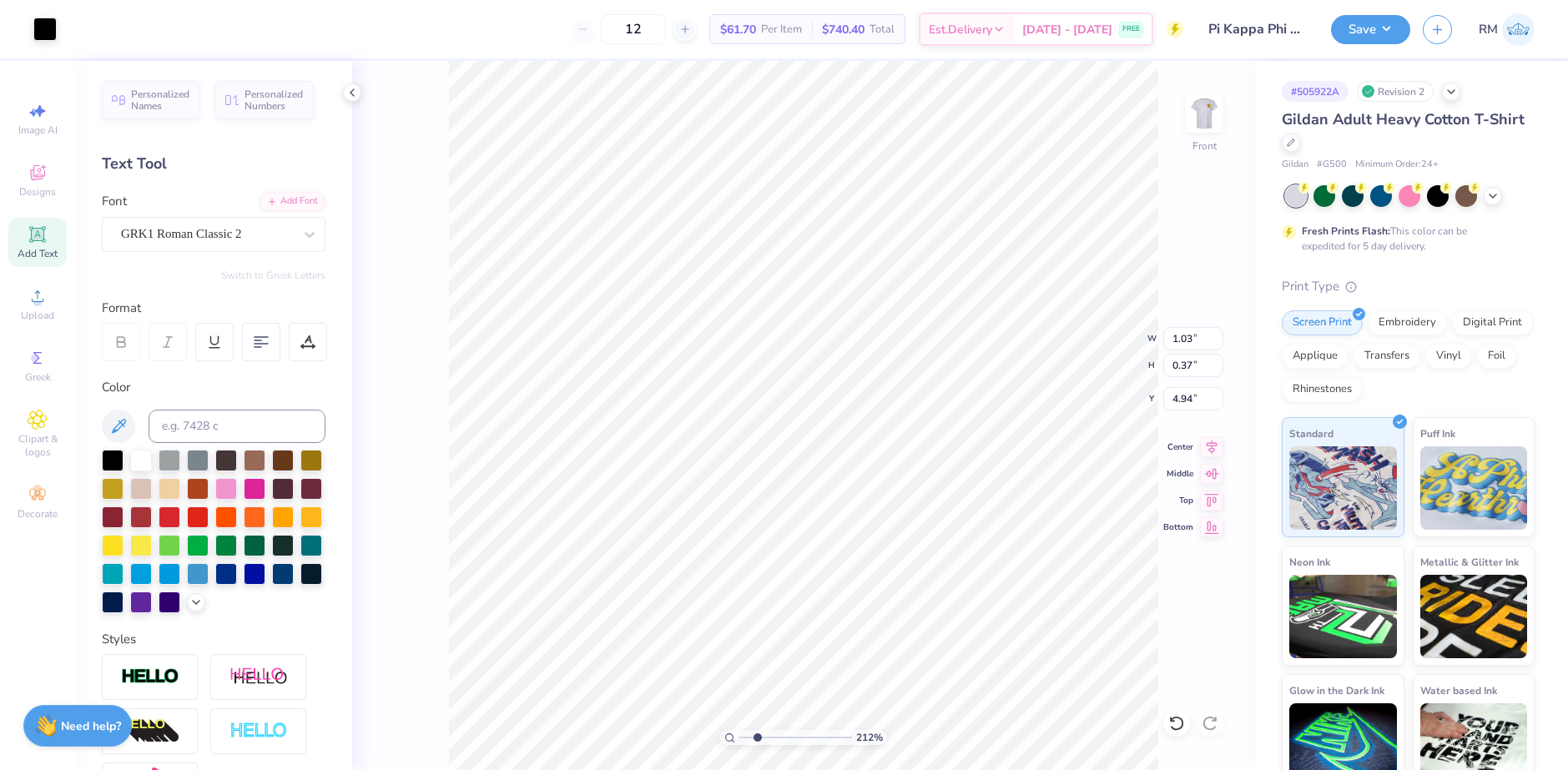
click at [759, 734] on input "range" at bounding box center [796, 738] width 112 height 15
click at [1205, 113] on img at bounding box center [1204, 113] width 66 height 66
drag, startPoint x: 759, startPoint y: 734, endPoint x: 795, endPoint y: 725, distance: 37.1
click at [795, 730] on input "range" at bounding box center [796, 738] width 112 height 15
click at [420, 566] on div "554 % Back" at bounding box center [803, 415] width 903 height 709
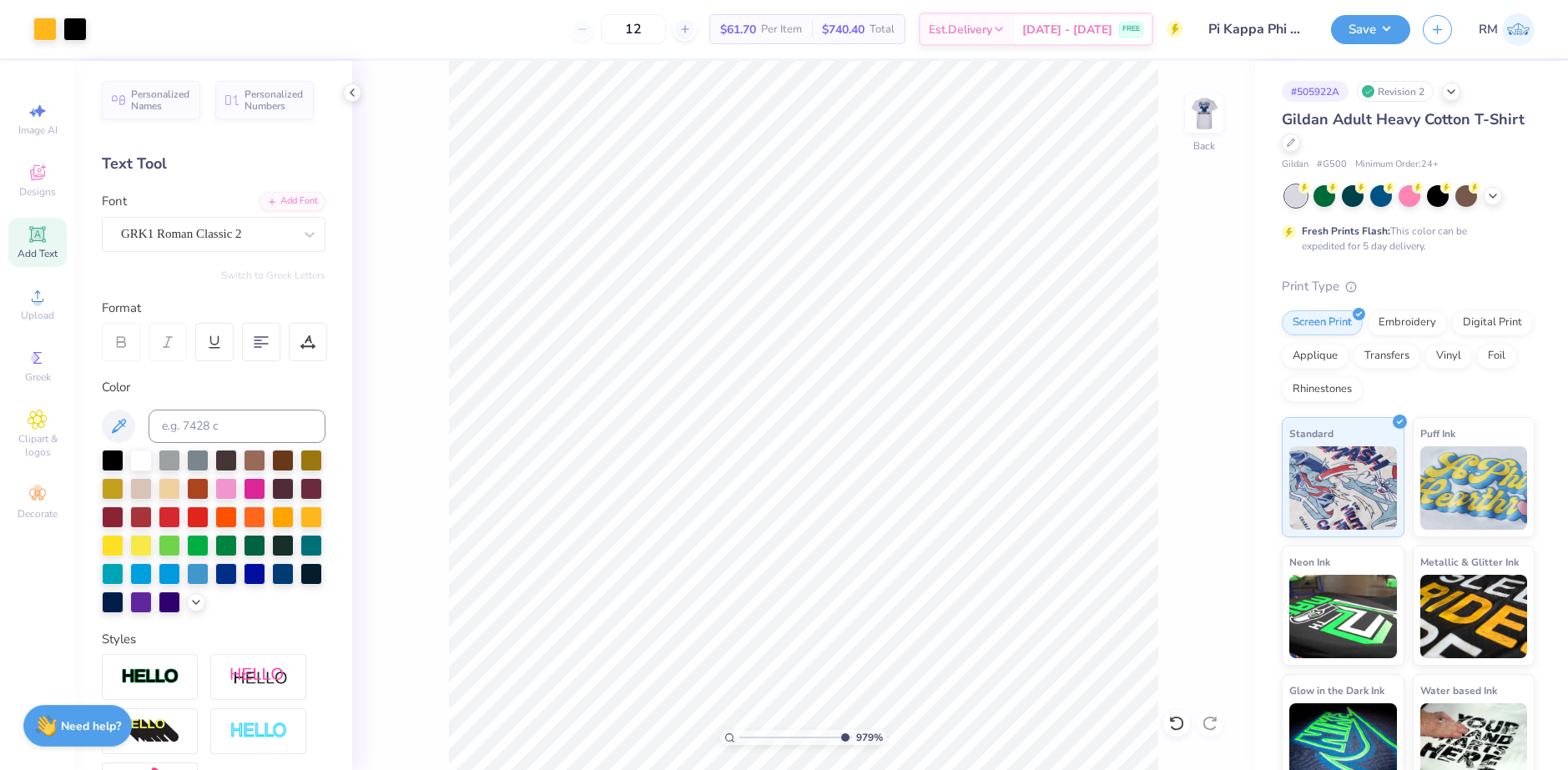
drag, startPoint x: 795, startPoint y: 732, endPoint x: 842, endPoint y: 735, distance: 47.1
click at [842, 735] on input "range" at bounding box center [796, 738] width 112 height 15
drag, startPoint x: 842, startPoint y: 736, endPoint x: 727, endPoint y: 733, distance: 115.0
type input "1"
click at [740, 733] on input "range" at bounding box center [796, 738] width 112 height 15
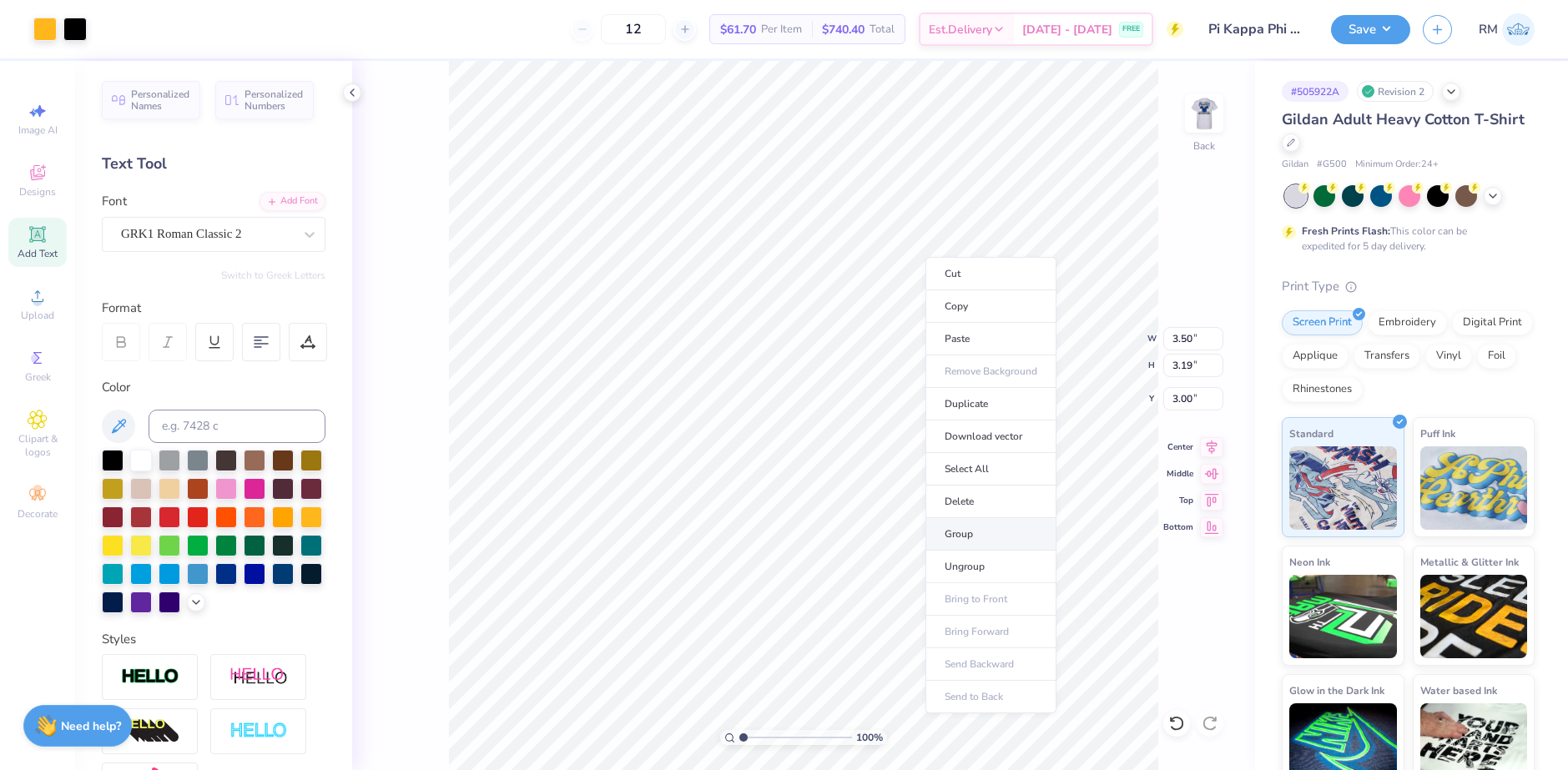
click at [973, 525] on li "Group" at bounding box center [991, 534] width 131 height 32
click at [1186, 121] on img at bounding box center [1204, 113] width 66 height 66
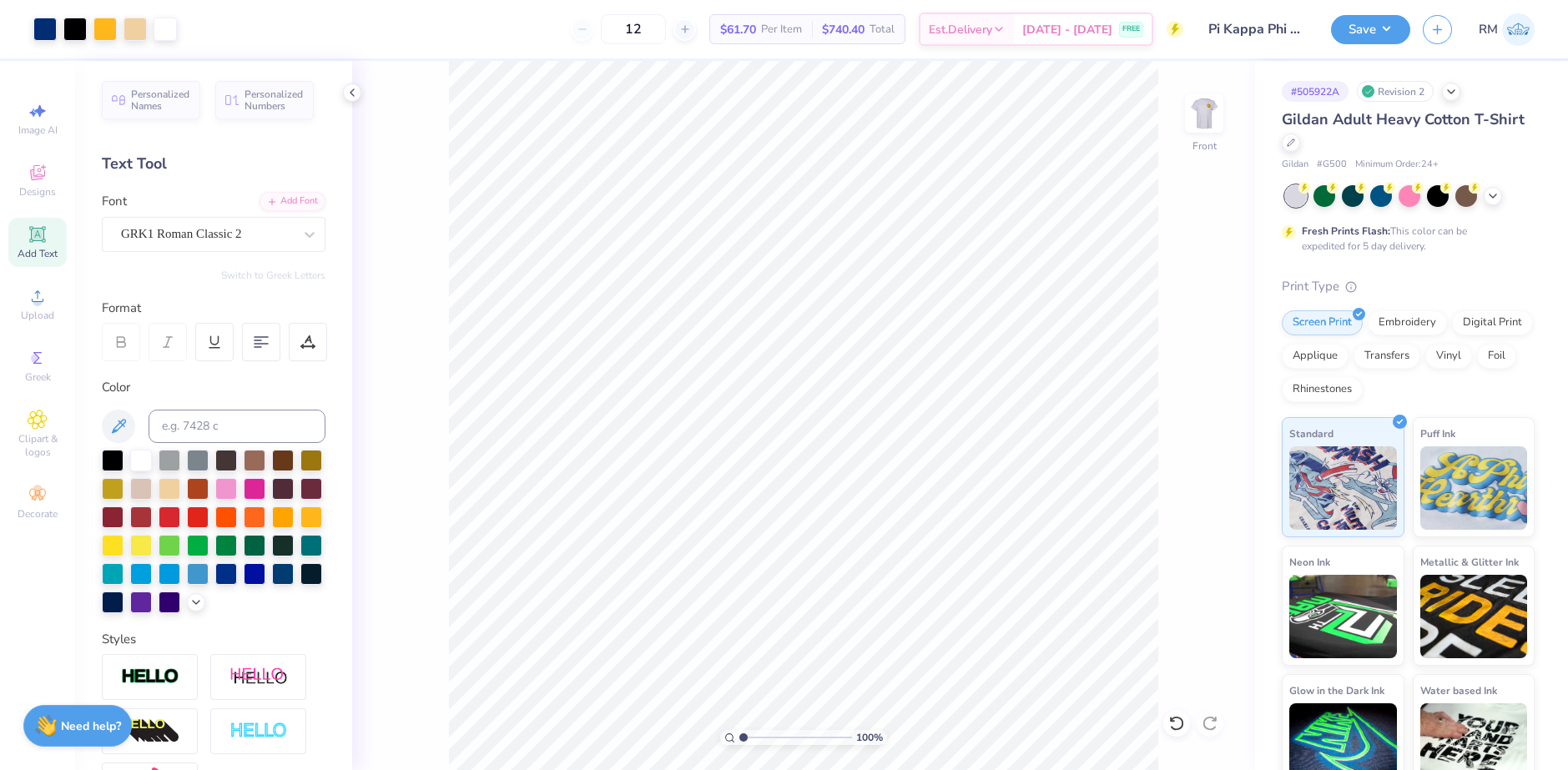
click at [1233, 552] on div "100 % Front" at bounding box center [803, 415] width 903 height 709
click at [861, 569] on li "Group" at bounding box center [893, 574] width 131 height 32
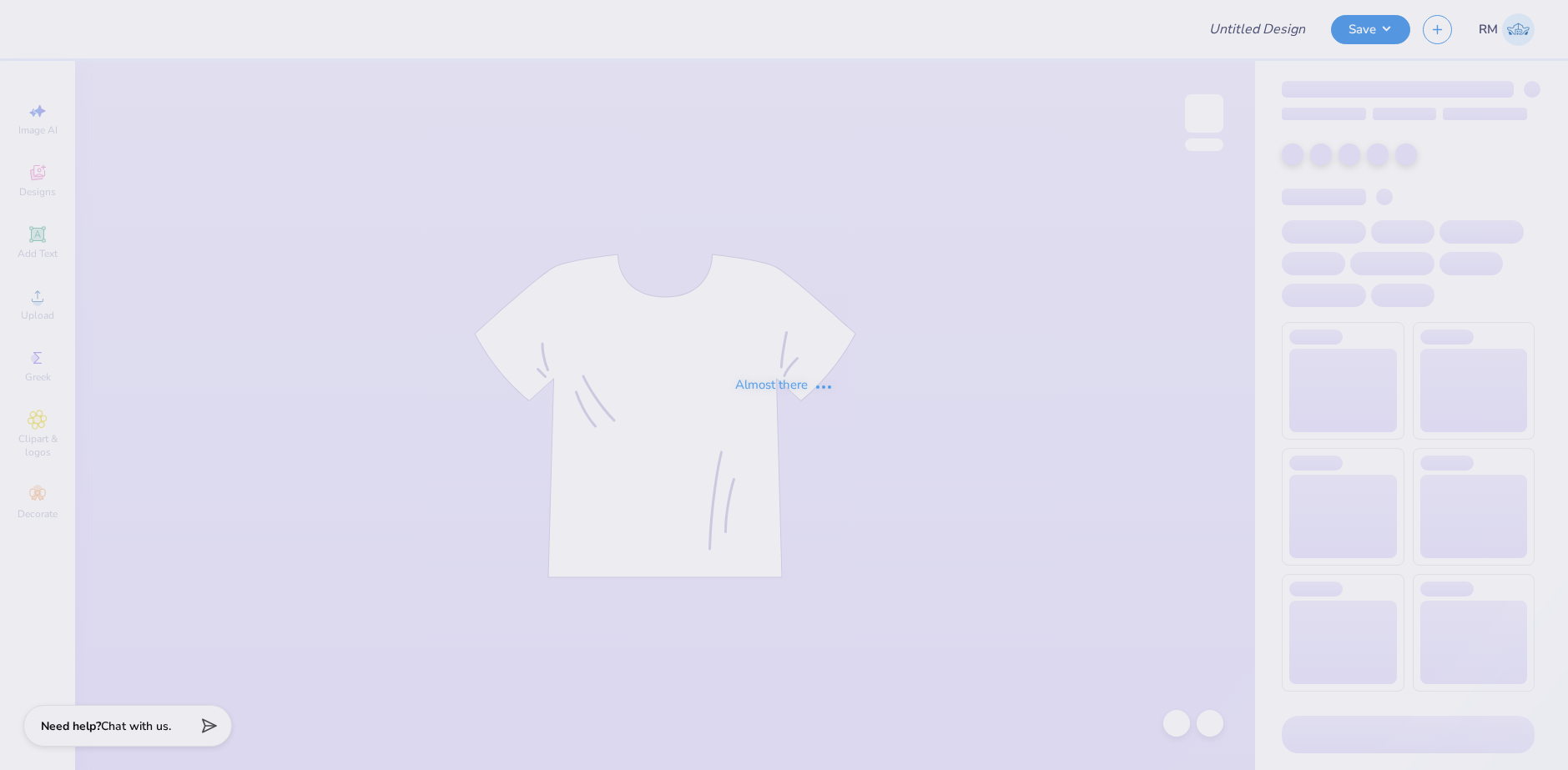
type input "XOfalldateparty2025"
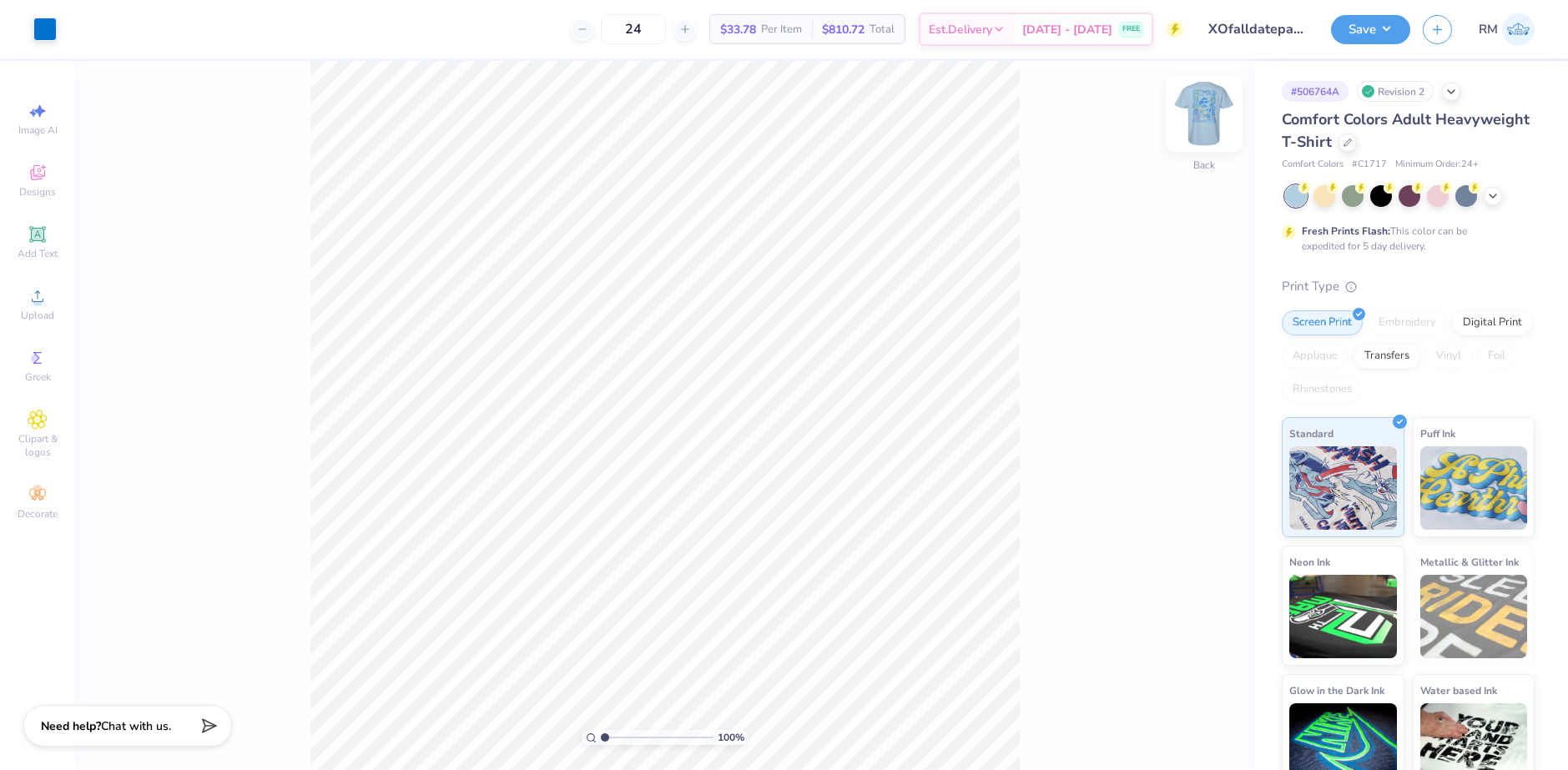
click at [1210, 125] on img at bounding box center [1204, 113] width 66 height 66
click at [50, 307] on div "Upload" at bounding box center [37, 304] width 58 height 49
click at [49, 306] on div "Upload" at bounding box center [37, 304] width 58 height 49
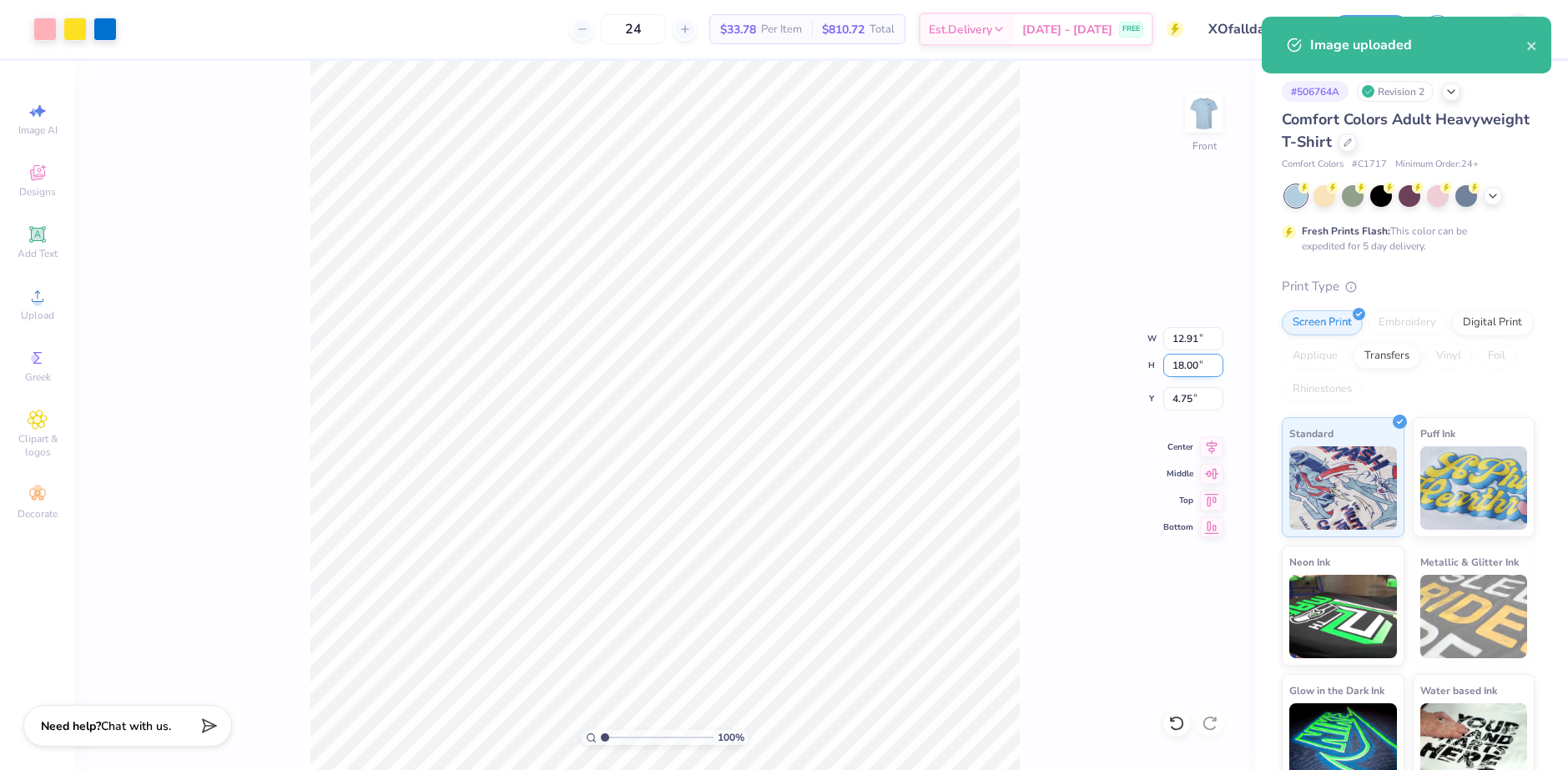
click at [1184, 362] on input "18.00" at bounding box center [1193, 365] width 60 height 23
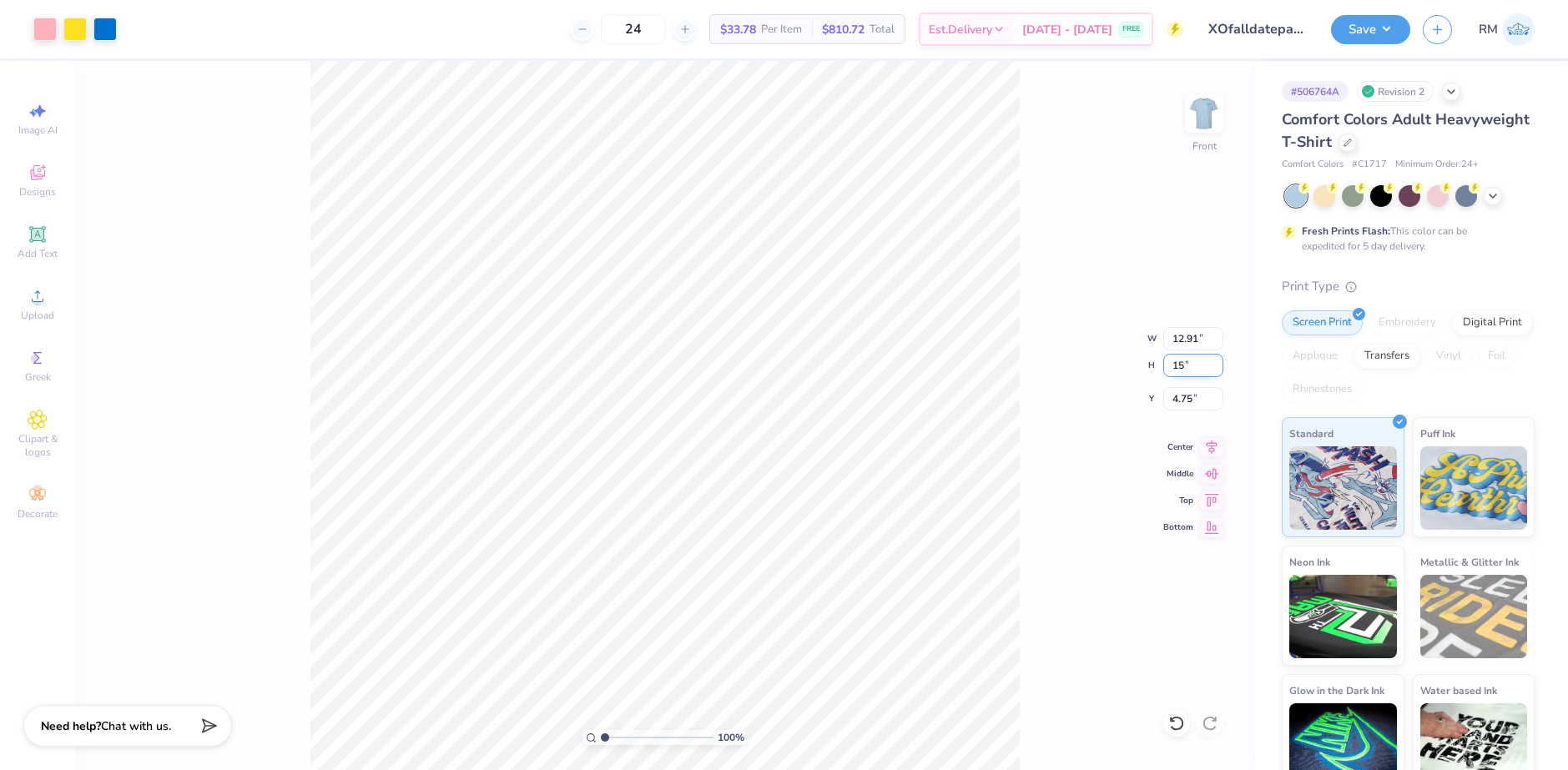
type input "15"
type input "10.76"
type input "15.00"
click at [1185, 391] on input "6.25" at bounding box center [1193, 398] width 60 height 23
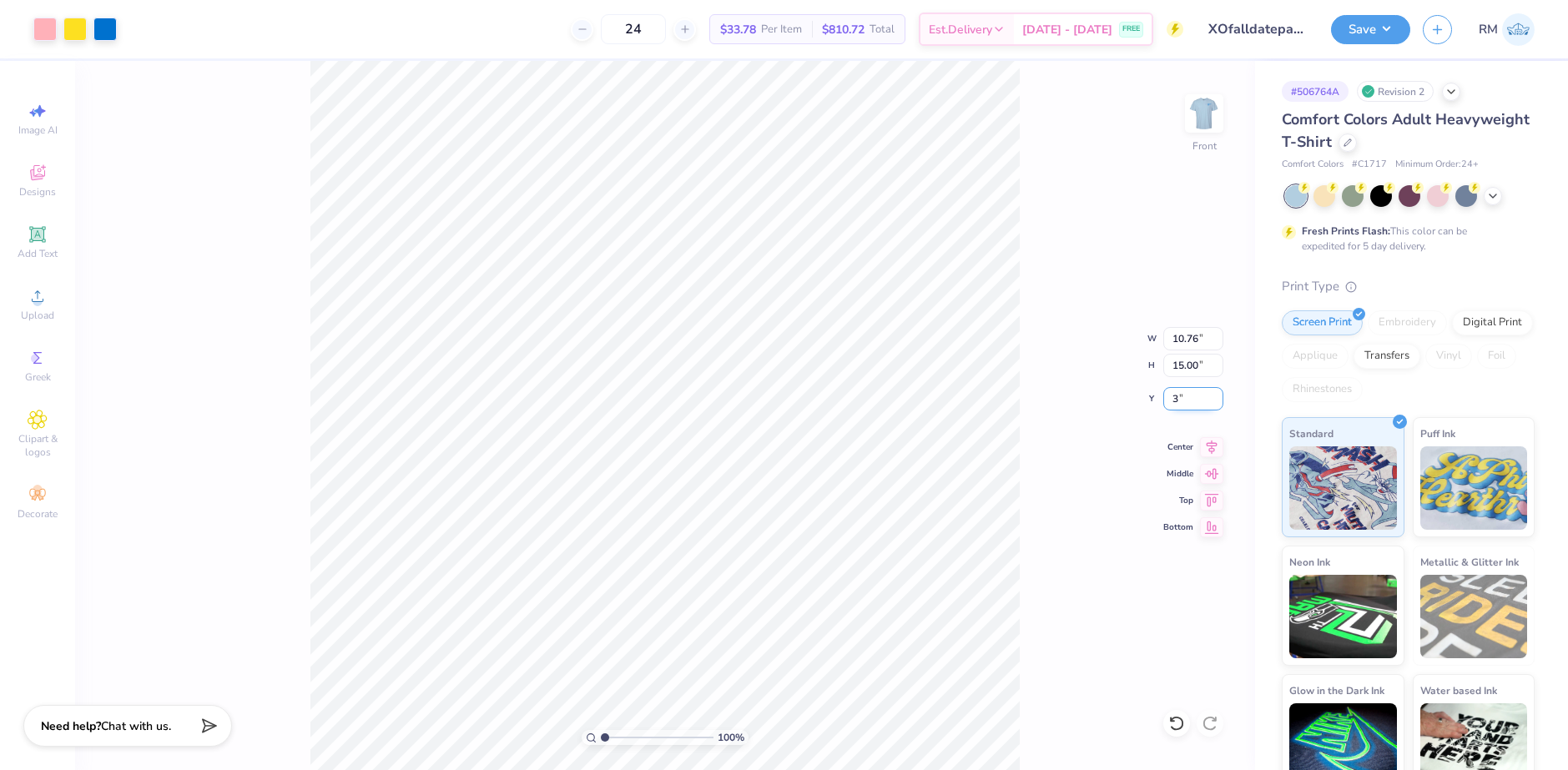
type input "3.00"
click at [1208, 449] on icon at bounding box center [1211, 445] width 23 height 20
type input "1.22"
click at [608, 740] on input "range" at bounding box center [657, 738] width 112 height 15
click at [1198, 104] on img at bounding box center [1204, 113] width 66 height 66
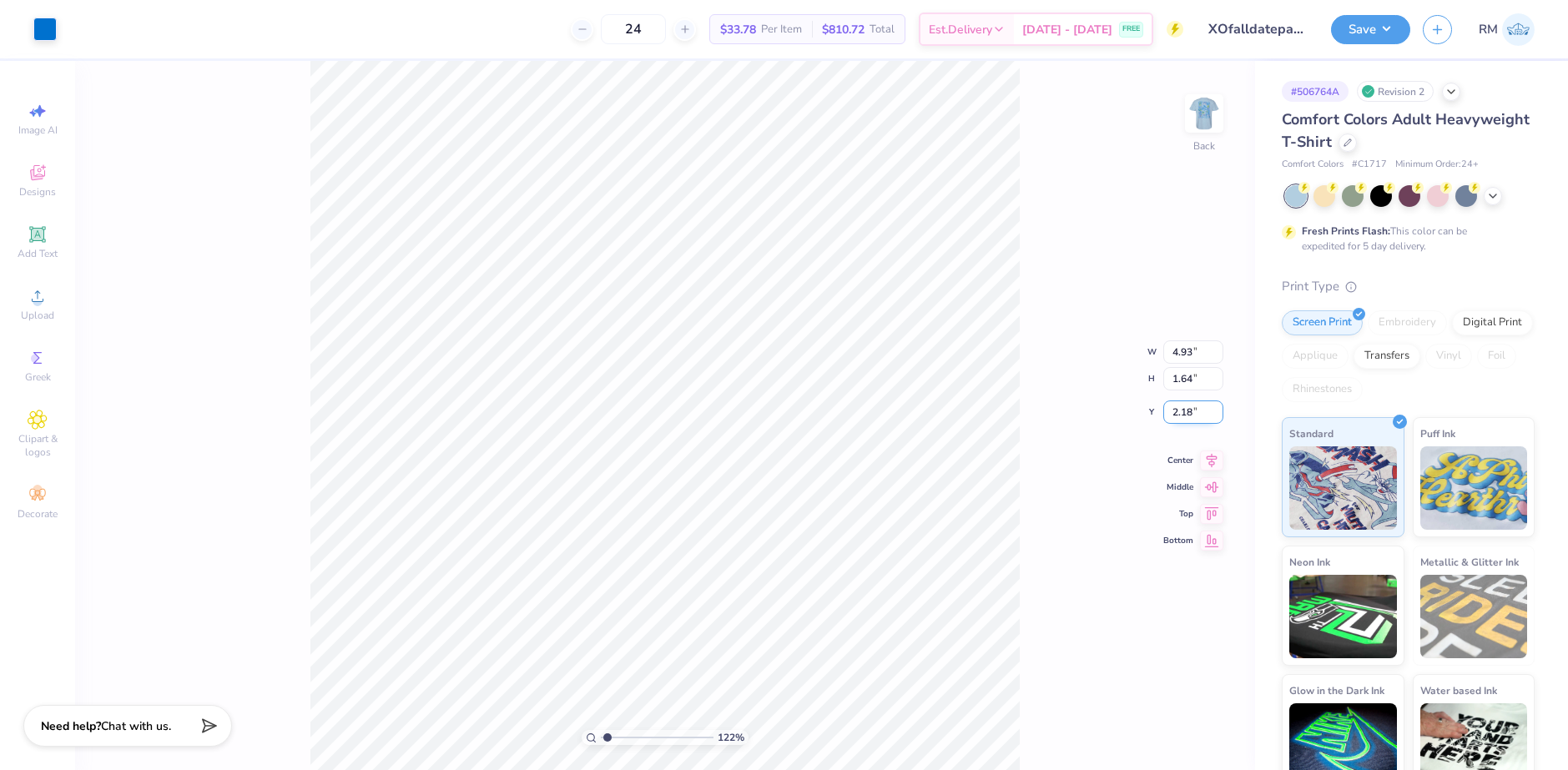
click at [1181, 415] on input "2.18" at bounding box center [1193, 412] width 60 height 23
type input "3.00"
click at [1189, 341] on input "4.93" at bounding box center [1193, 338] width 60 height 23
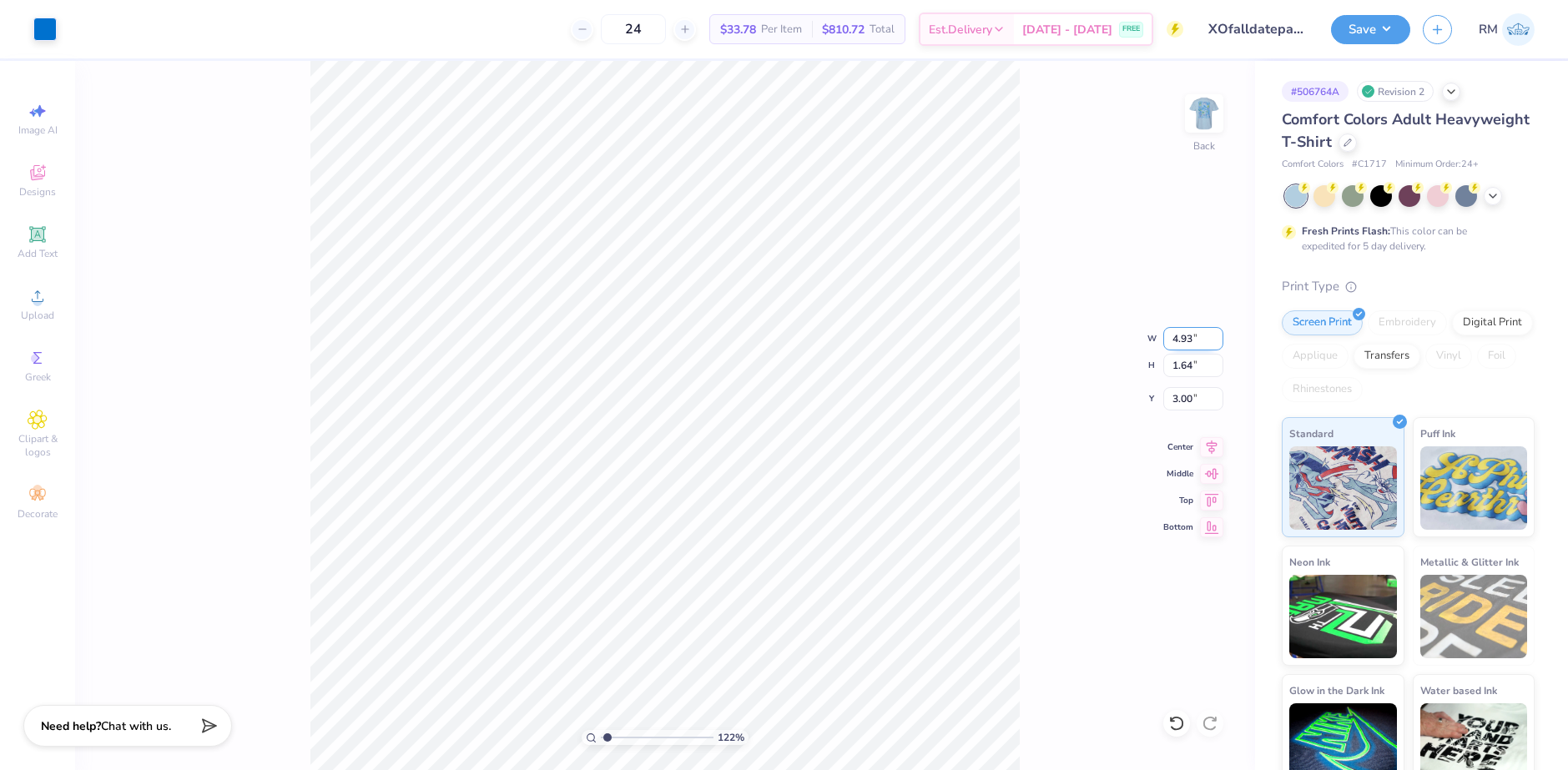
click at [1189, 341] on input "4.93" at bounding box center [1193, 338] width 60 height 23
type input "5.00"
type input "1.66"
type input "2.99"
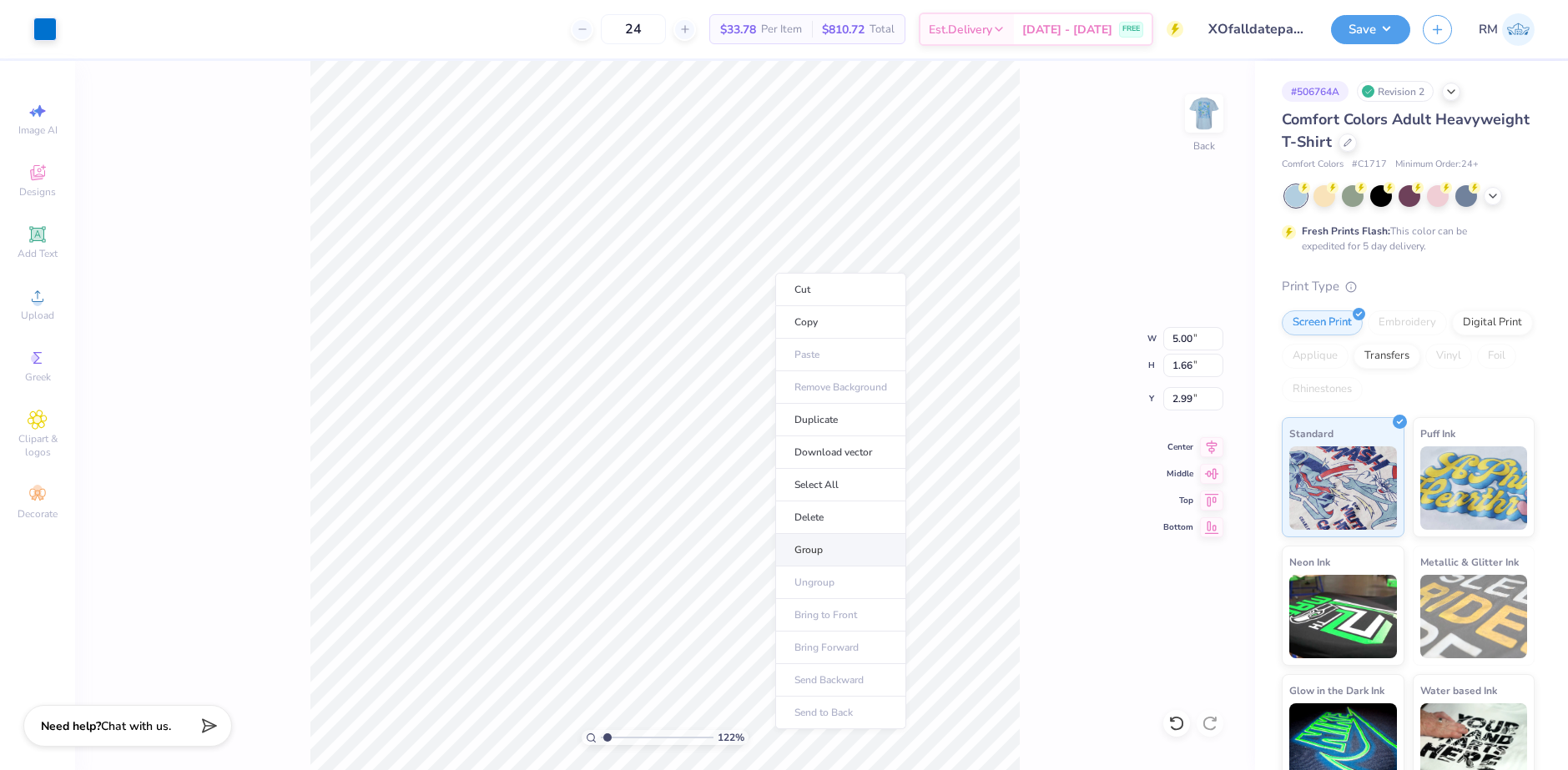
click at [815, 546] on li "Group" at bounding box center [841, 550] width 131 height 32
drag, startPoint x: 603, startPoint y: 737, endPoint x: 594, endPoint y: 737, distance: 9.0
type input "1"
click at [601, 737] on input "range" at bounding box center [657, 738] width 112 height 15
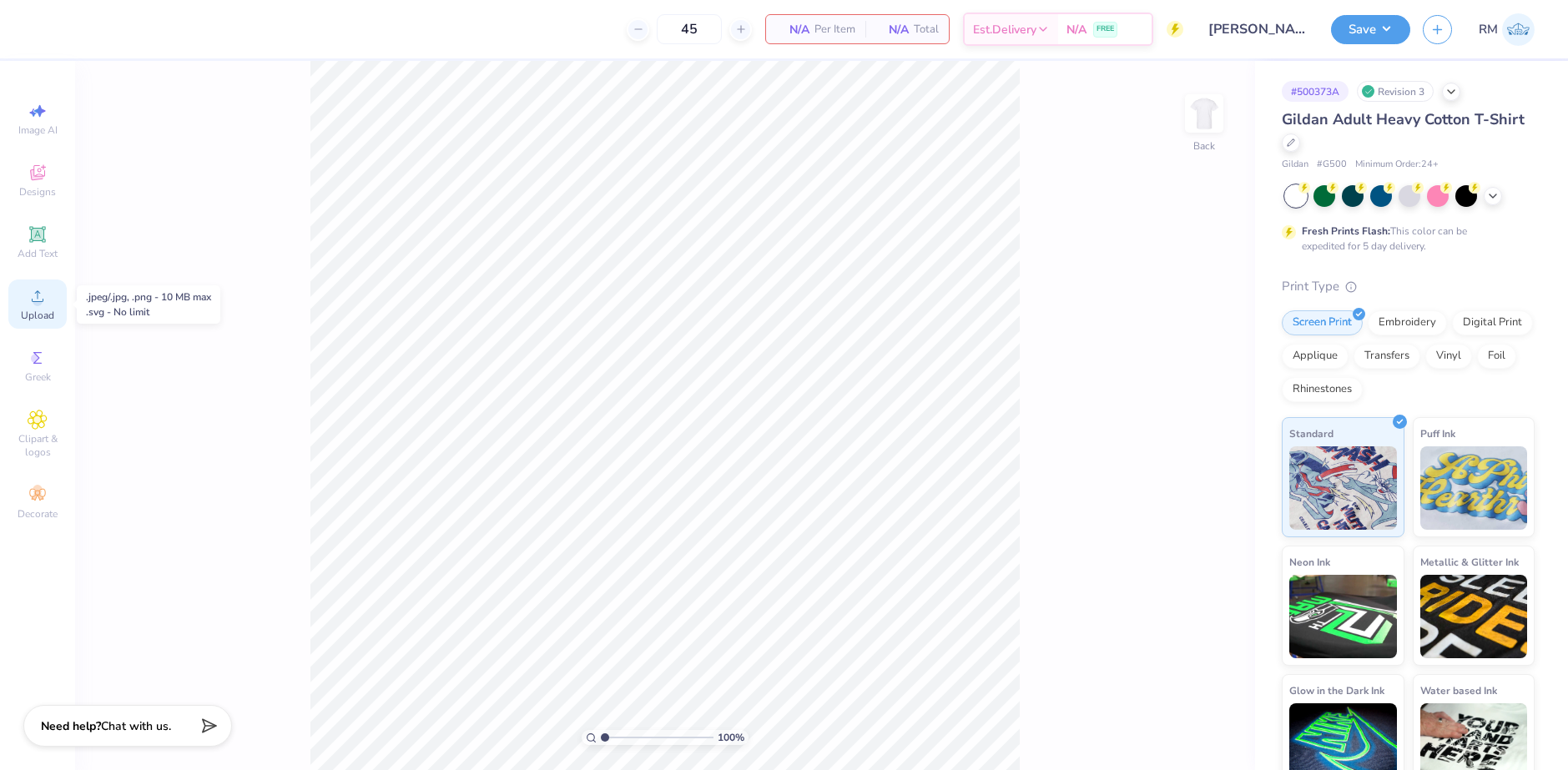
click at [37, 305] on circle at bounding box center [37, 302] width 9 height 9
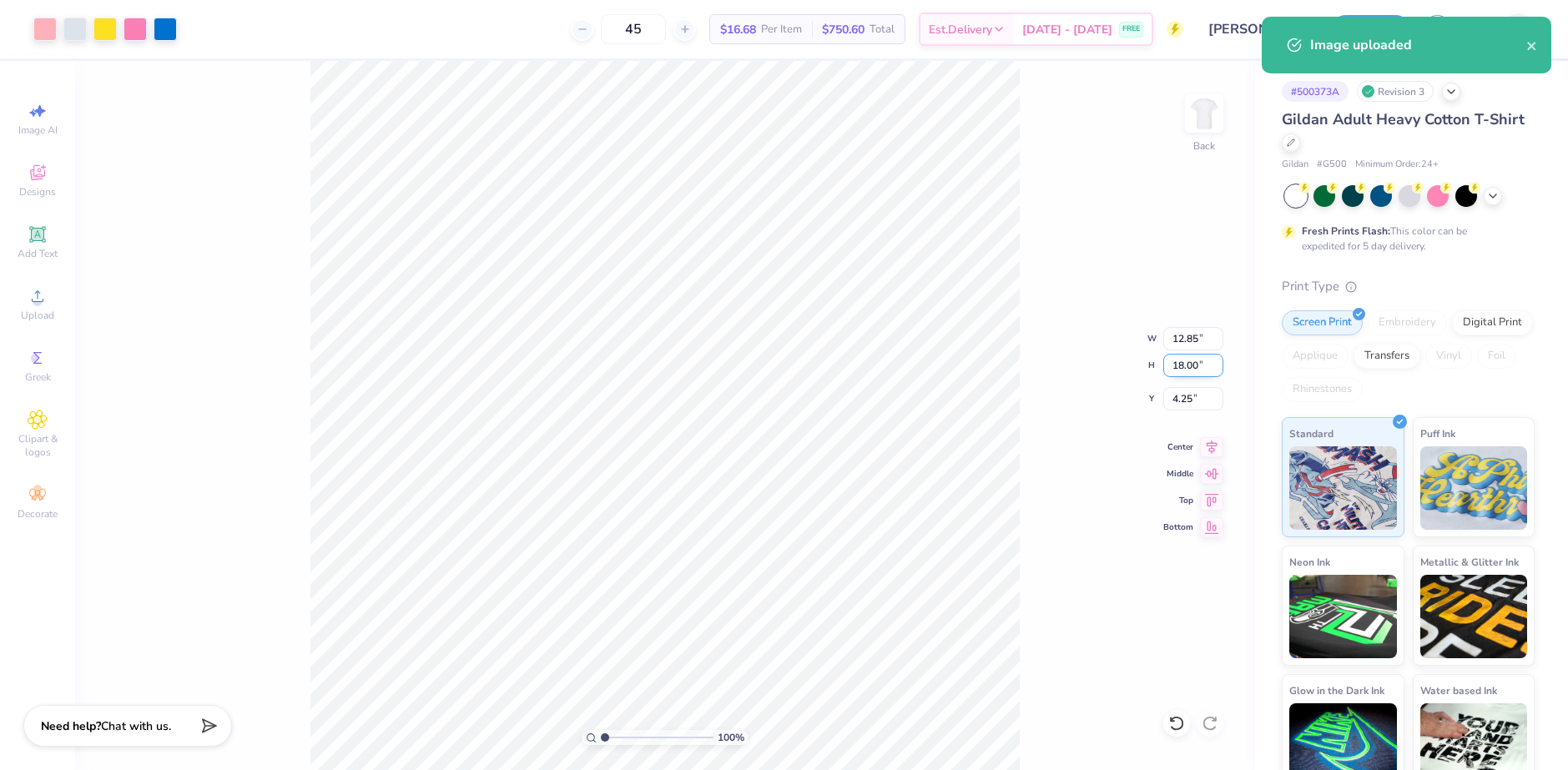
click at [1185, 368] on input "18.00" at bounding box center [1193, 365] width 60 height 23
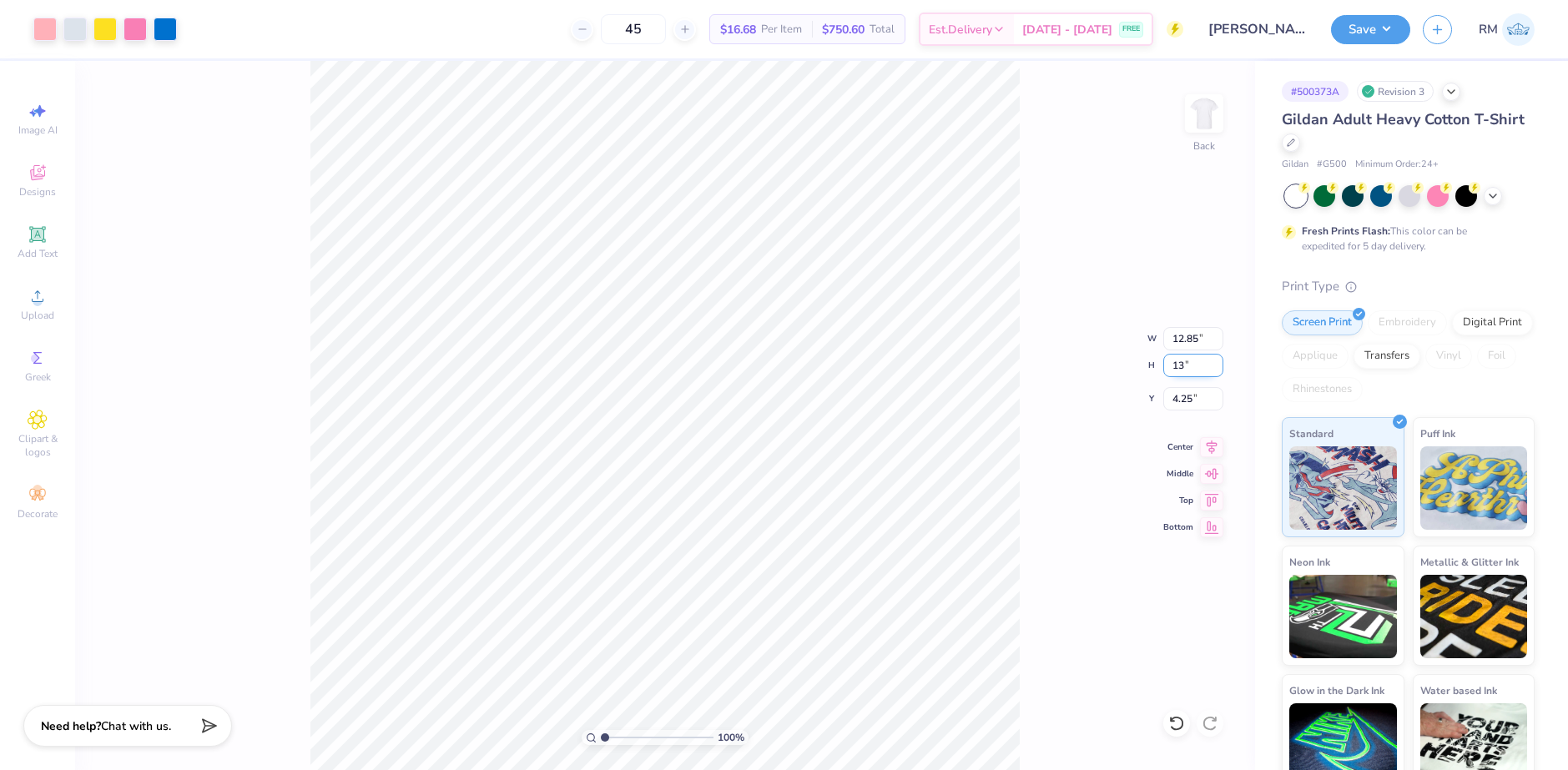
type input "13"
type input "9.28"
type input "13.00"
click at [1188, 399] on input "6.75" at bounding box center [1193, 398] width 60 height 23
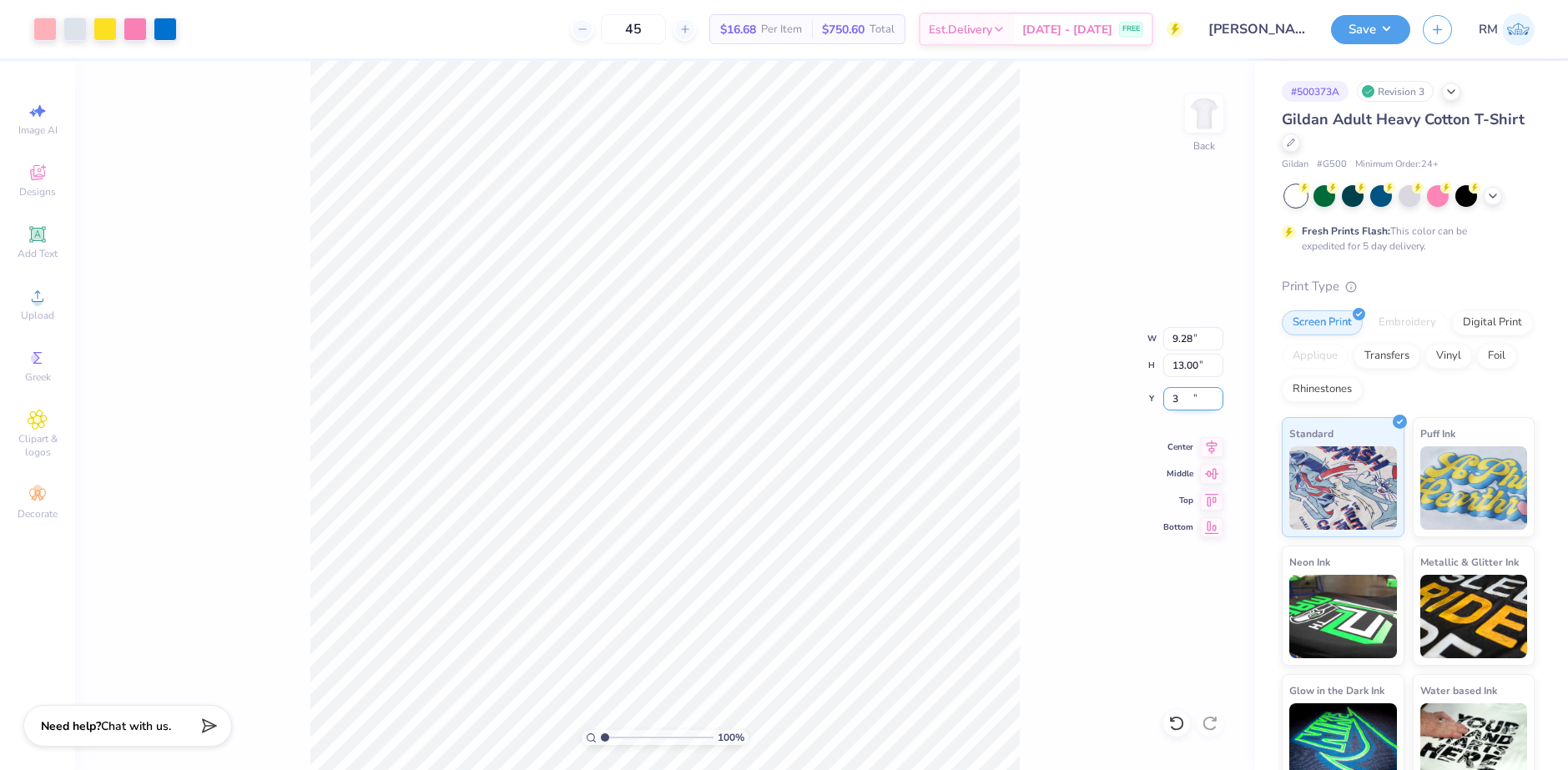
type input "3.00"
click at [1216, 446] on icon at bounding box center [1211, 445] width 23 height 20
